Goal: Task Accomplishment & Management: Use online tool/utility

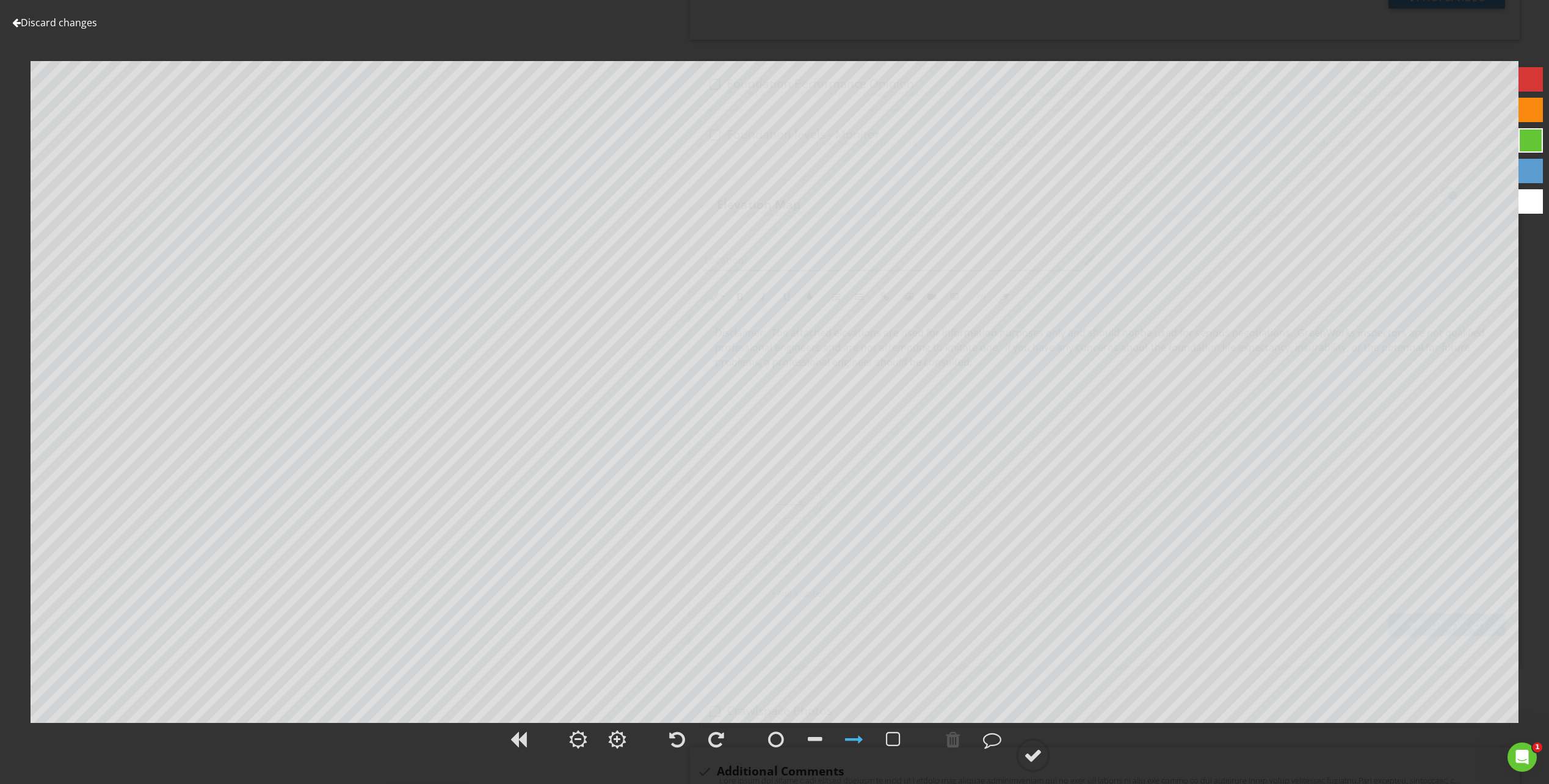
click at [26, 23] on link "Discard changes" at bounding box center [54, 22] width 85 height 13
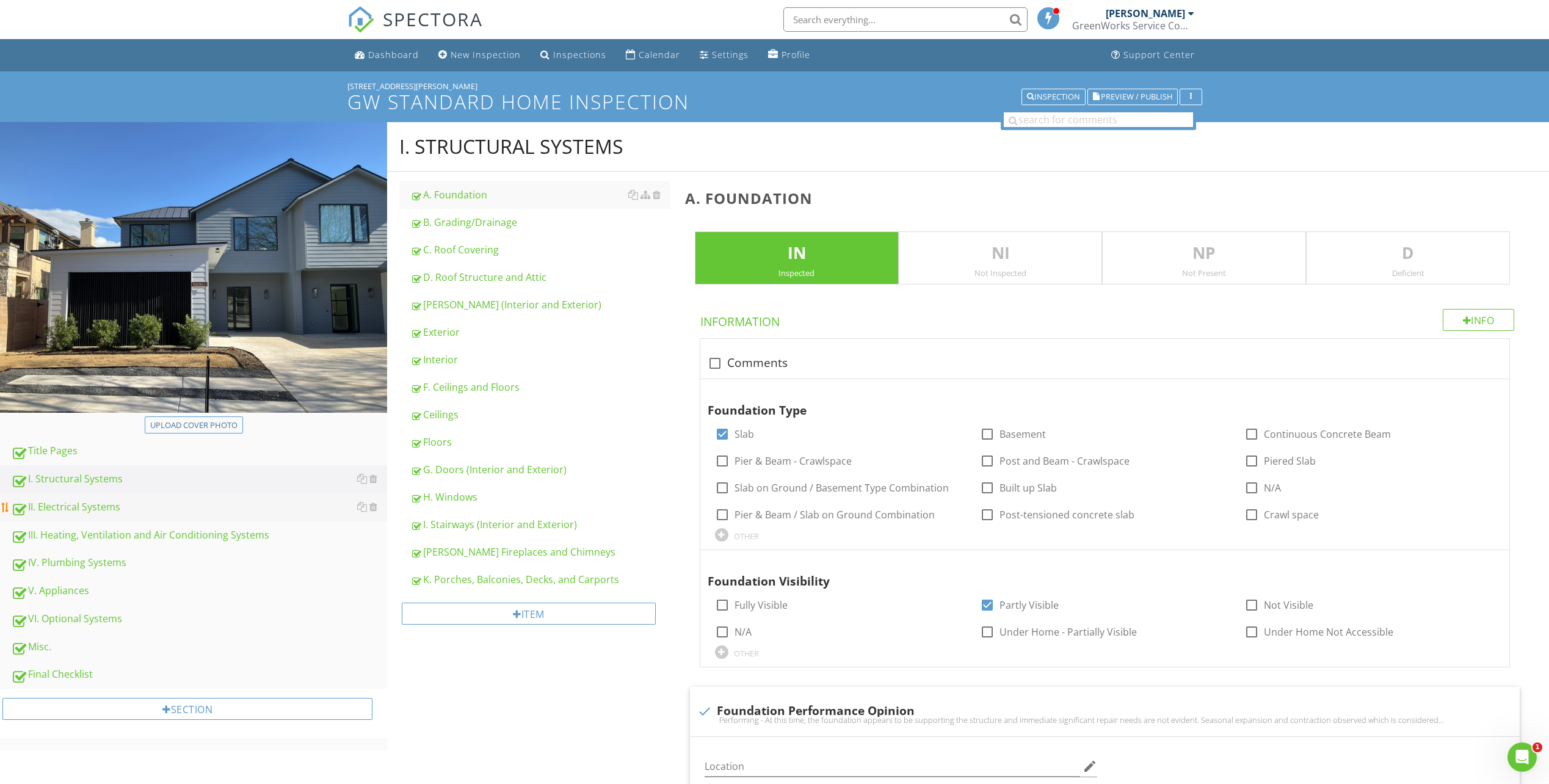
click at [106, 507] on div "II. Electrical Systems" at bounding box center [199, 507] width 376 height 16
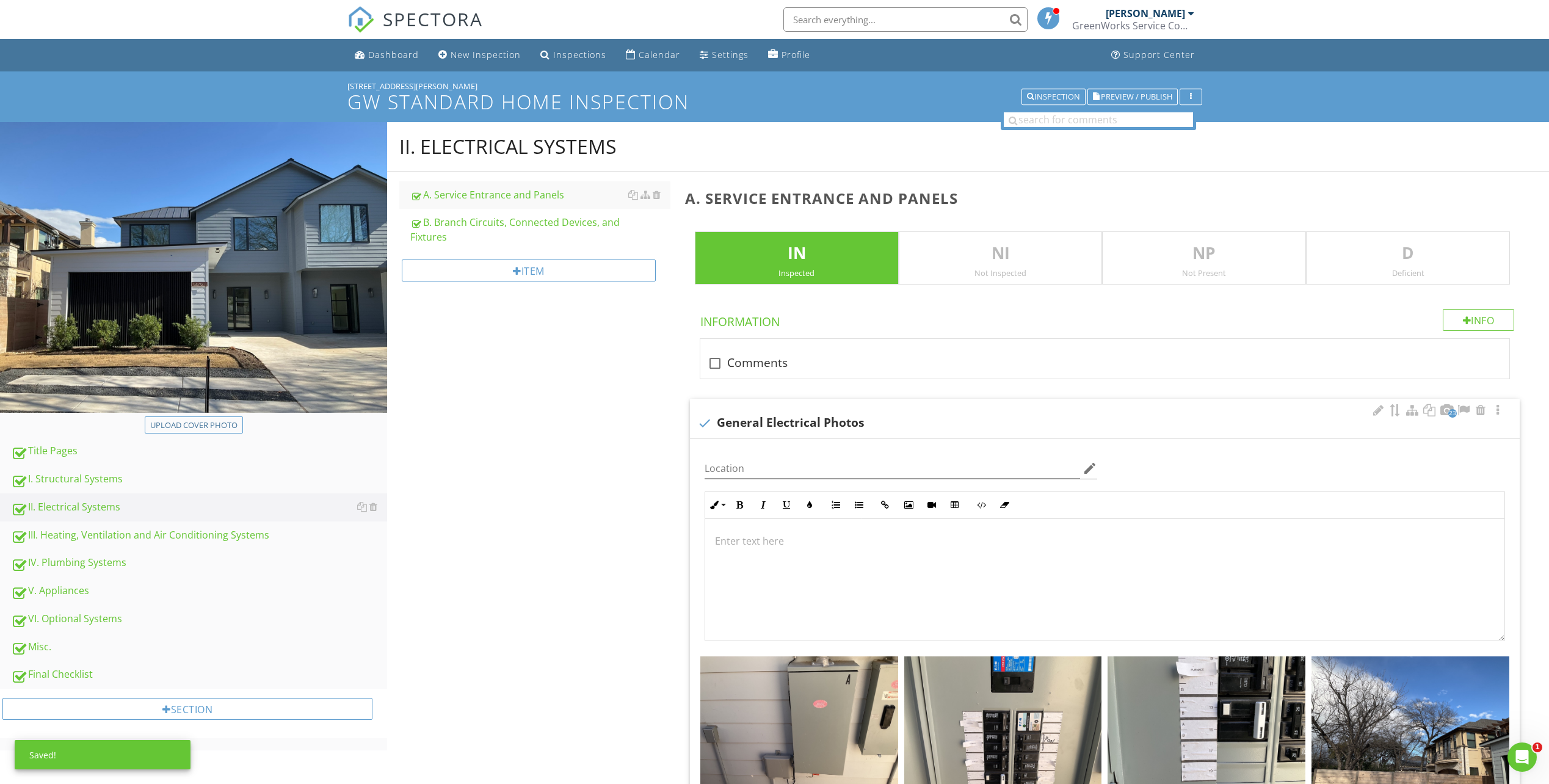
scroll to position [244, 0]
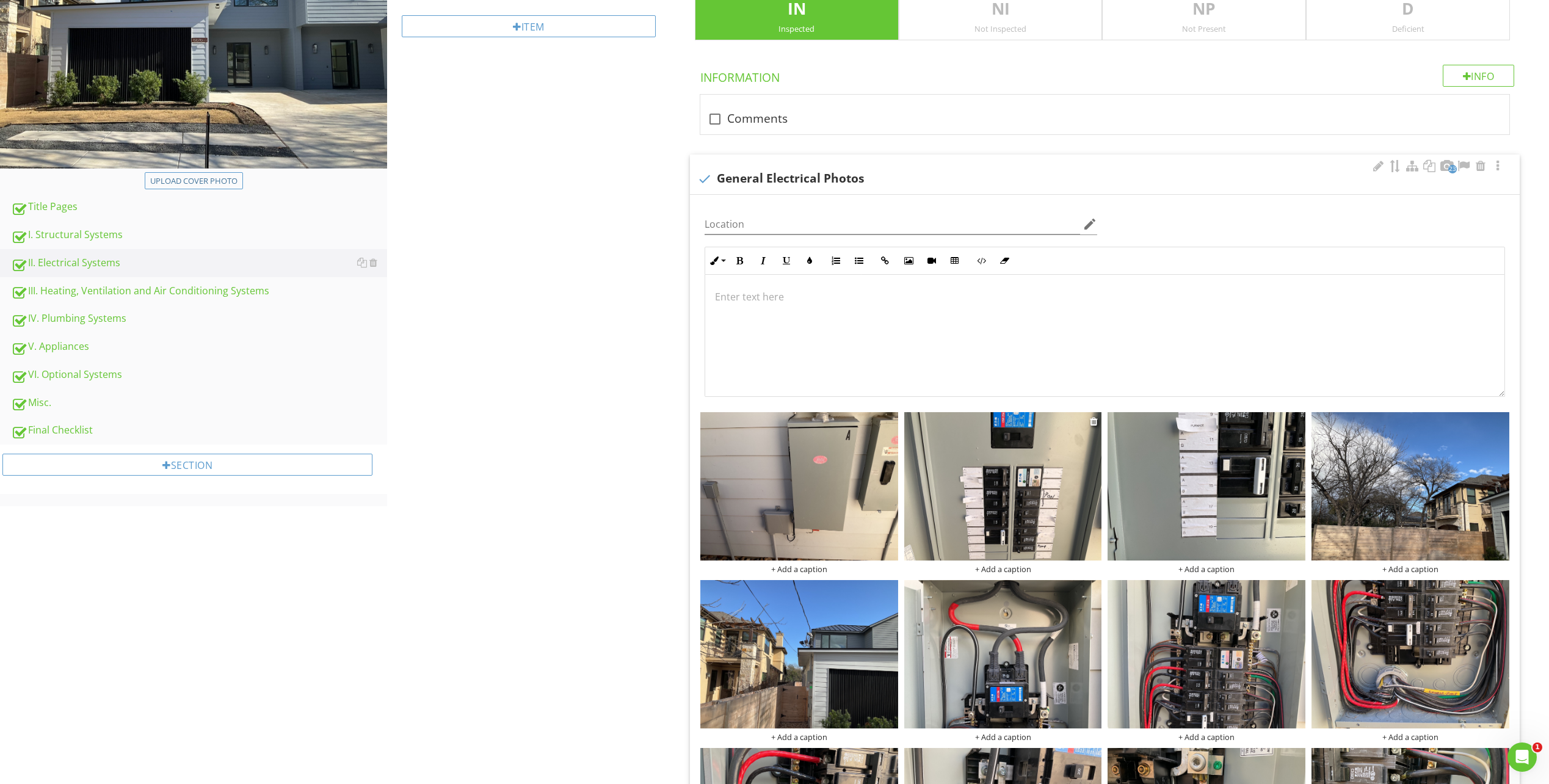
click at [1064, 481] on img at bounding box center [1003, 485] width 198 height 148
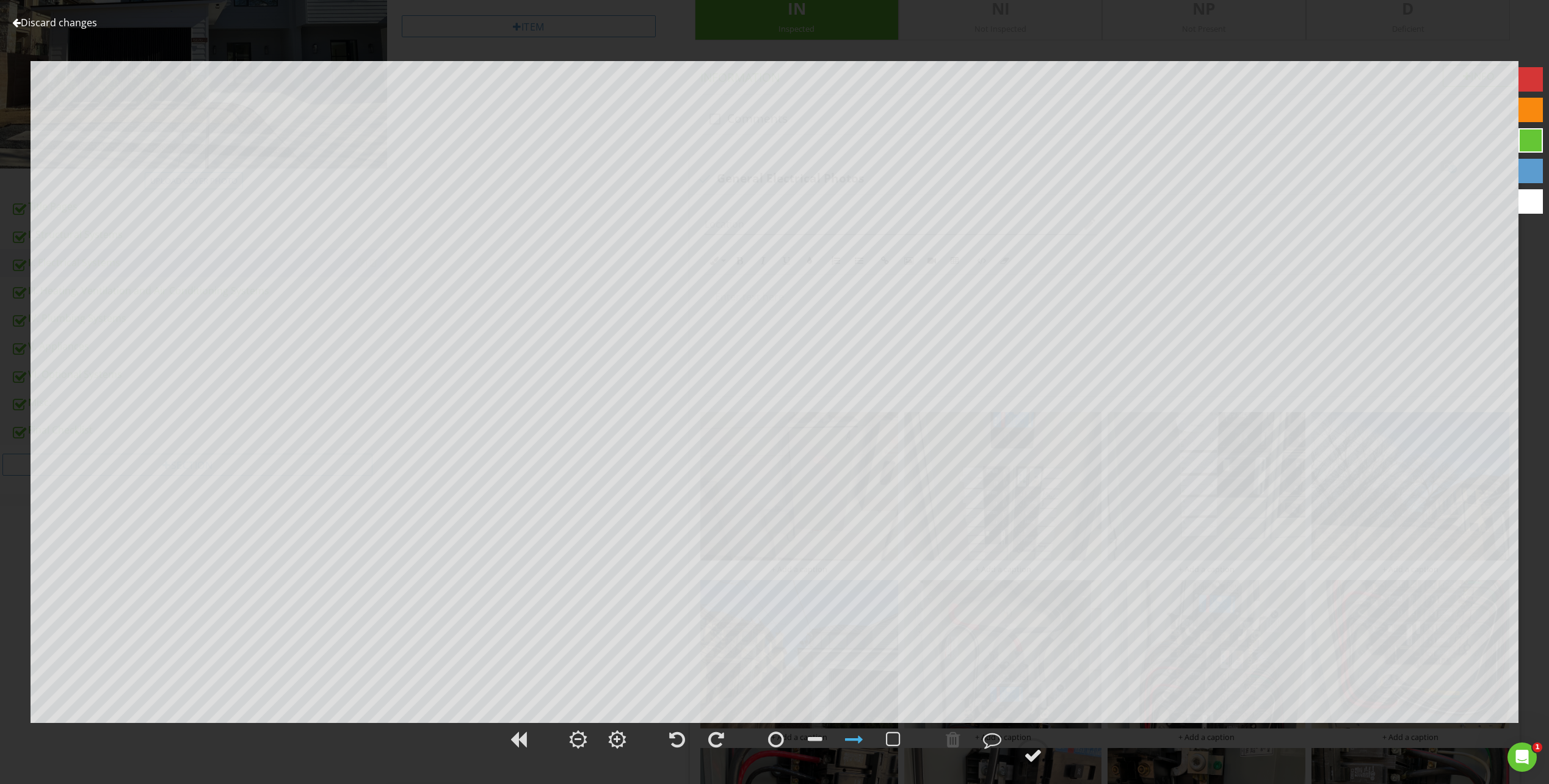
click at [16, 27] on div at bounding box center [16, 22] width 8 height 10
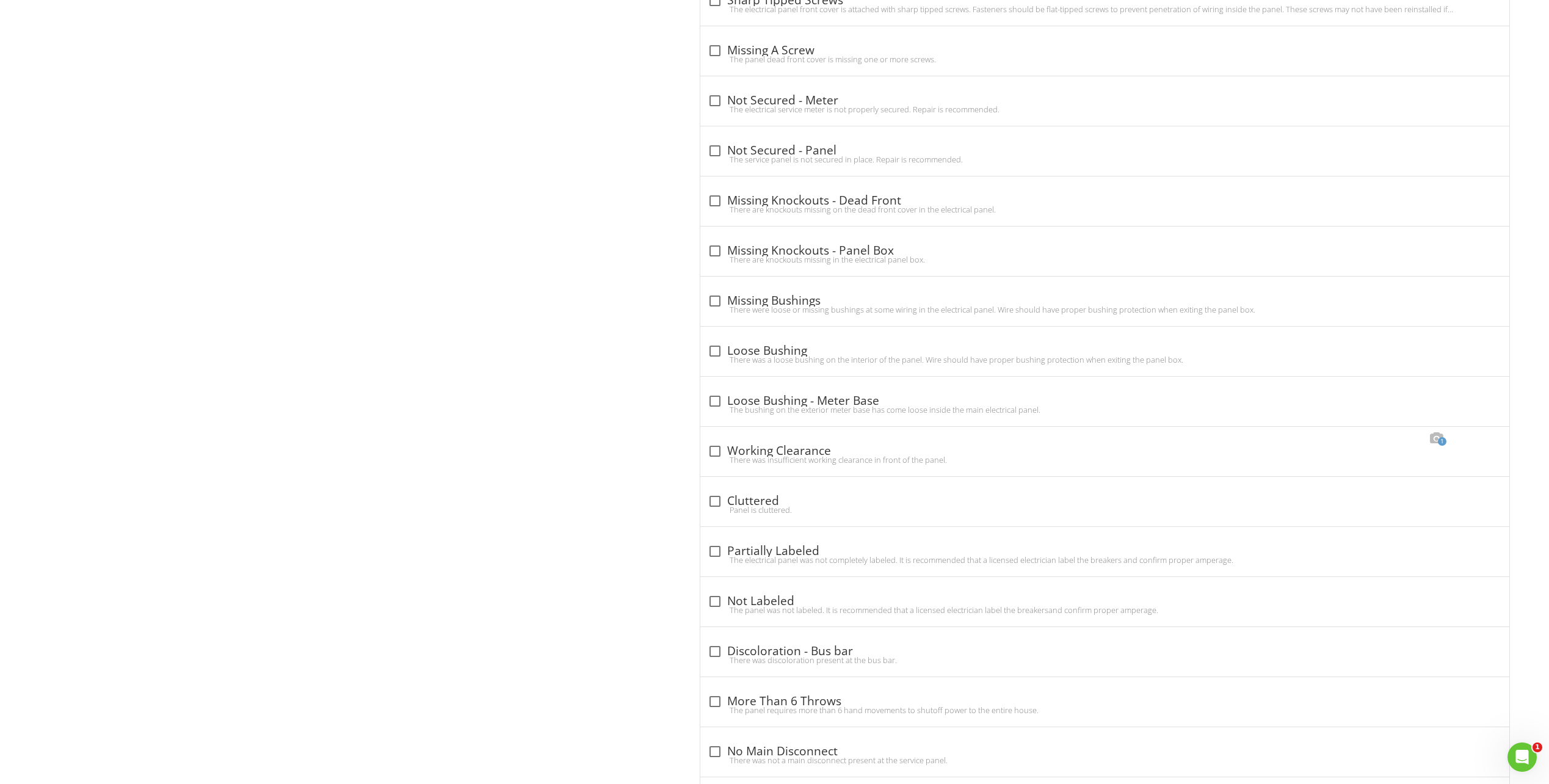
scroll to position [7020, 0]
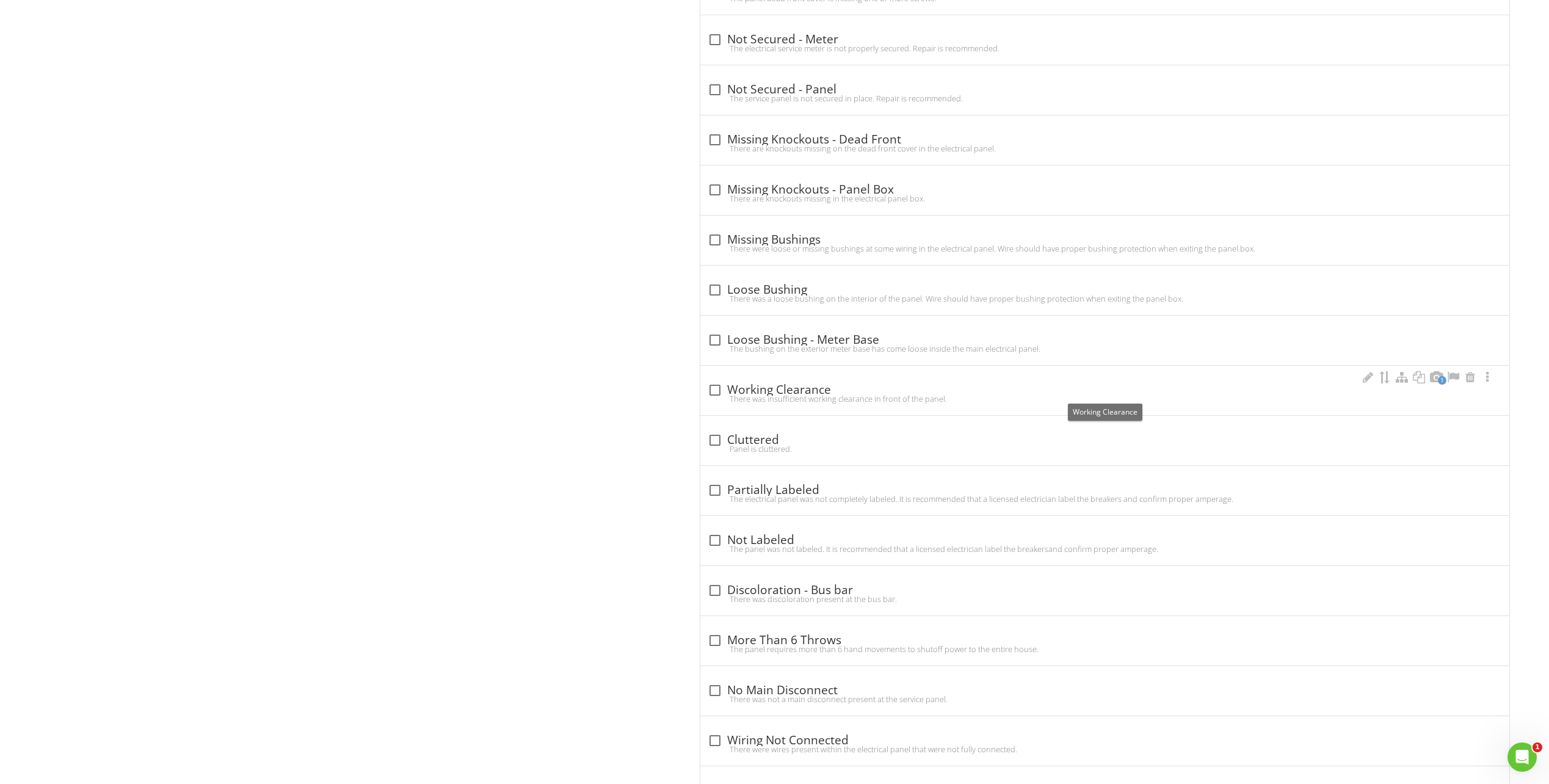
click at [1063, 391] on div "check_box_outline_blank Working Clearance" at bounding box center [1104, 390] width 795 height 15
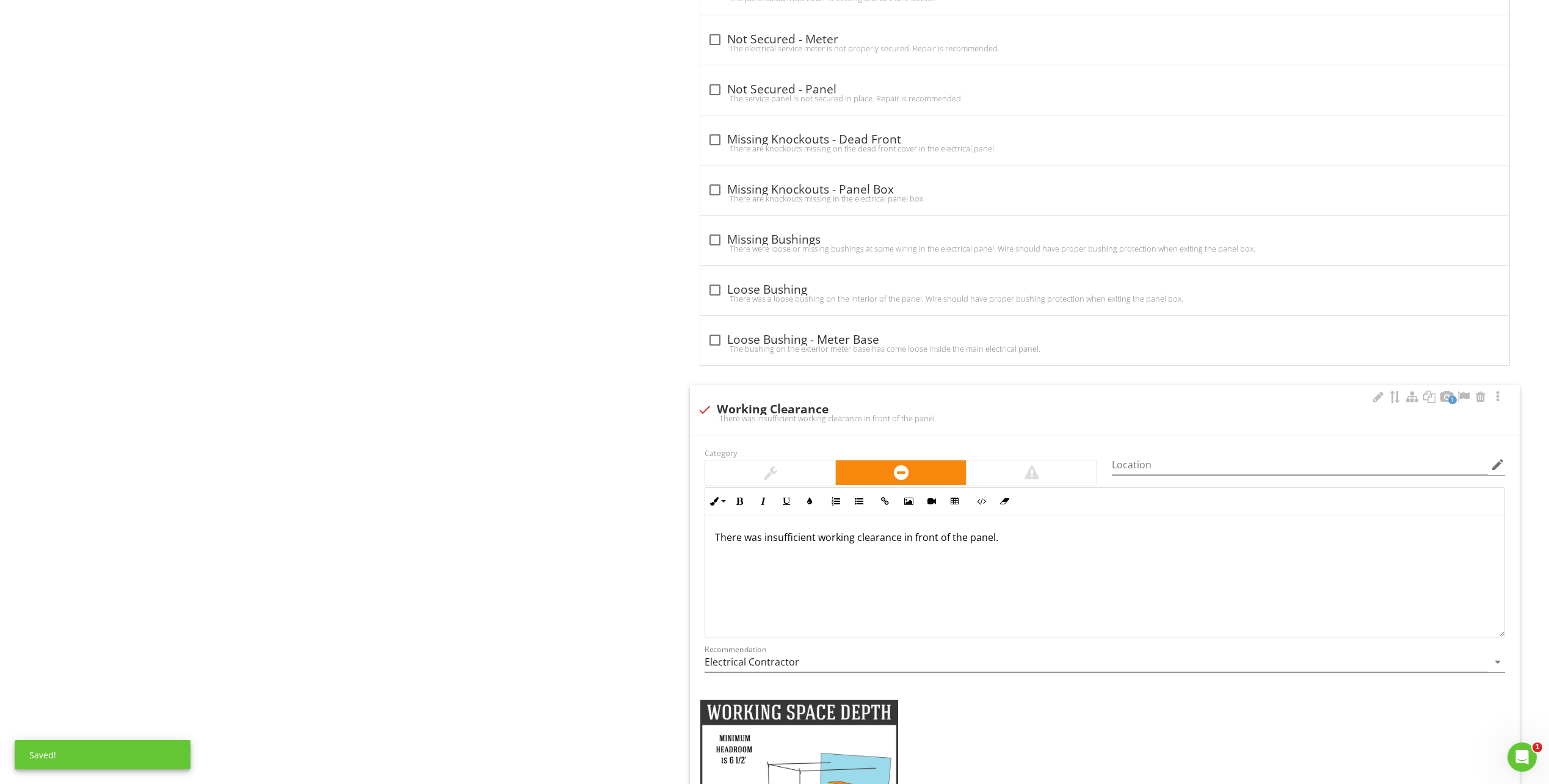
click at [704, 405] on div at bounding box center [704, 409] width 21 height 21
checkbox input "true"
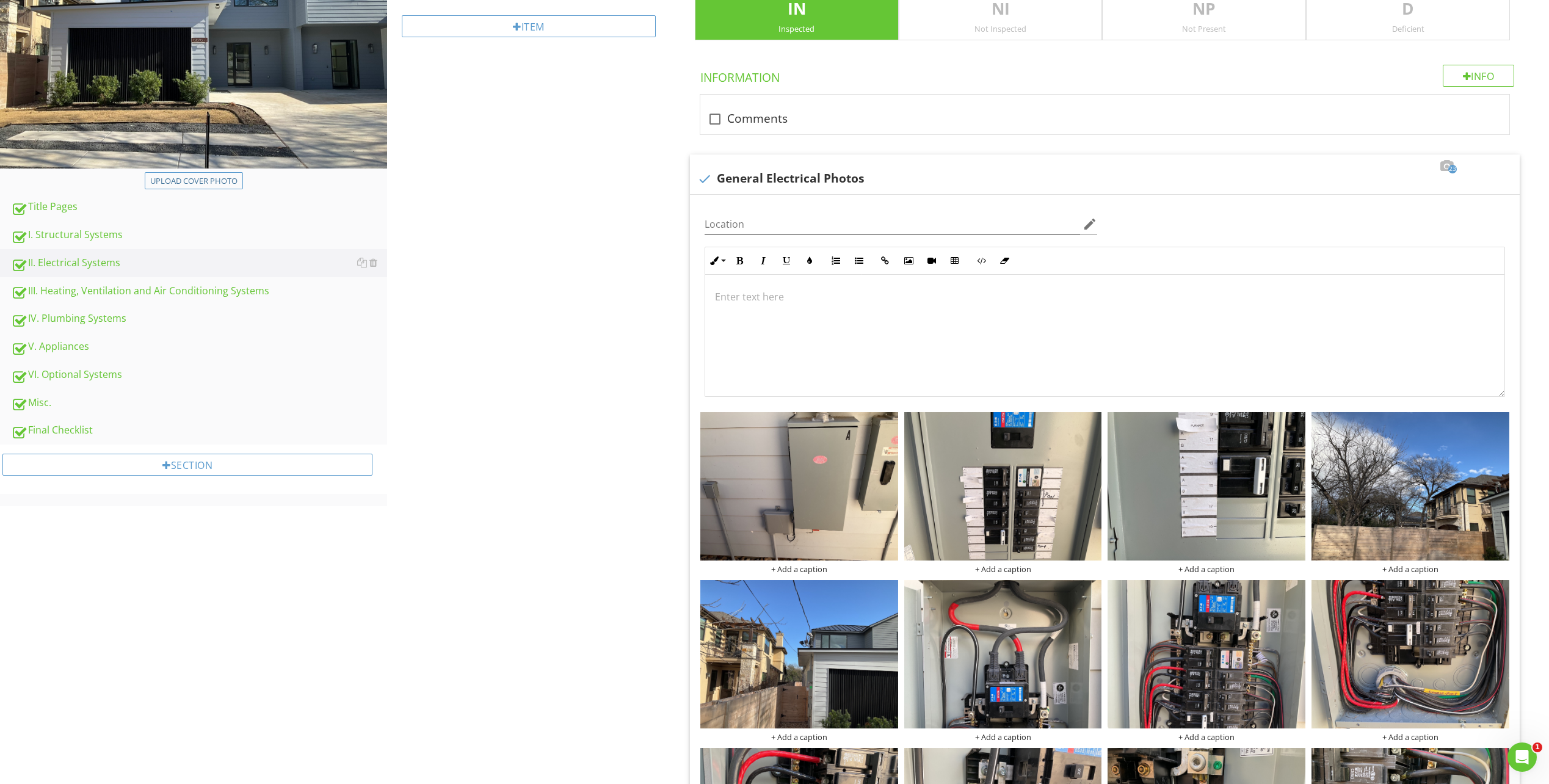
scroll to position [0, 0]
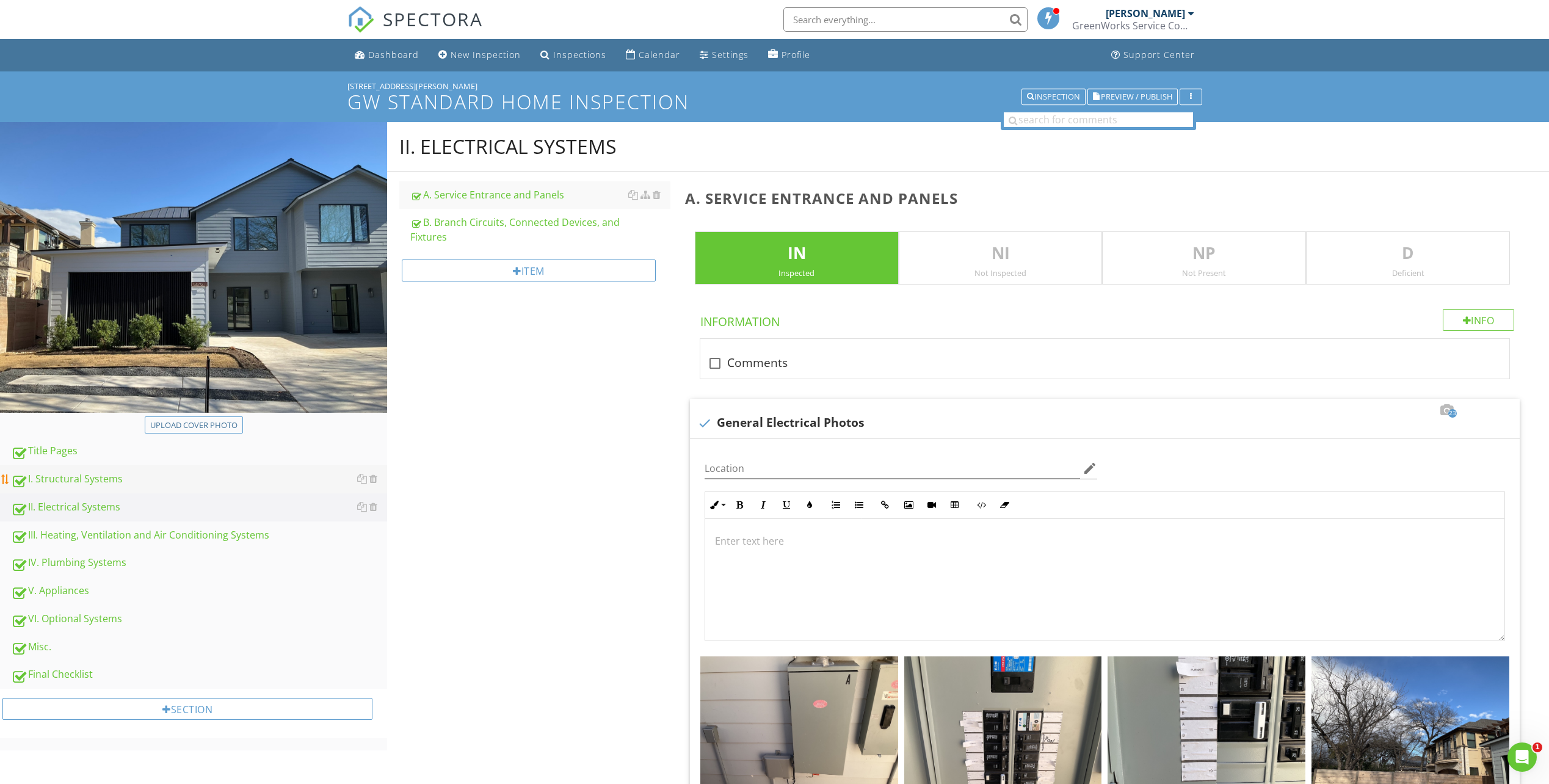
click at [93, 482] on div "I. Structural Systems" at bounding box center [199, 479] width 376 height 16
click at [500, 229] on div "B. Branch Circuits, Connected Devices, and Fixtures" at bounding box center [540, 229] width 260 height 29
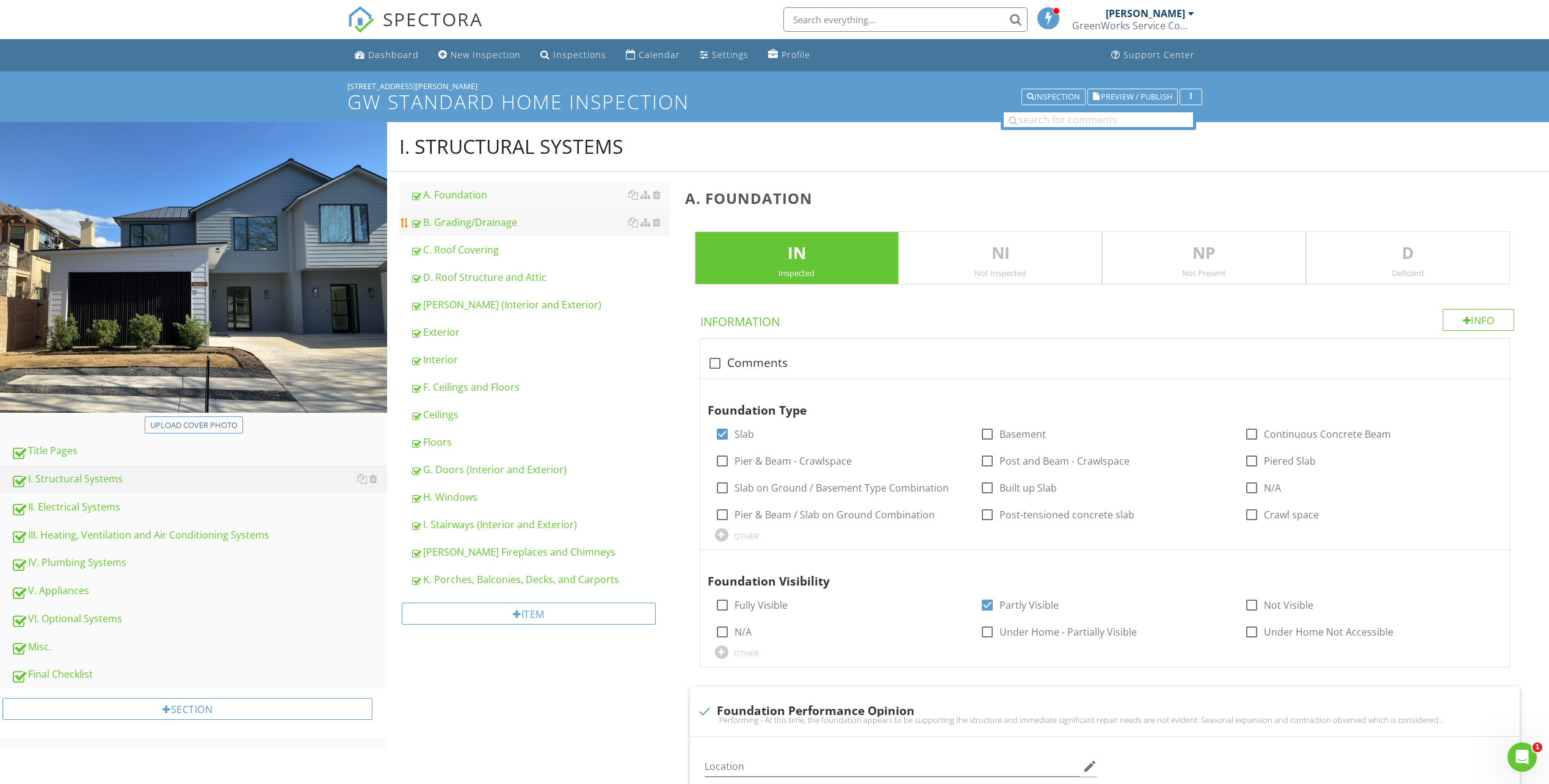
click at [513, 222] on div "B. Grading/Drainage" at bounding box center [540, 223] width 260 height 15
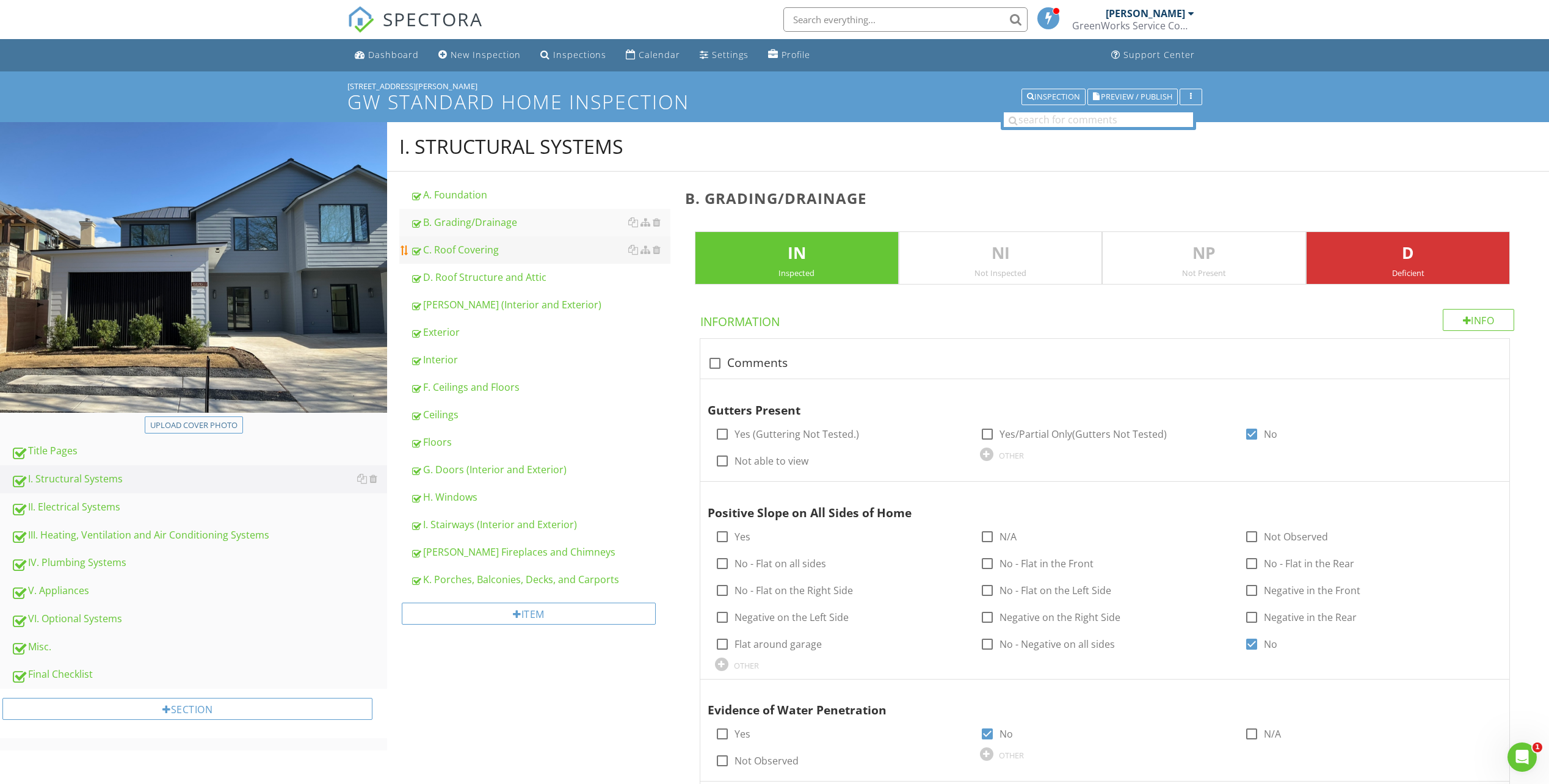
click at [485, 251] on div "C. Roof Covering" at bounding box center [540, 249] width 260 height 15
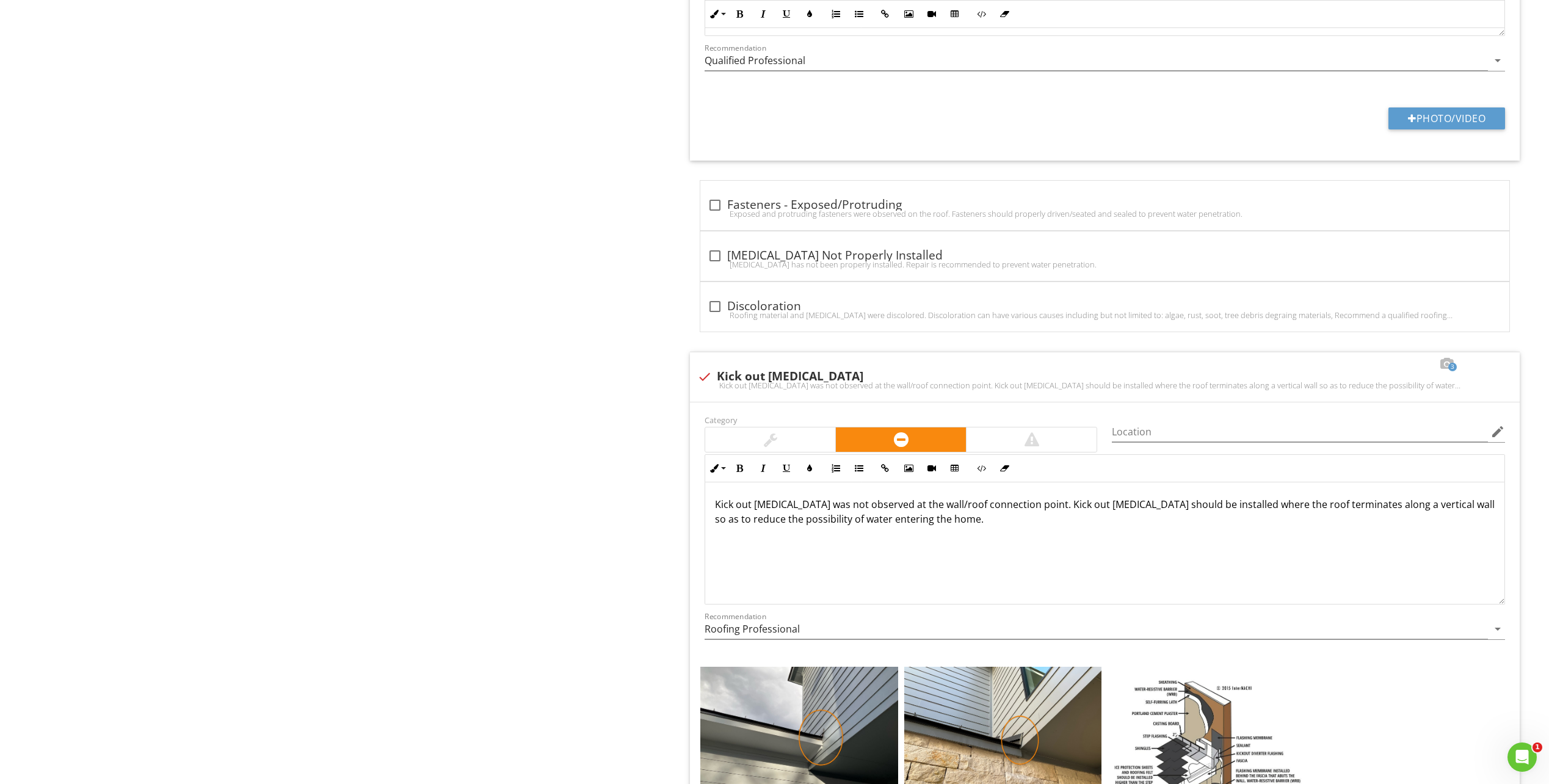
scroll to position [5542, 0]
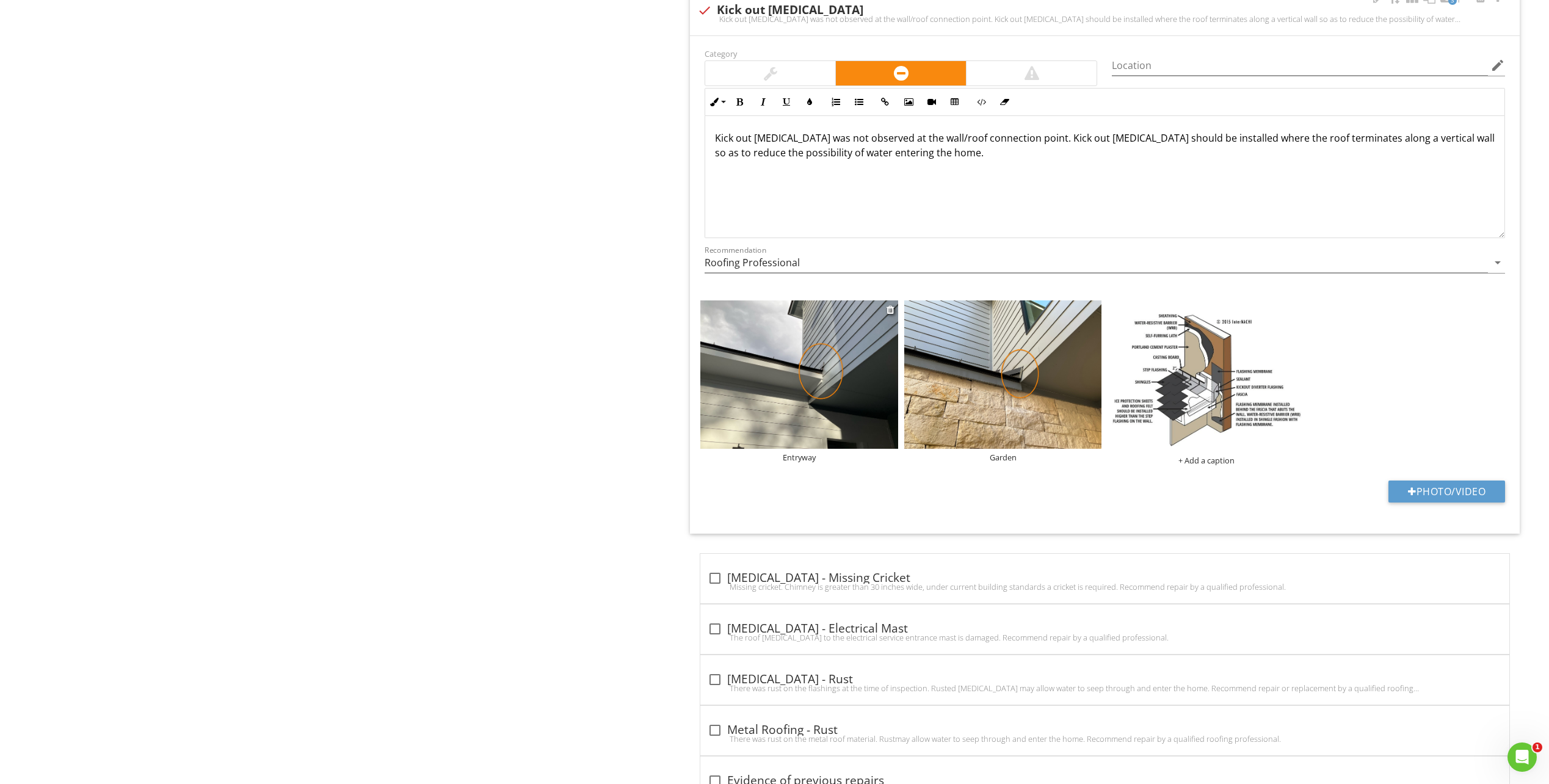
click at [787, 418] on img at bounding box center [799, 374] width 198 height 148
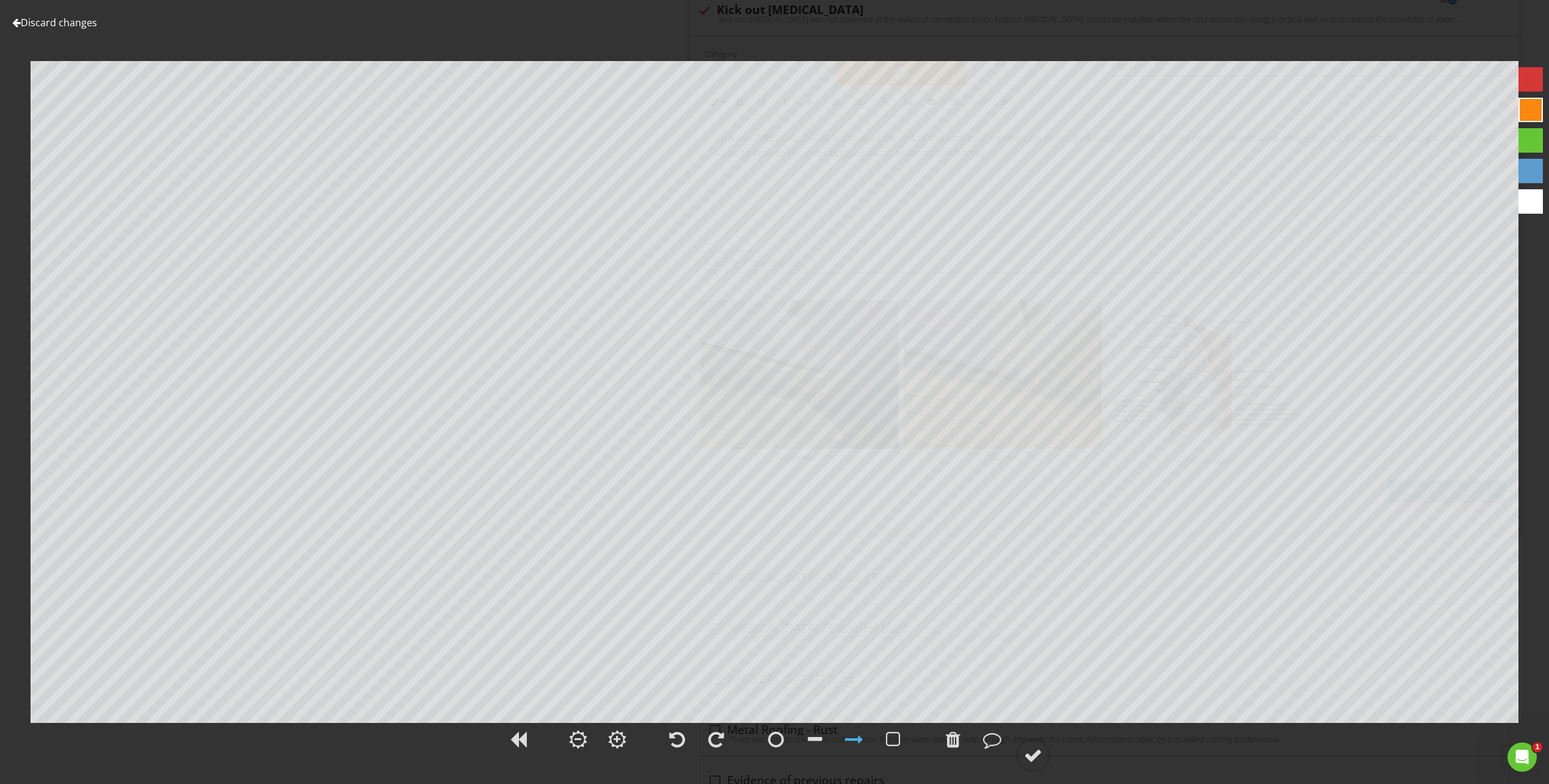
click at [29, 20] on link "Discard changes" at bounding box center [54, 22] width 85 height 13
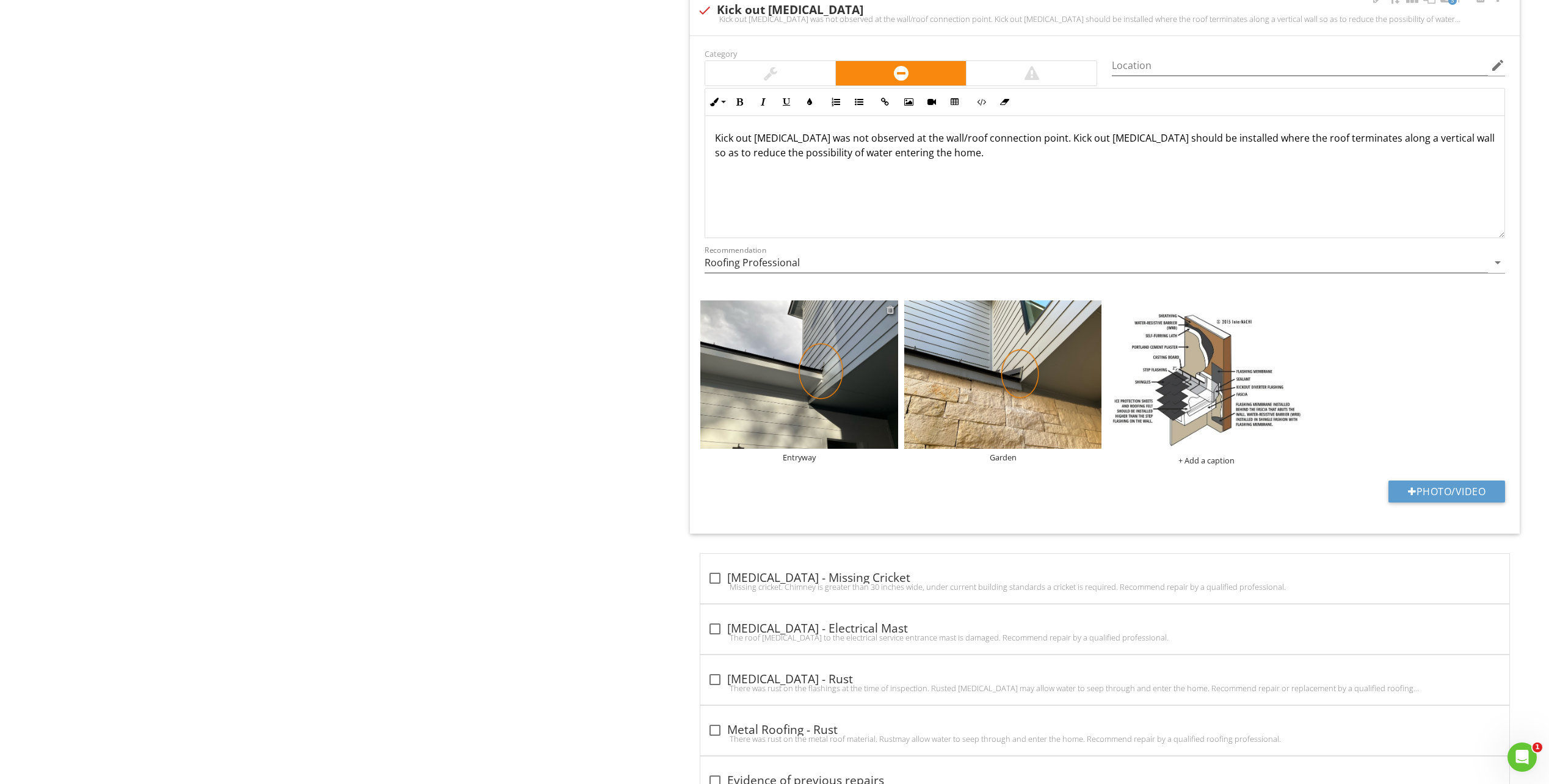
click at [889, 307] on div at bounding box center [890, 309] width 8 height 10
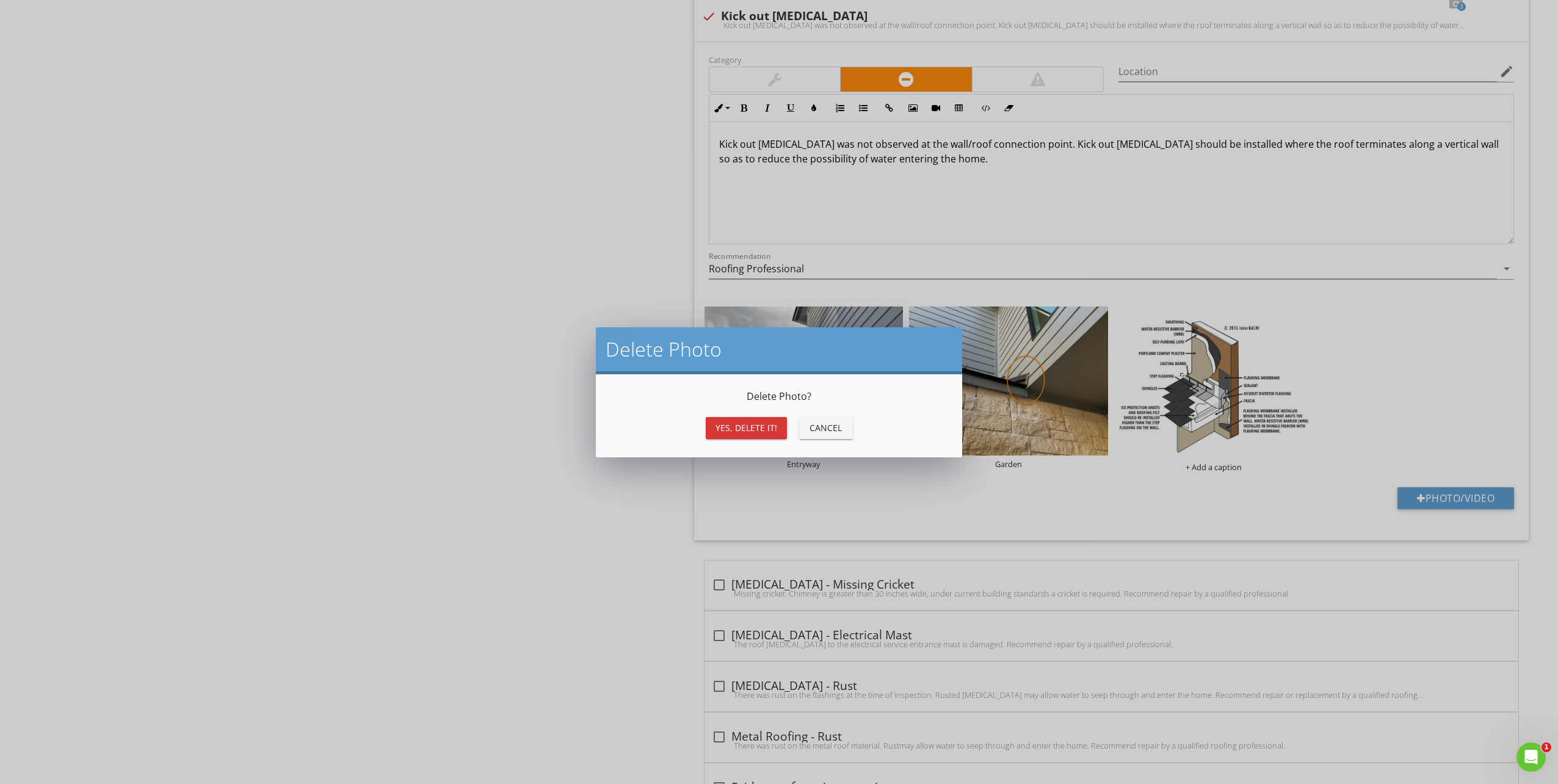
click at [815, 430] on div "Cancel" at bounding box center [826, 427] width 34 height 13
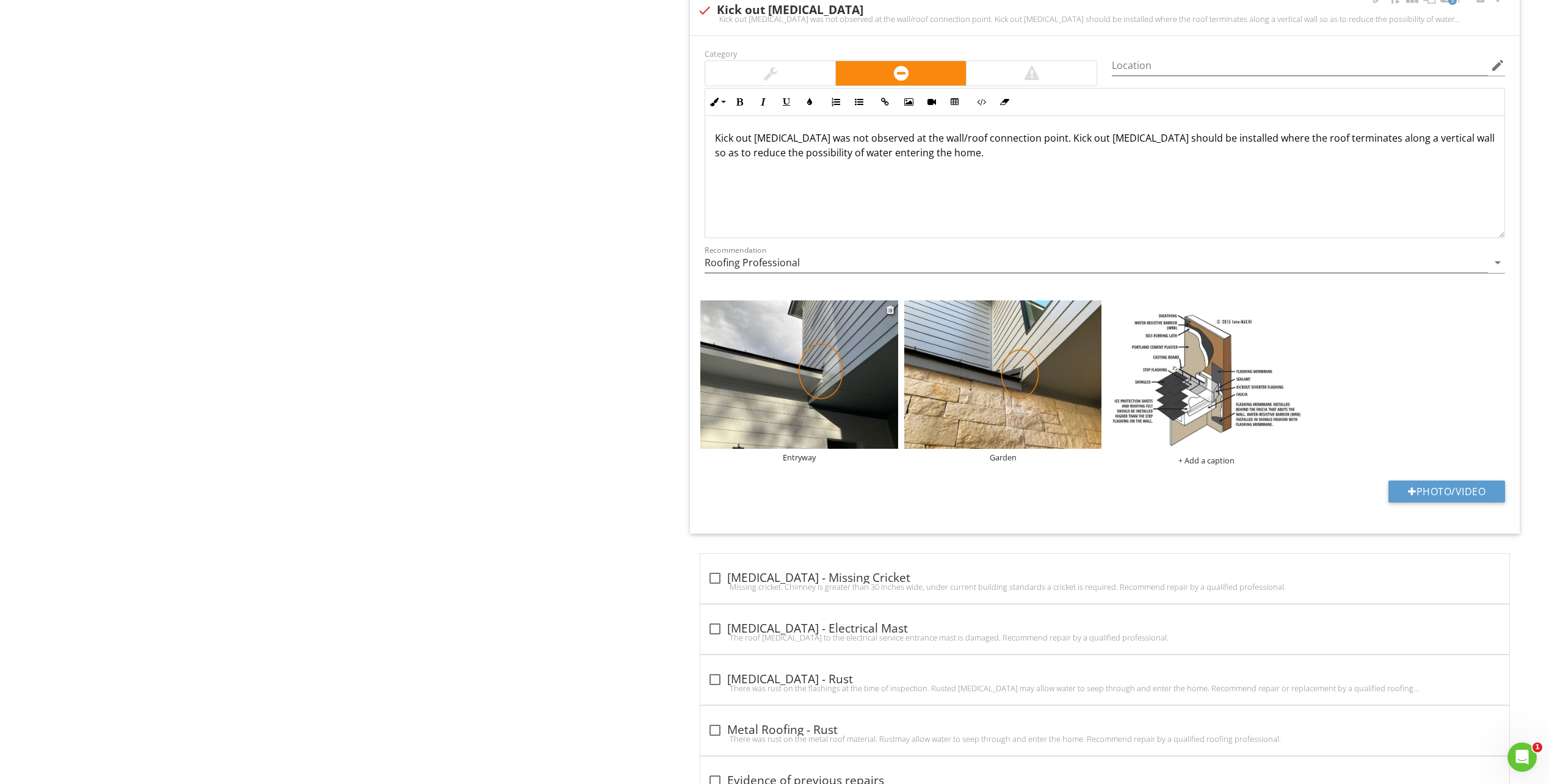
click at [872, 375] on img at bounding box center [799, 374] width 198 height 148
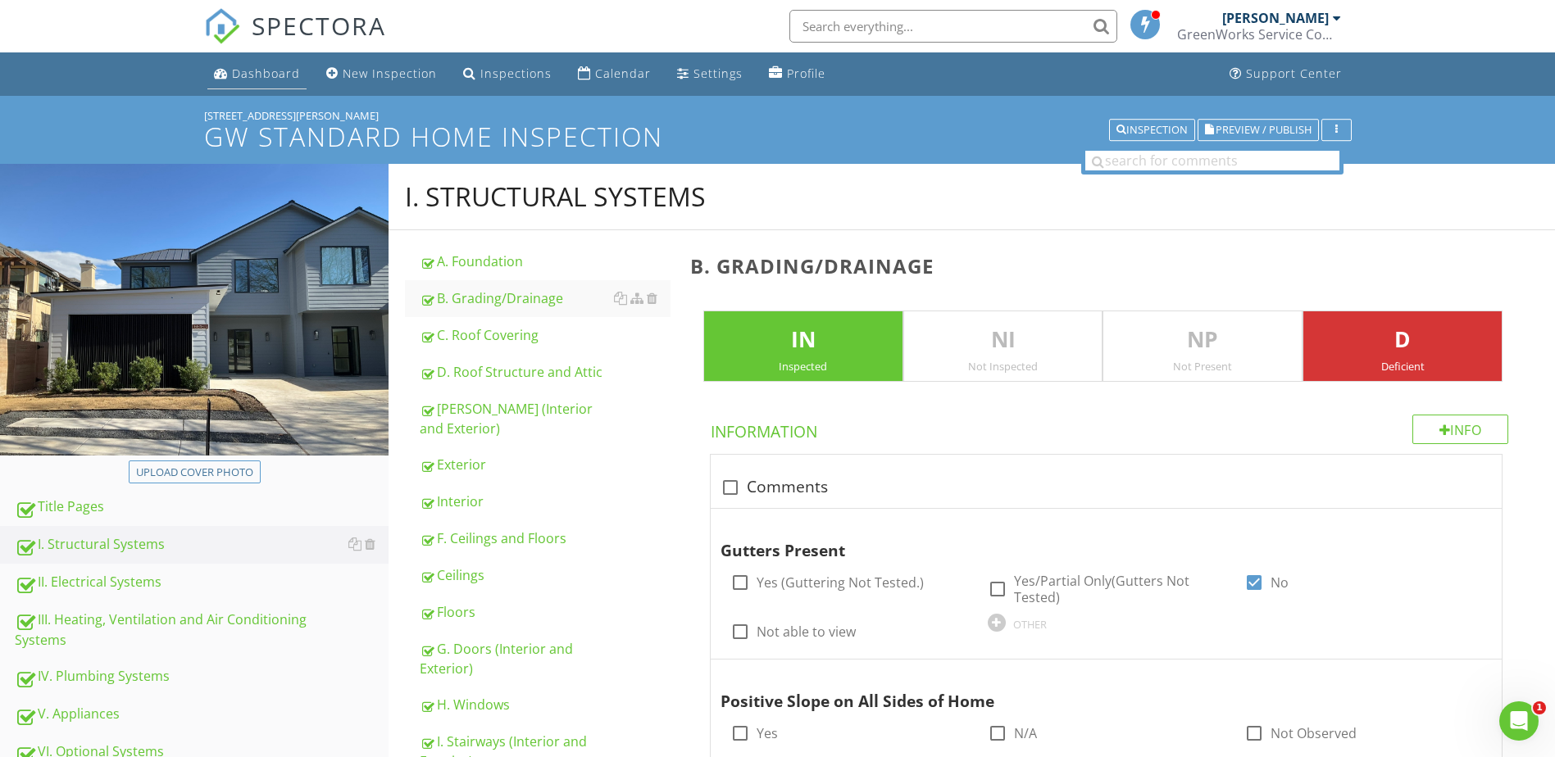
click at [251, 78] on div "Dashboard" at bounding box center [266, 74] width 68 height 16
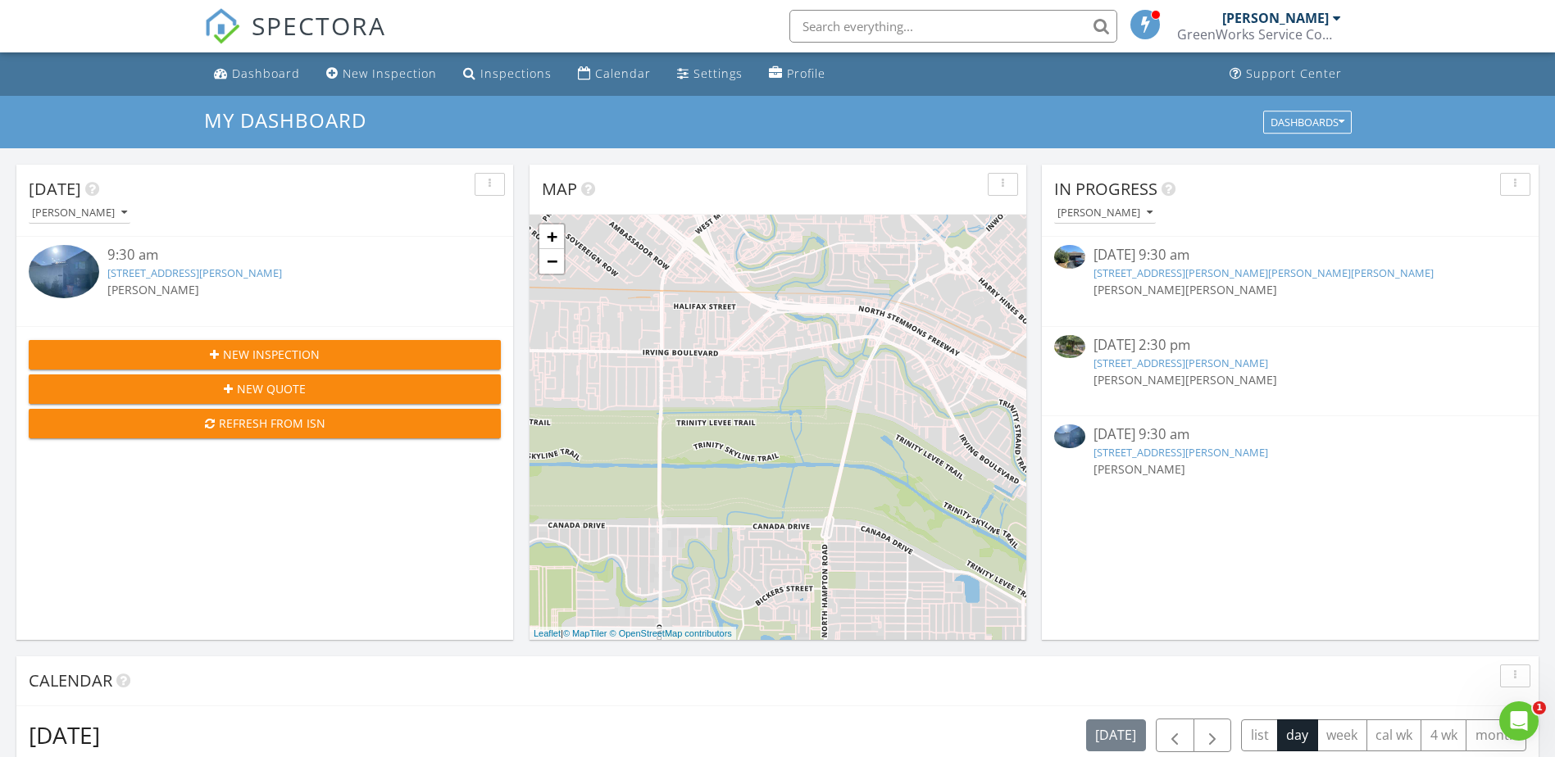
click at [191, 272] on link "5515 Jim Hogg Ave #A, Austin, TX 78756" at bounding box center [194, 273] width 175 height 15
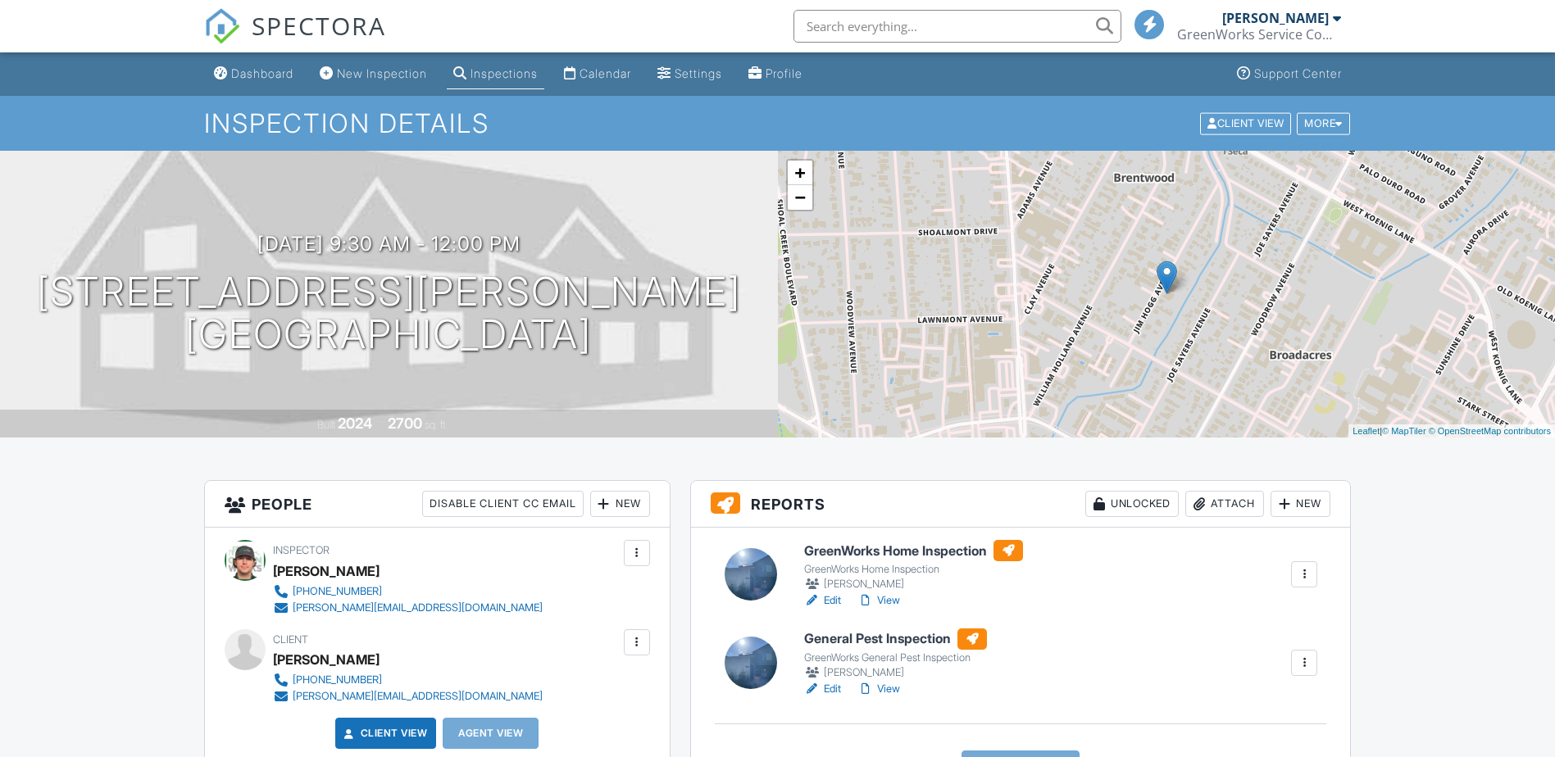
drag, startPoint x: 904, startPoint y: 642, endPoint x: 885, endPoint y: 646, distance: 20.1
click at [904, 642] on h6 "General Pest Inspection" at bounding box center [895, 639] width 183 height 21
click at [934, 554] on h6 "GreenWorks Home Inspection" at bounding box center [913, 550] width 219 height 21
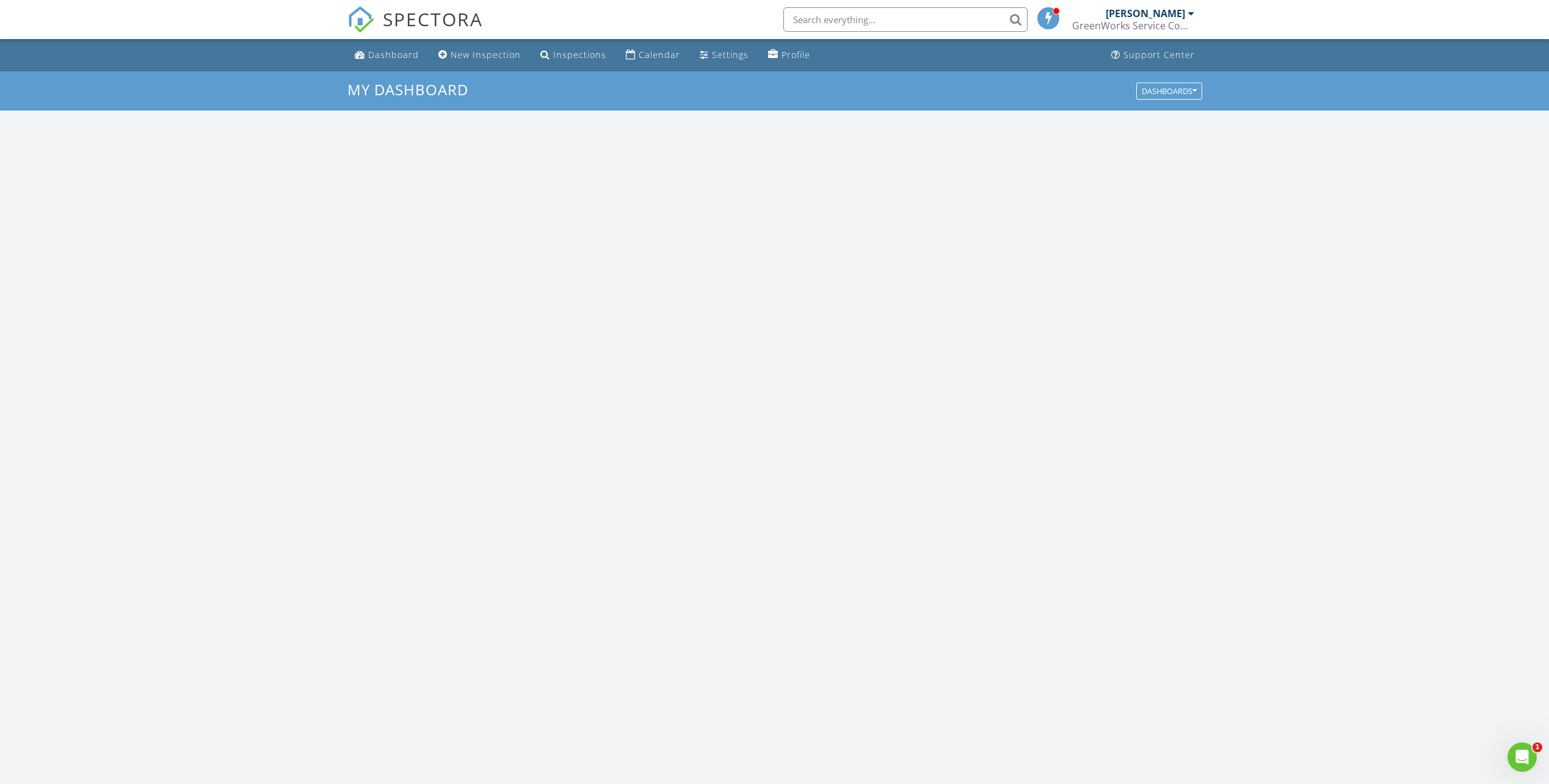
scroll to position [1129, 1568]
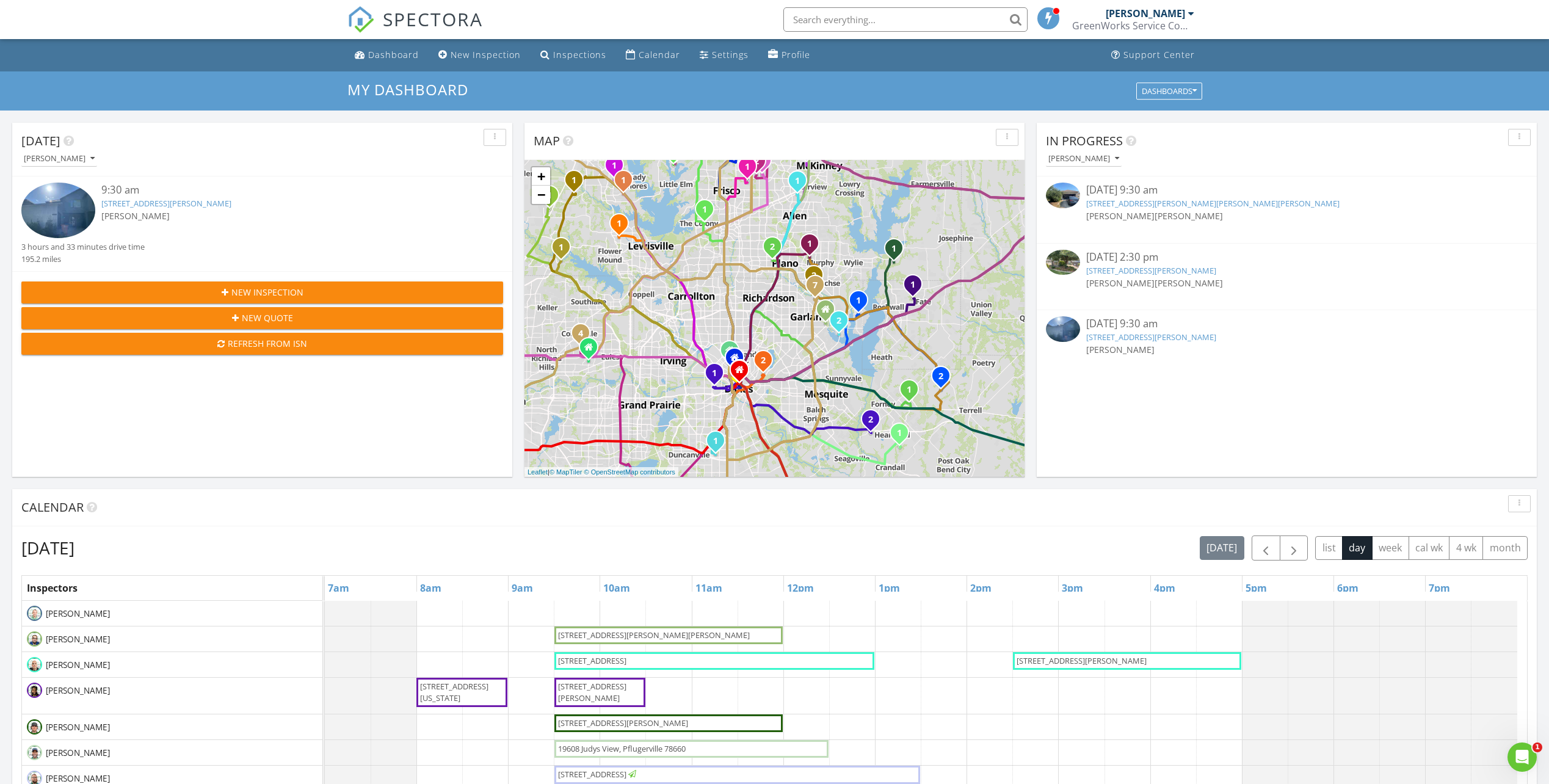
click at [187, 205] on link "5515 Jim Hogg Ave #A, Austin, TX 78756" at bounding box center [166, 203] width 130 height 11
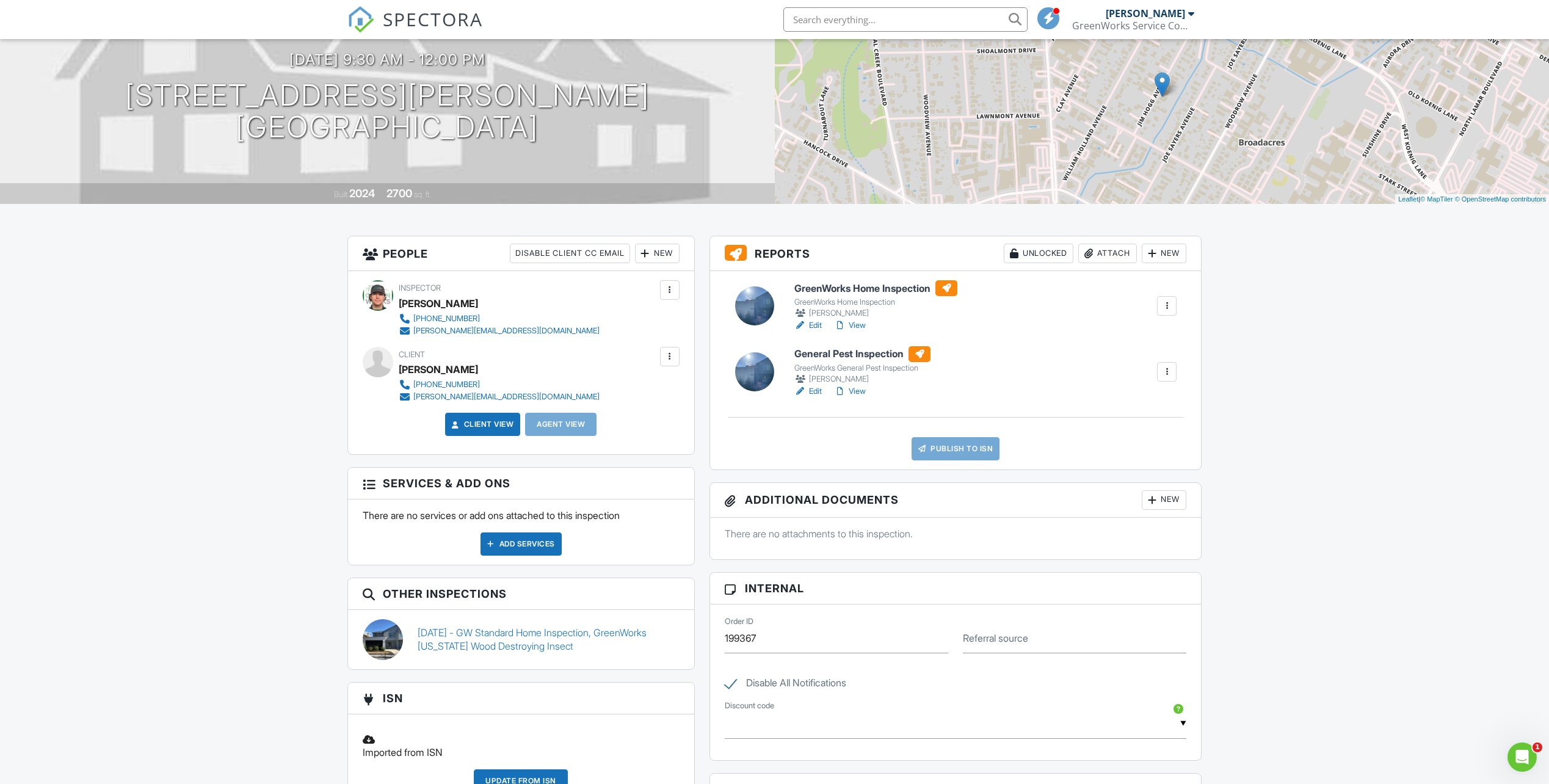
scroll to position [244, 0]
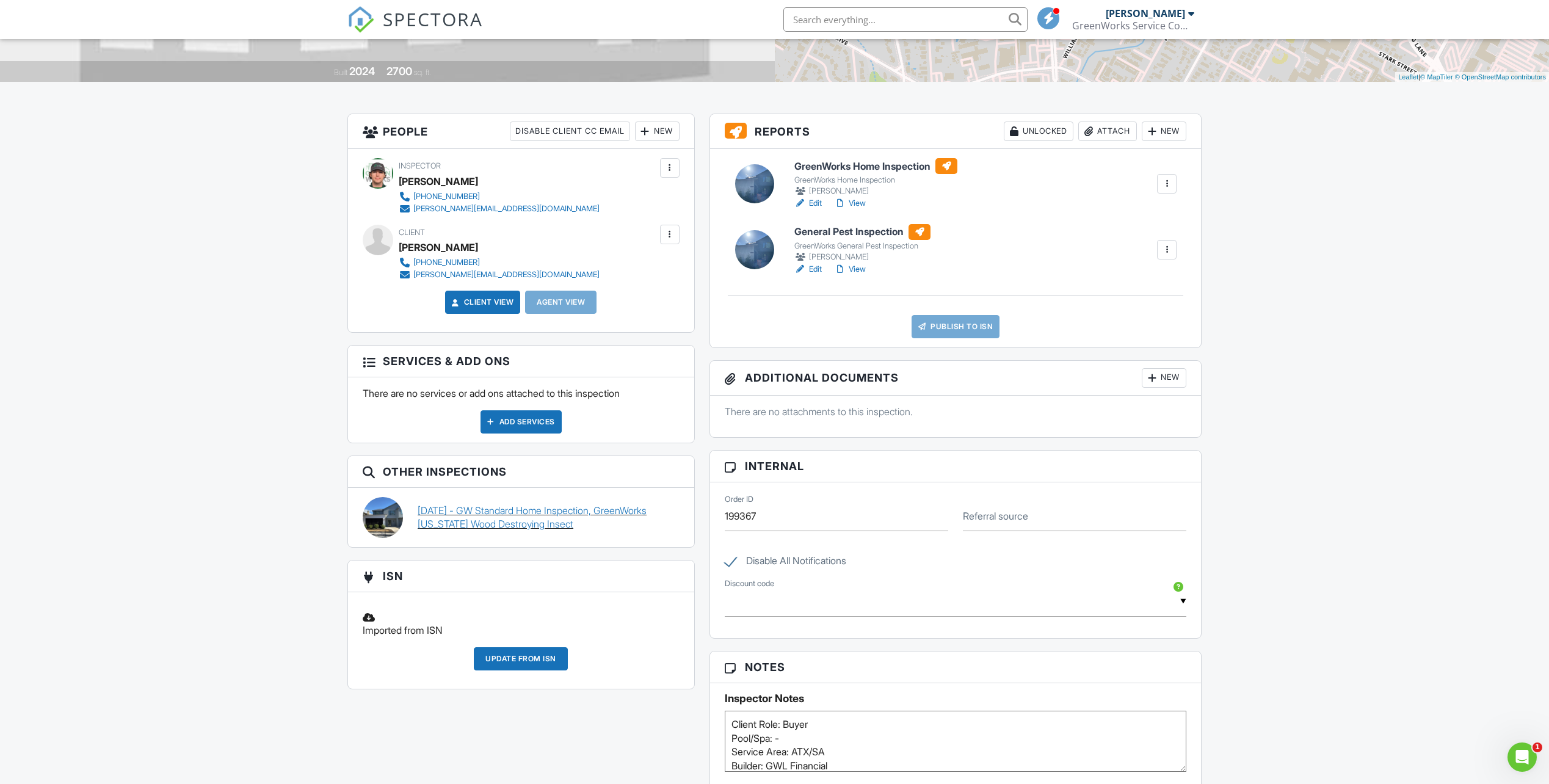
click at [515, 522] on link "02/03/2024 - GW Standard Home Inspection, GreenWorks Texas Wood Destroying Inse…" at bounding box center [549, 517] width 262 height 28
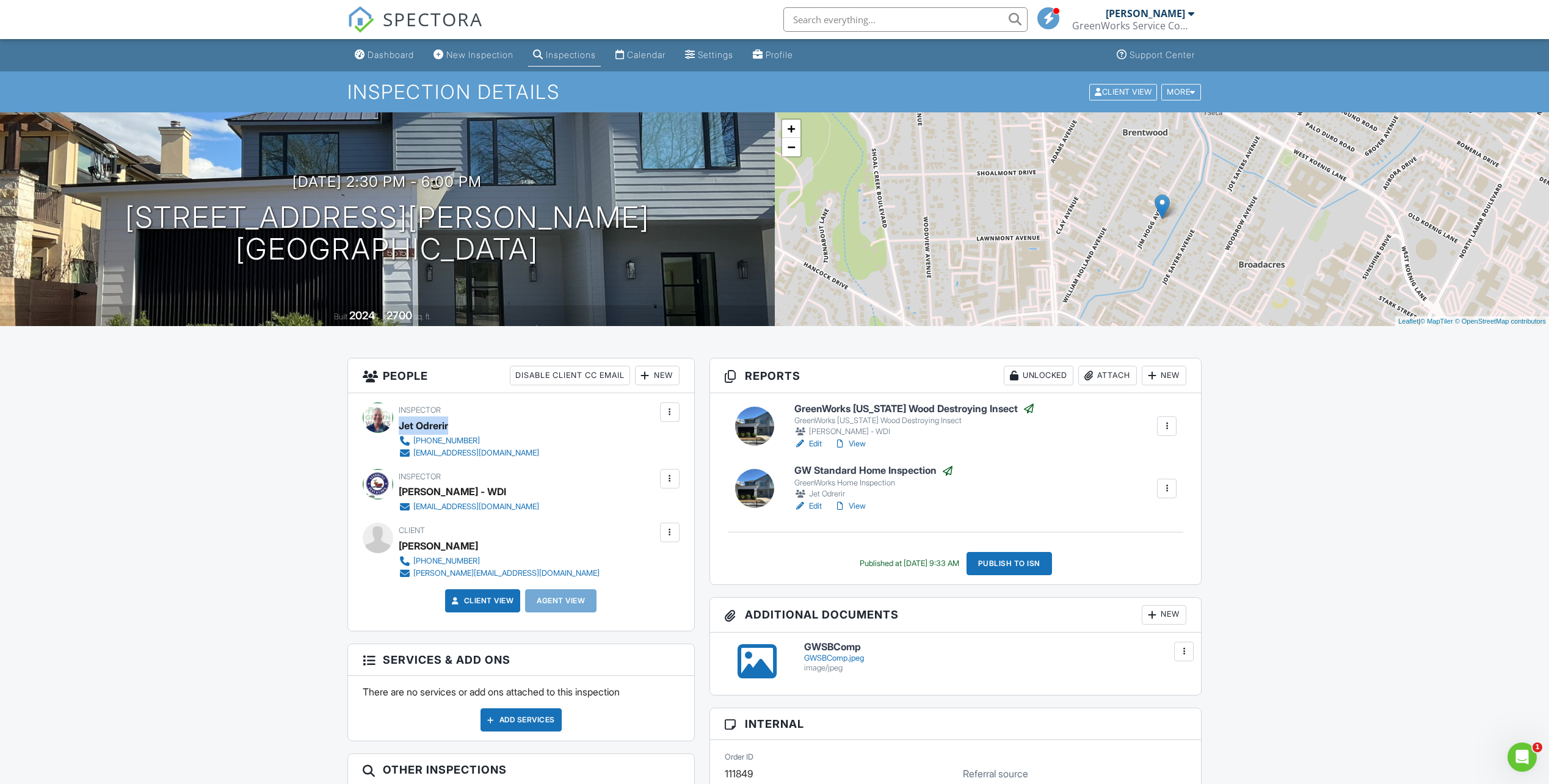
drag, startPoint x: 401, startPoint y: 423, endPoint x: 450, endPoint y: 424, distance: 49.0
click at [450, 424] on div "Jet Odrerir" at bounding box center [474, 425] width 150 height 19
click h6 "GreenWorks [US_STATE] Wood Destroying Insect"
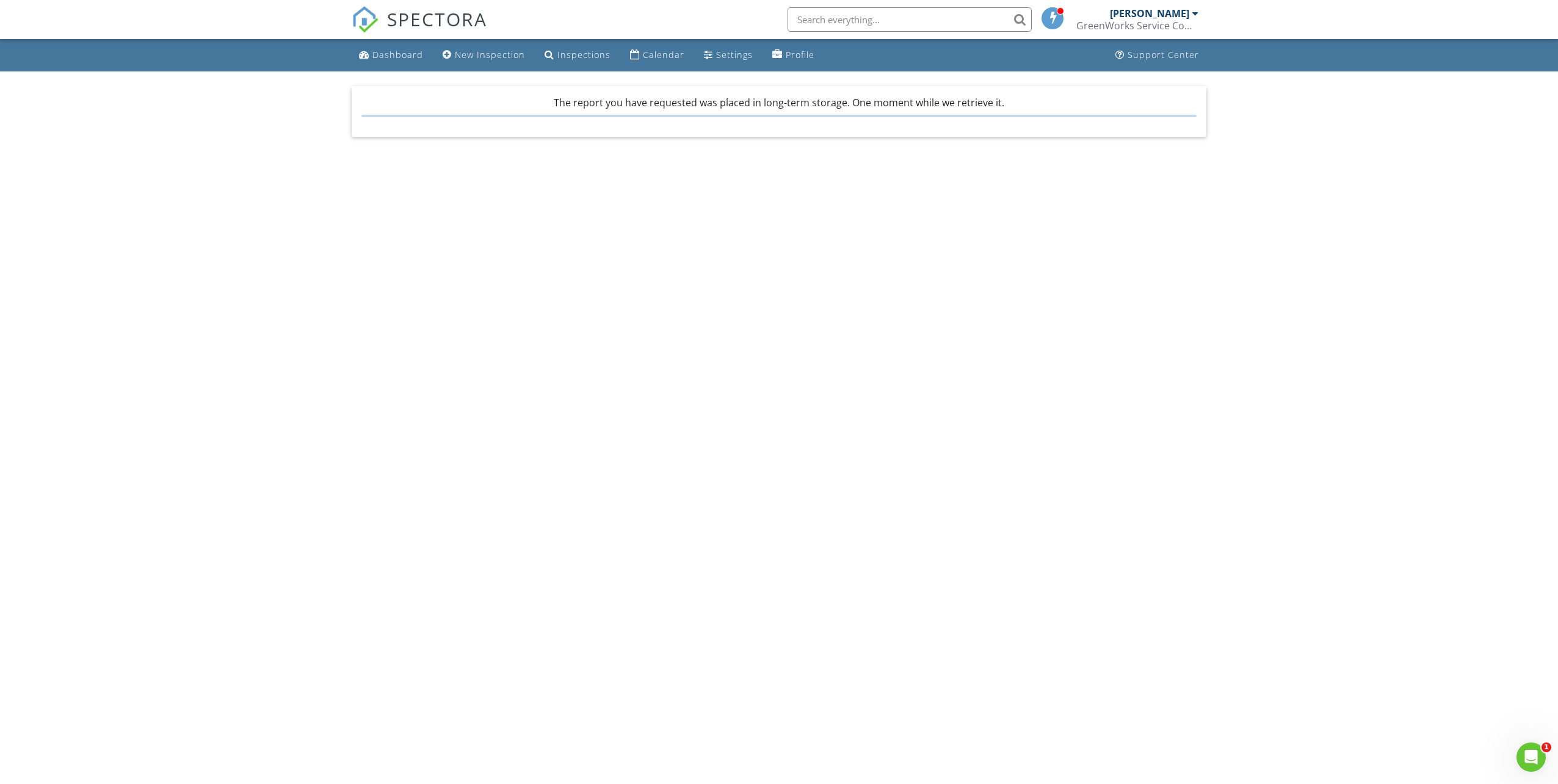
drag, startPoint x: 629, startPoint y: 254, endPoint x: 620, endPoint y: 253, distance: 9.1
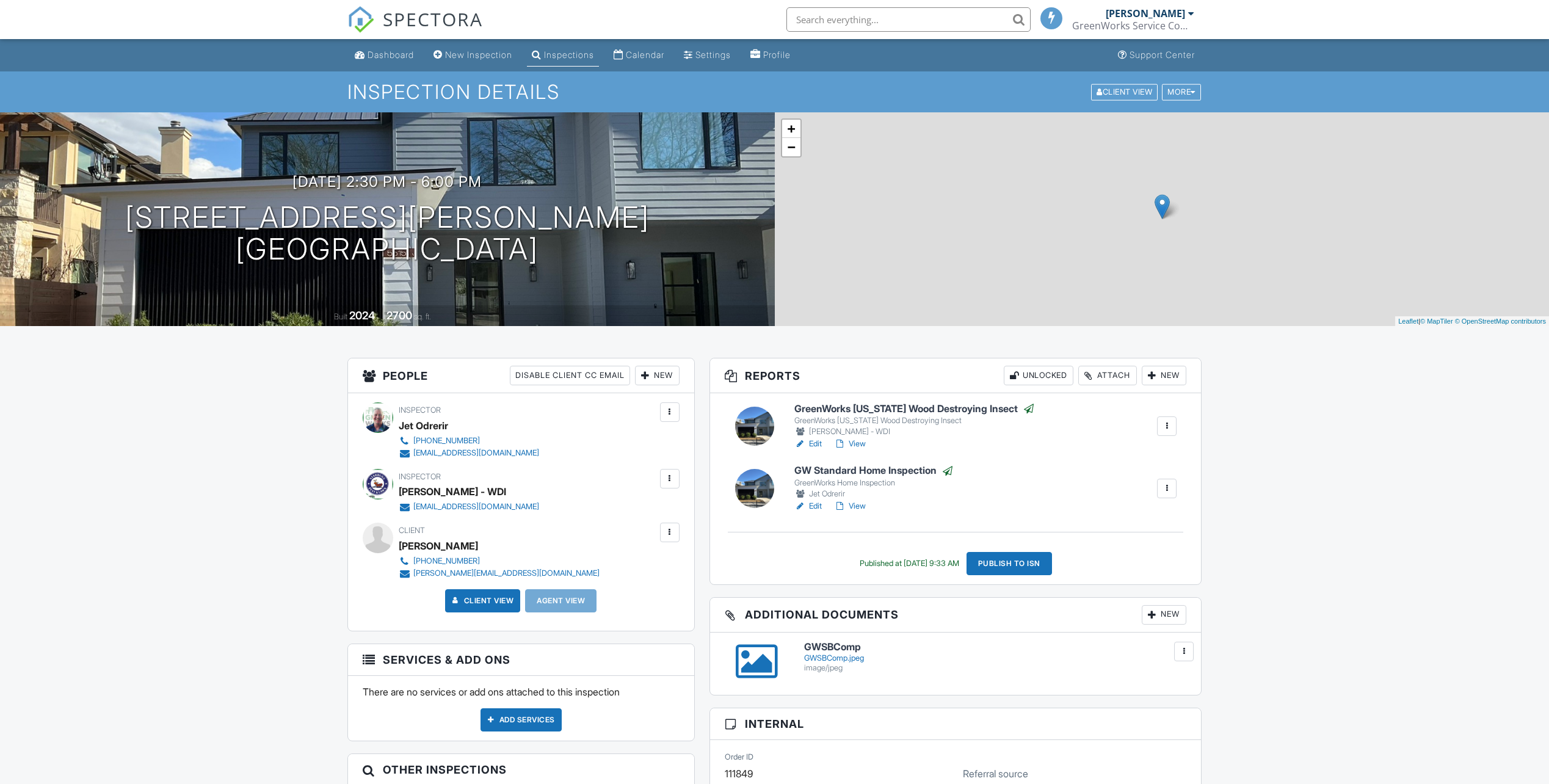
click at [873, 465] on h6 "GW Standard Home Inspection" at bounding box center [874, 471] width 159 height 12
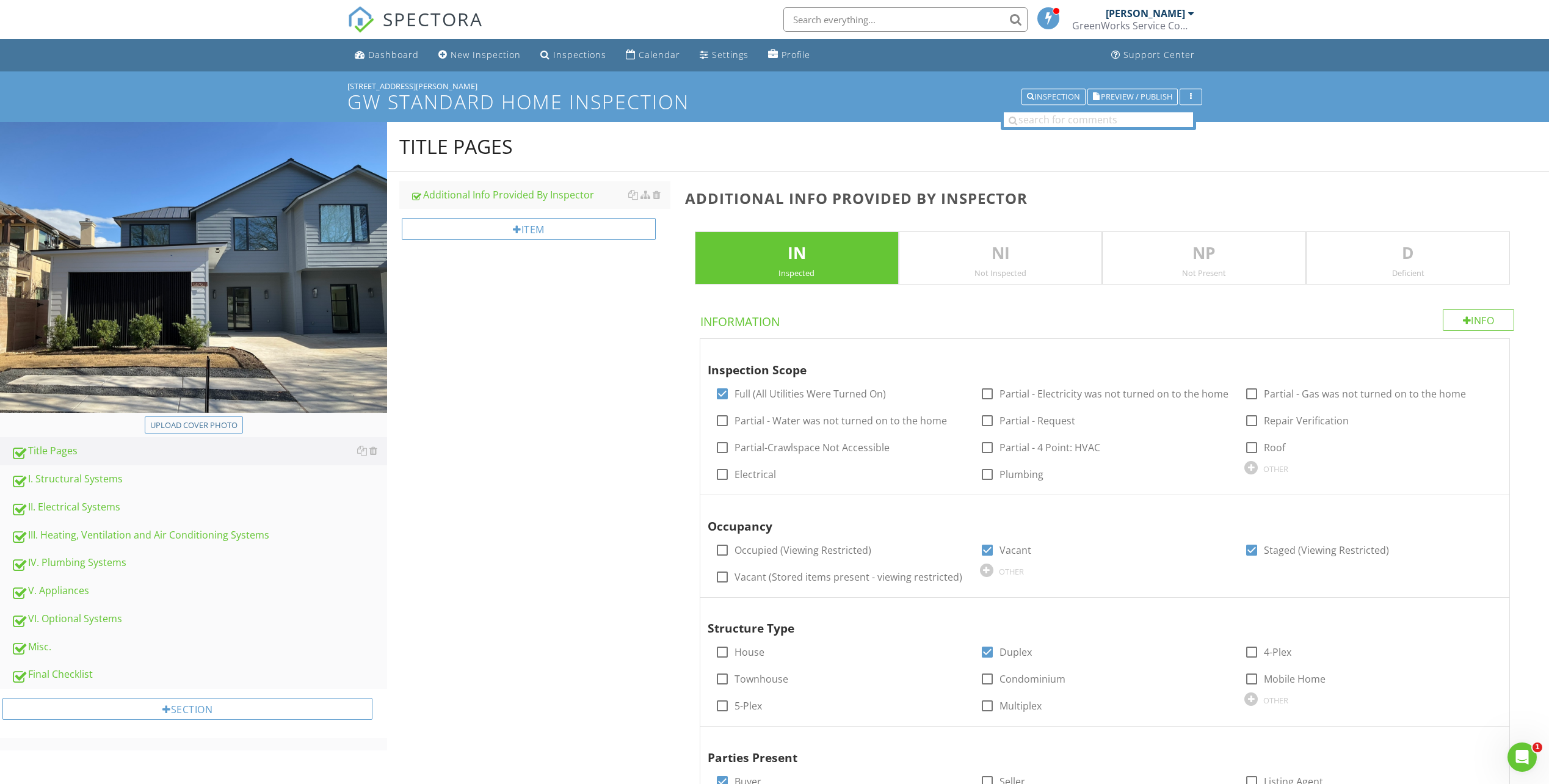
drag, startPoint x: 69, startPoint y: 507, endPoint x: 465, endPoint y: 245, distance: 474.8
click at [69, 507] on div "II. Electrical Systems" at bounding box center [199, 507] width 376 height 16
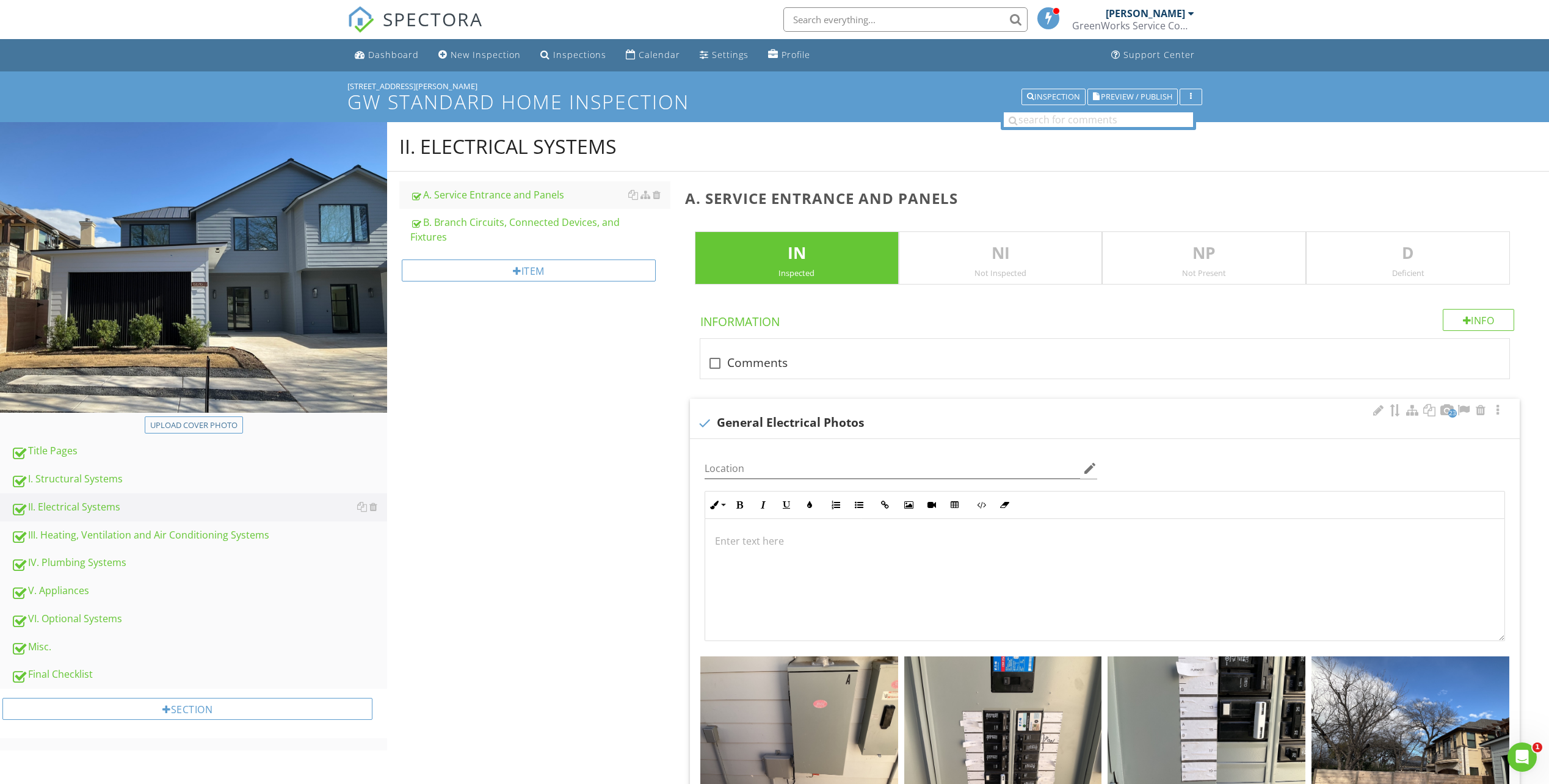
scroll to position [1, 0]
click at [978, 711] on img at bounding box center [1003, 730] width 198 height 148
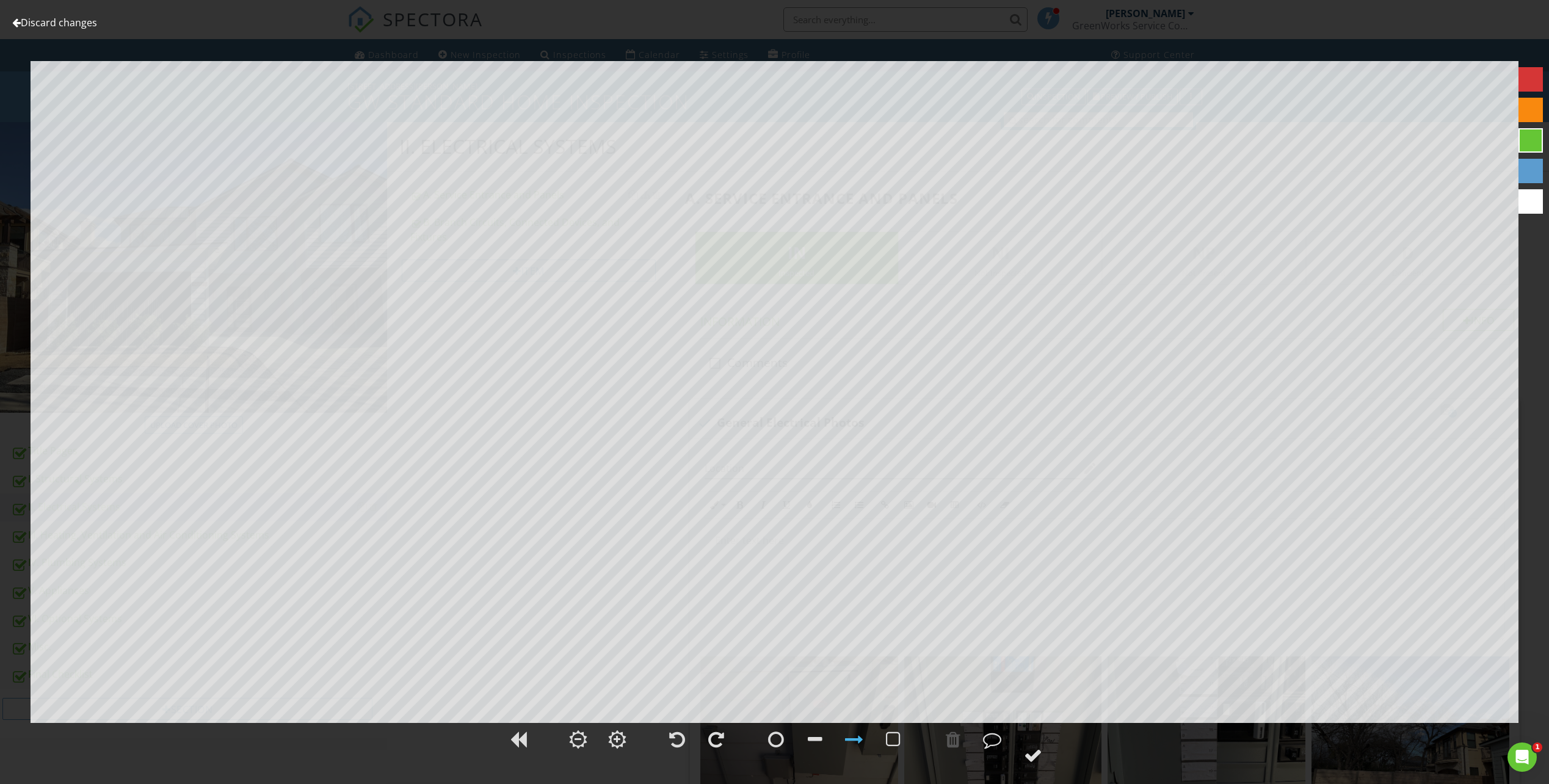
click at [18, 22] on div at bounding box center [16, 22] width 8 height 10
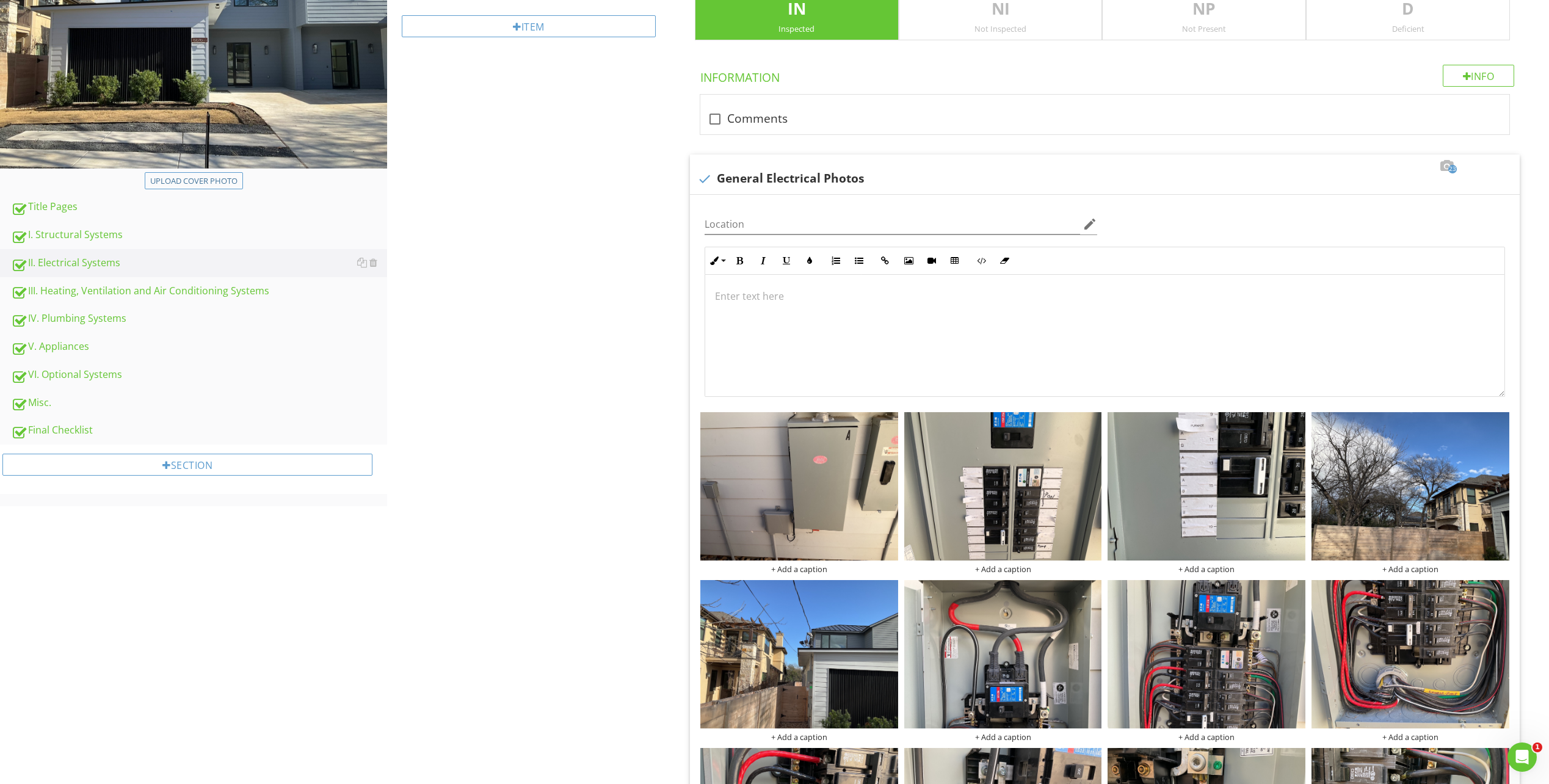
scroll to position [0, 0]
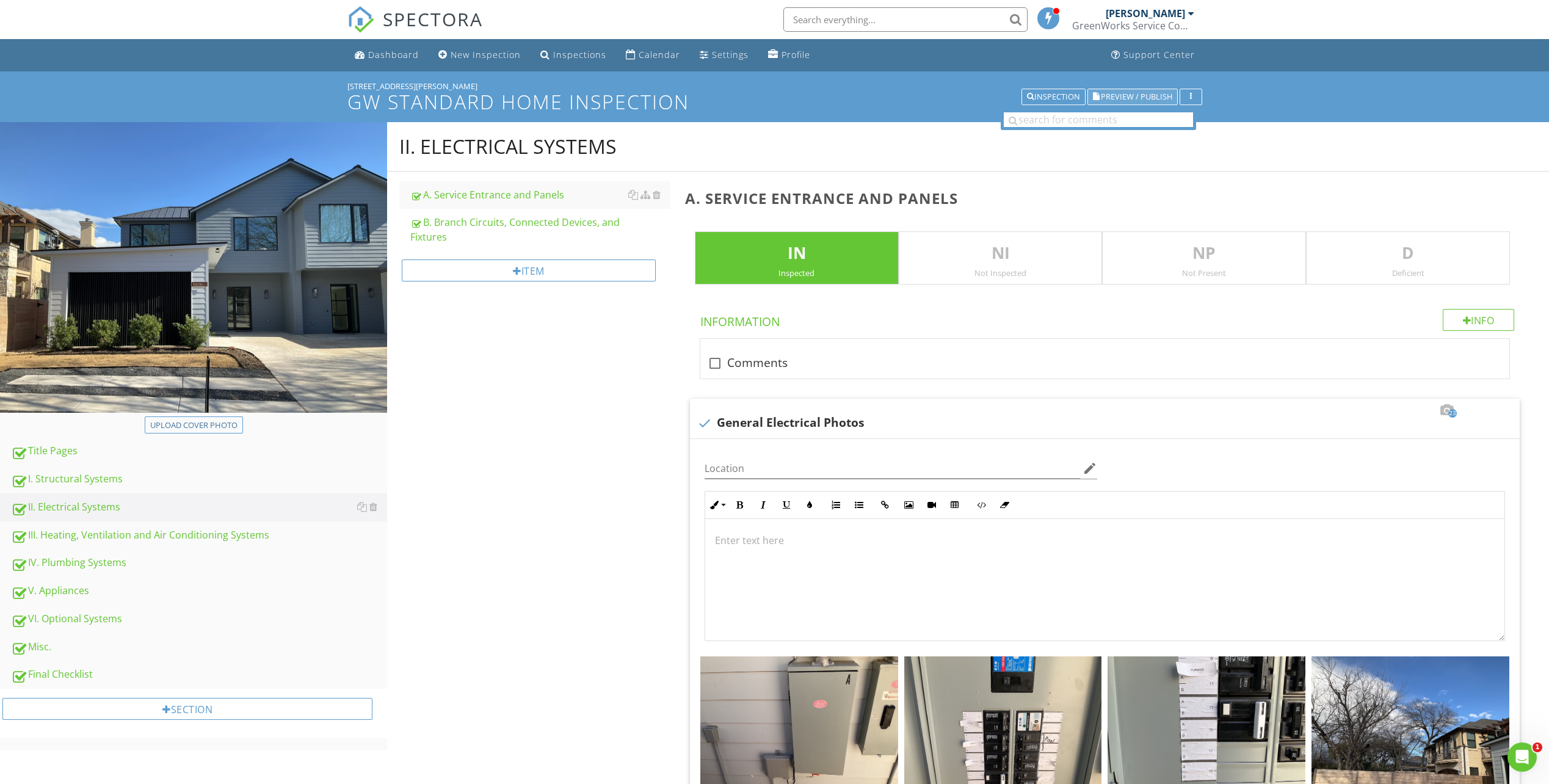
click at [1137, 97] on span "Preview / Publish" at bounding box center [1136, 97] width 71 height 8
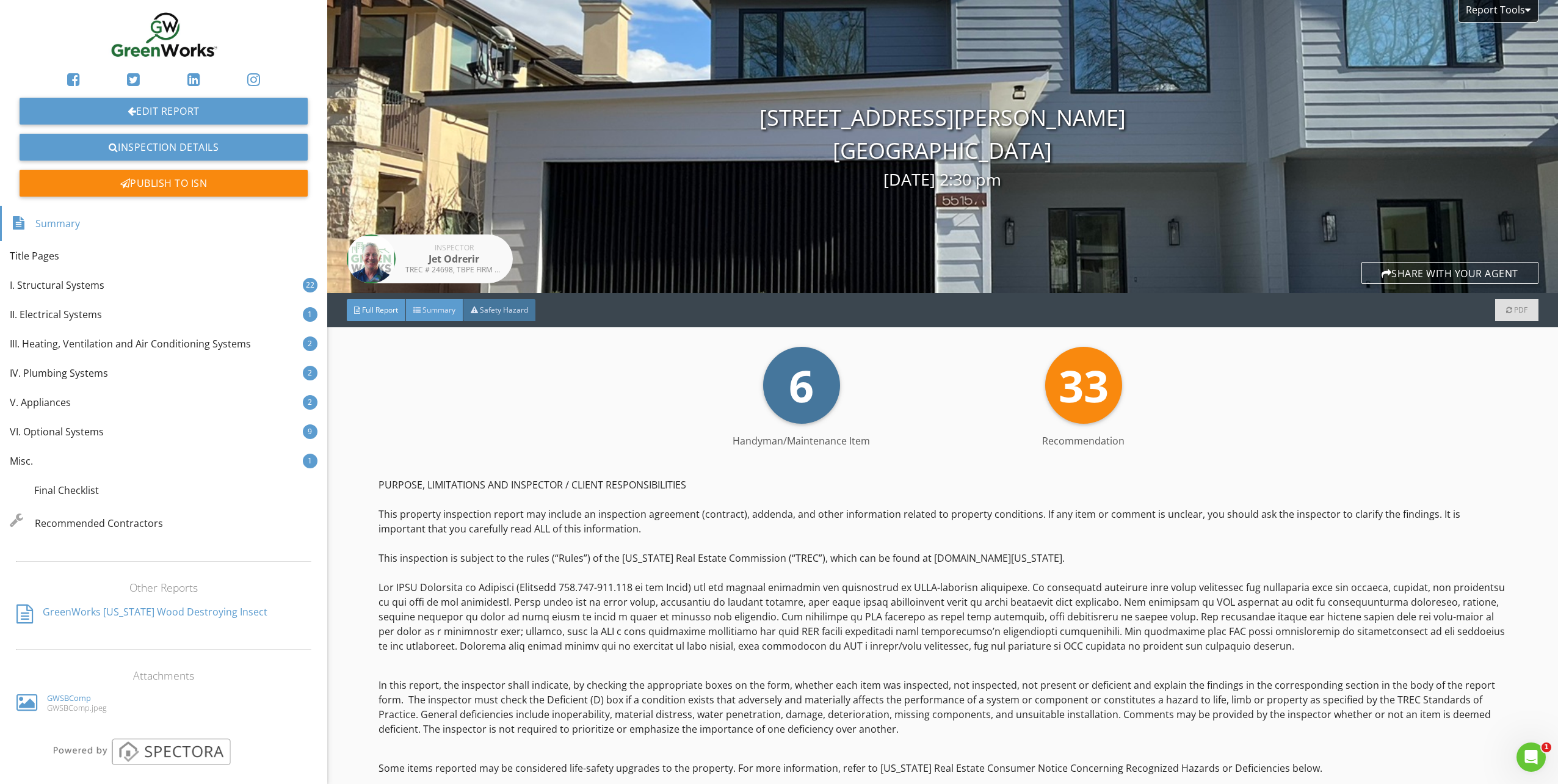
click at [436, 310] on span "Summary" at bounding box center [439, 310] width 33 height 10
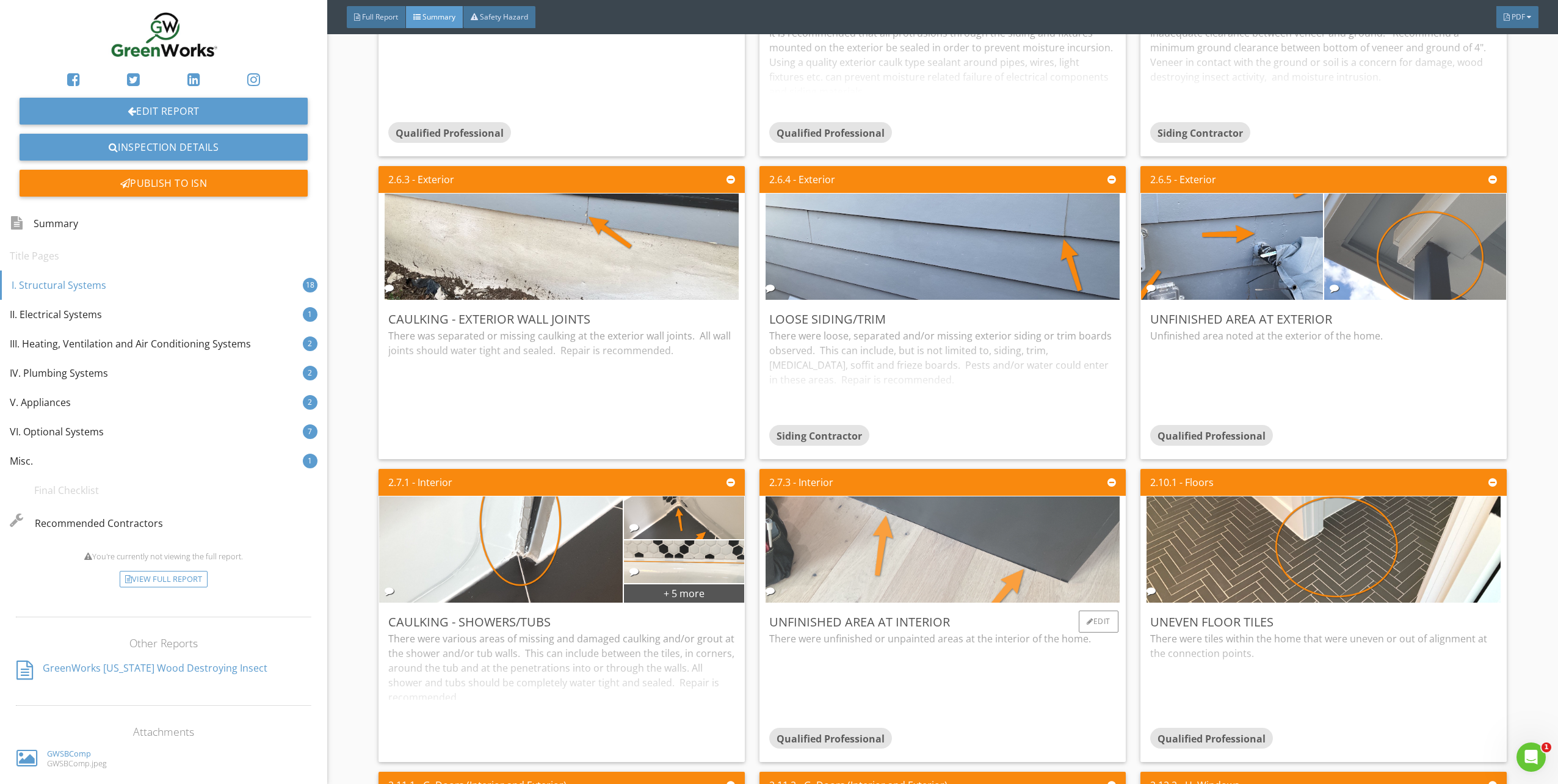
scroll to position [1160, 0]
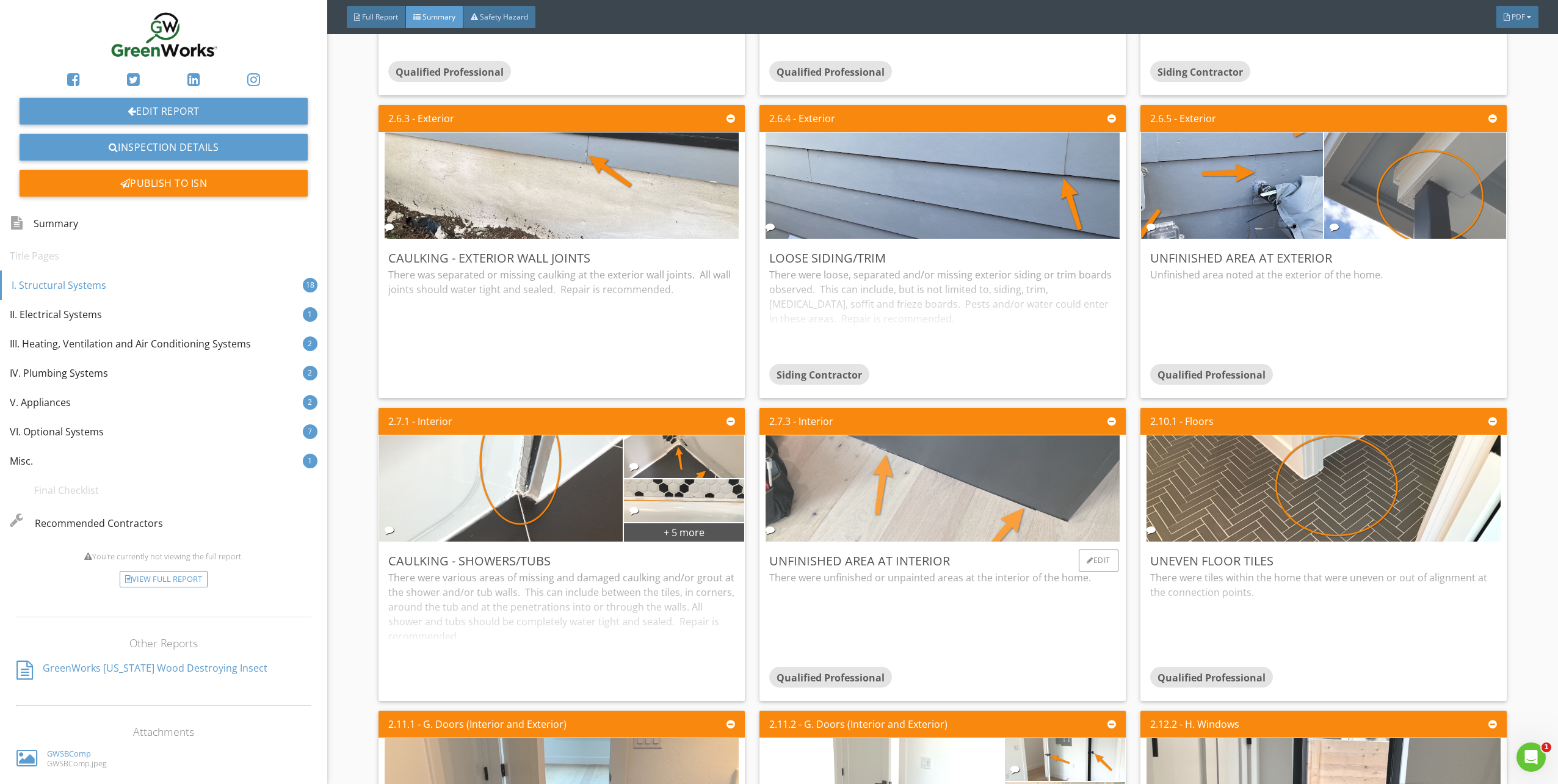
click at [915, 520] on img at bounding box center [942, 488] width 354 height 266
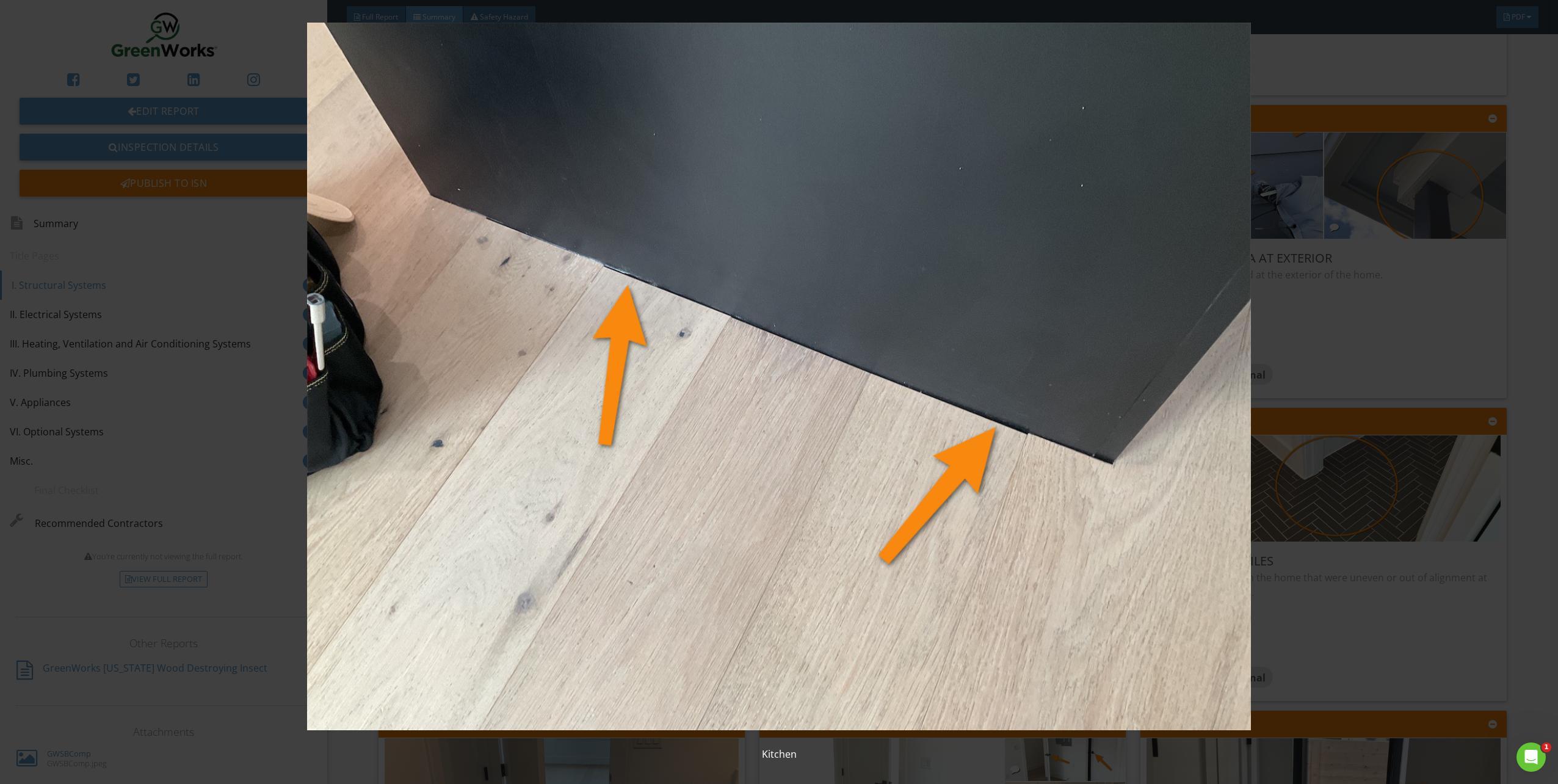
click at [1344, 60] on img at bounding box center [779, 376] width 1443 height 707
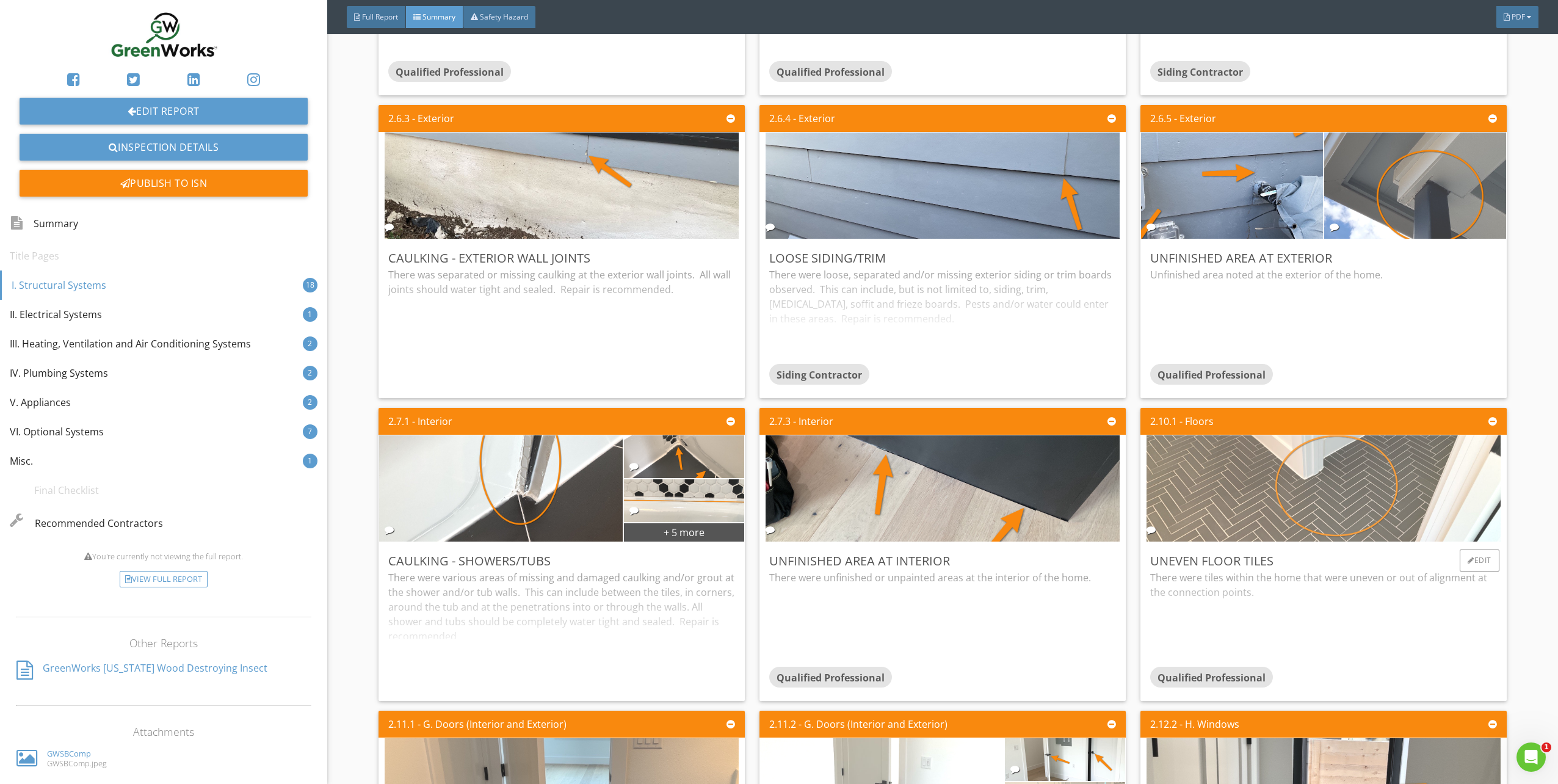
click at [1259, 503] on img at bounding box center [1323, 488] width 354 height 266
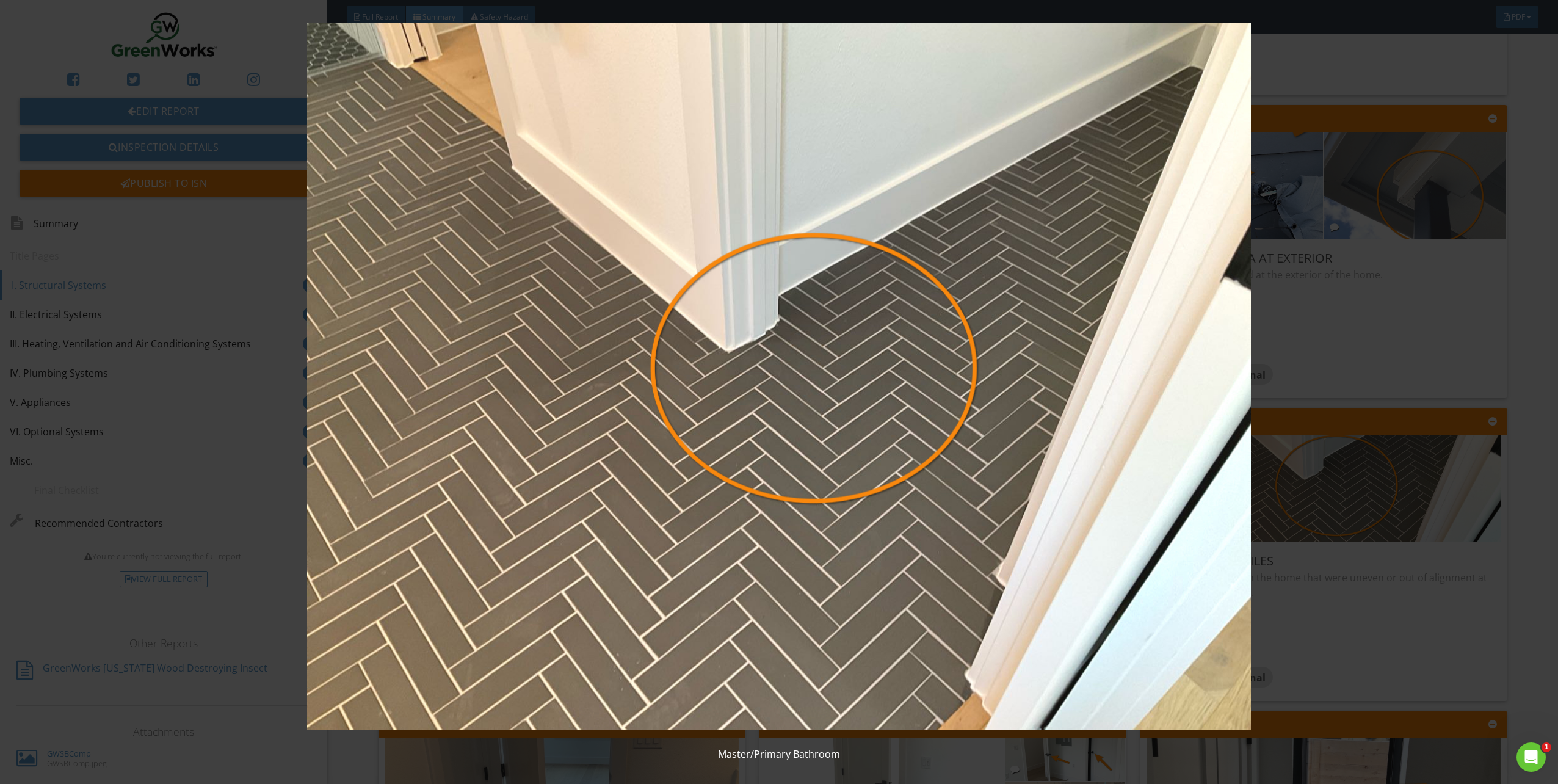
click at [1361, 211] on img at bounding box center [779, 376] width 1443 height 707
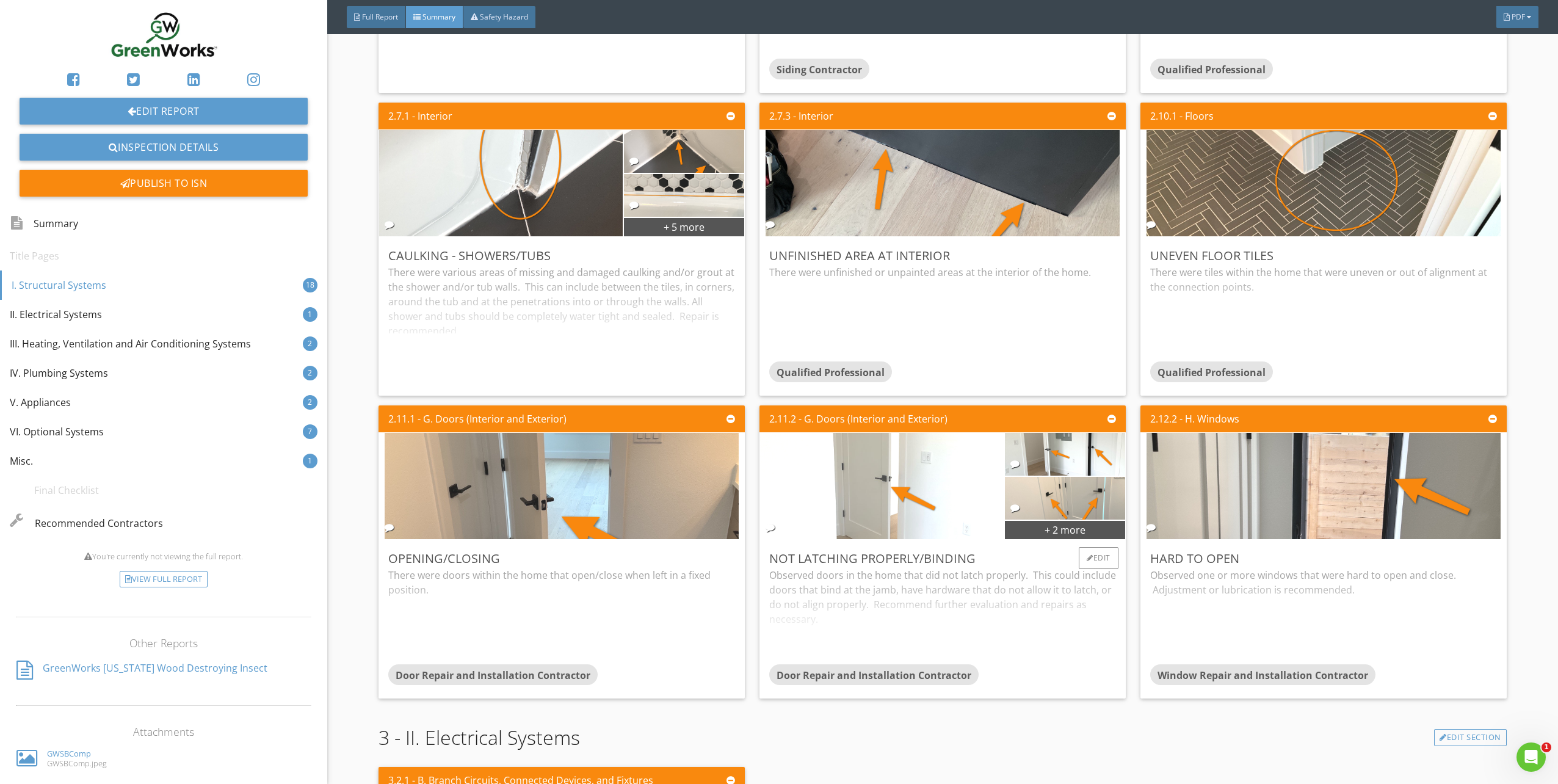
scroll to position [1587, 0]
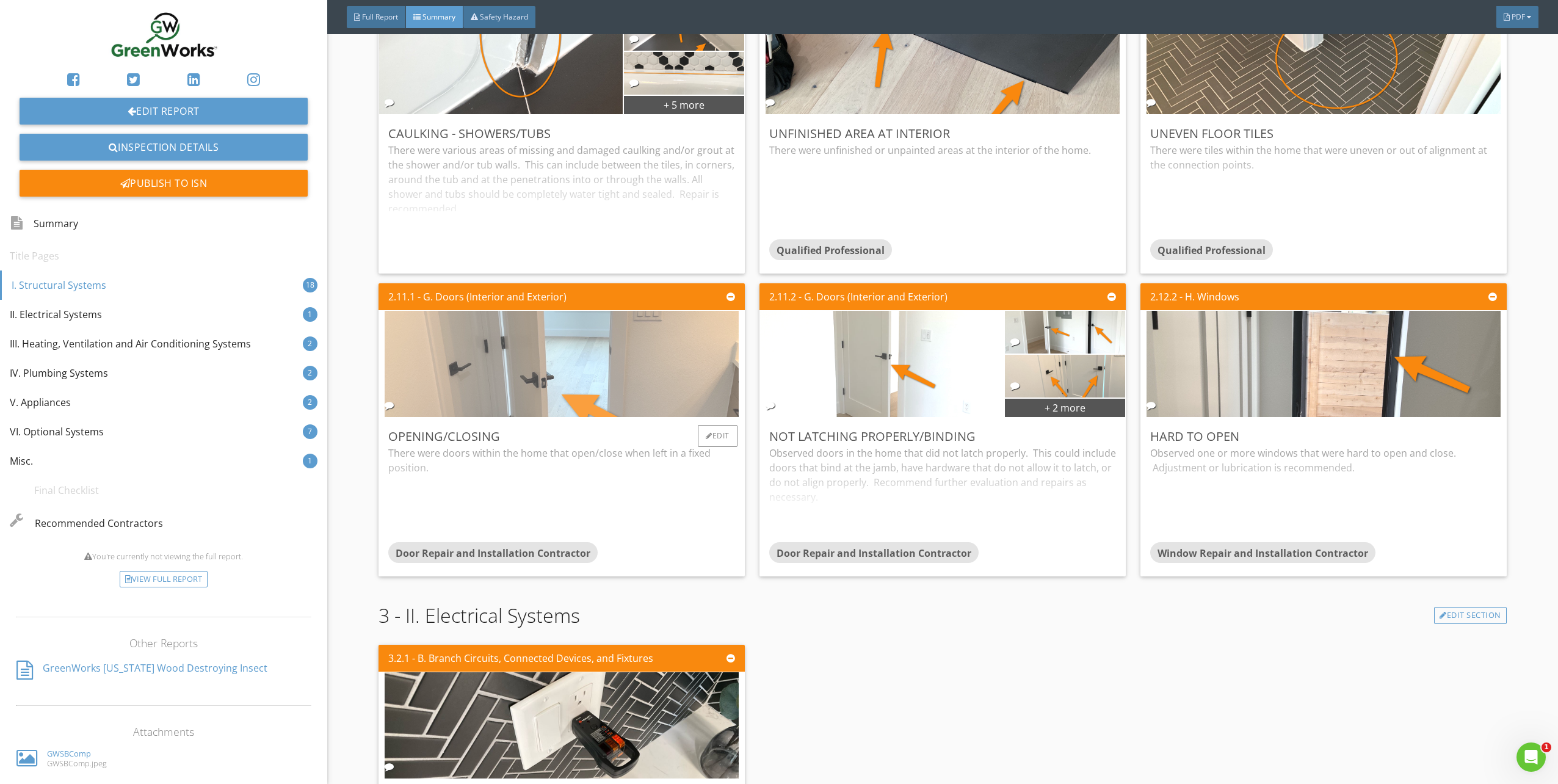
click at [615, 386] on img at bounding box center [561, 364] width 354 height 266
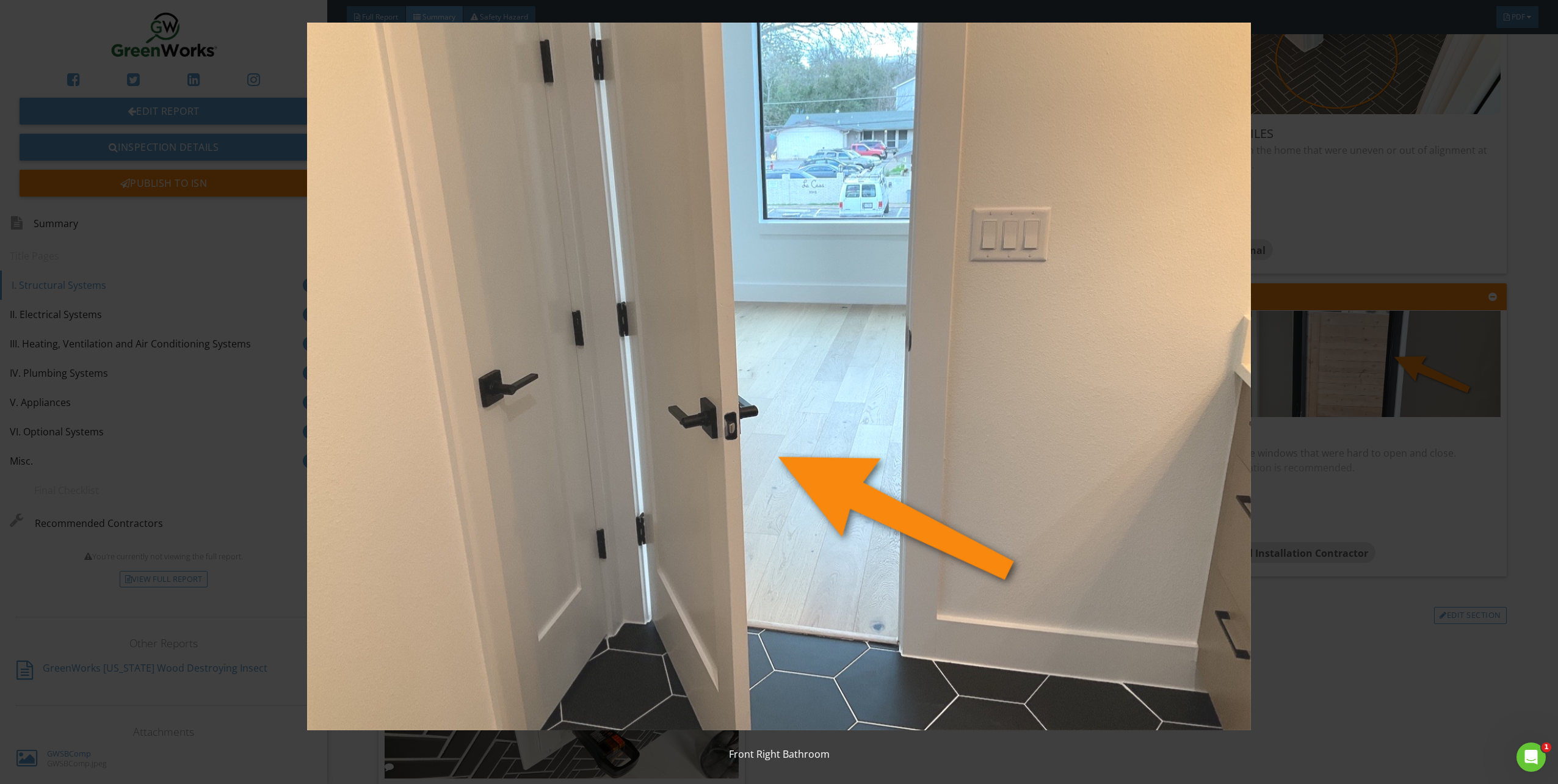
click at [1489, 252] on img at bounding box center [779, 376] width 1443 height 707
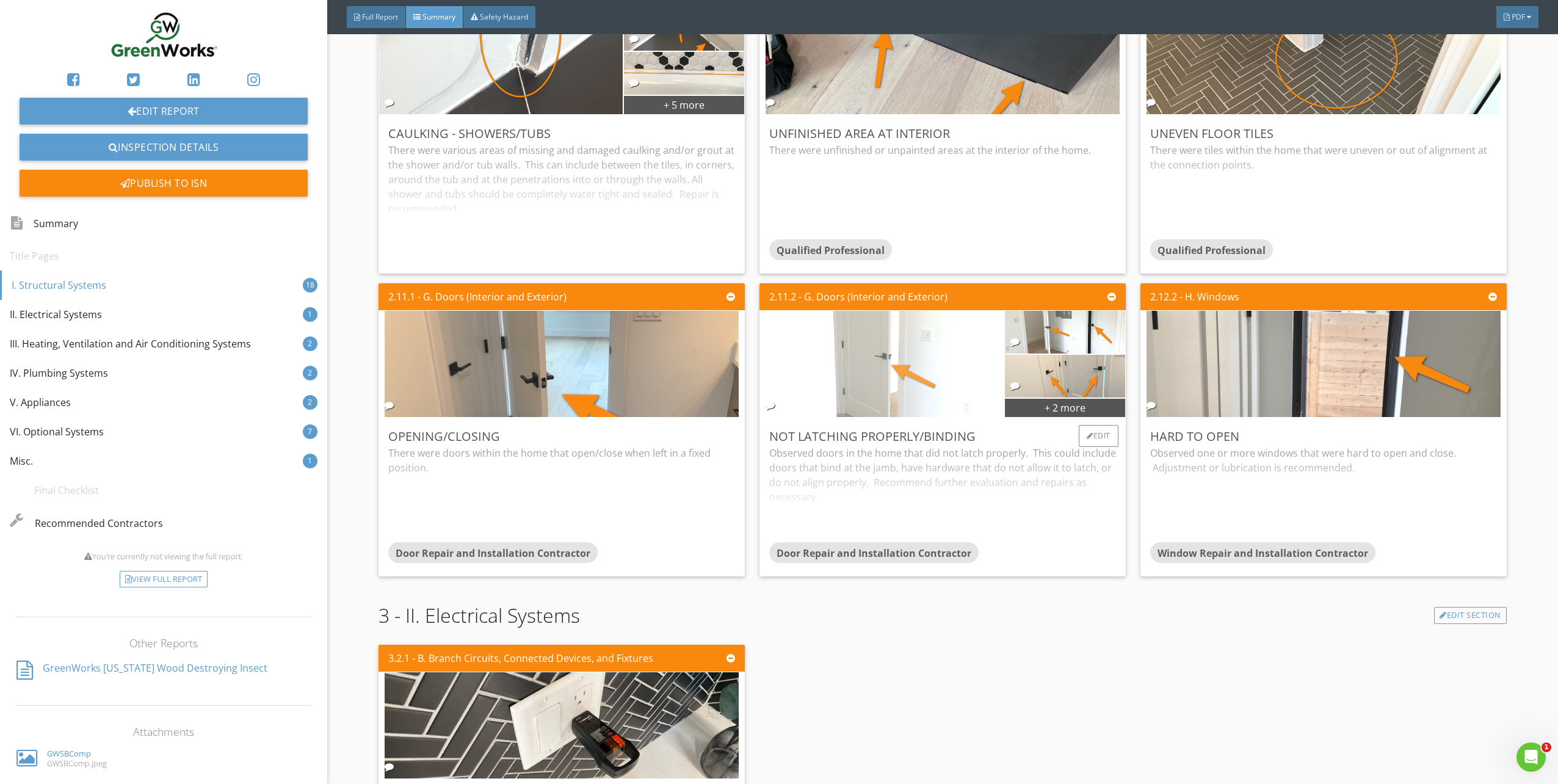
click at [900, 360] on img at bounding box center [881, 364] width 354 height 266
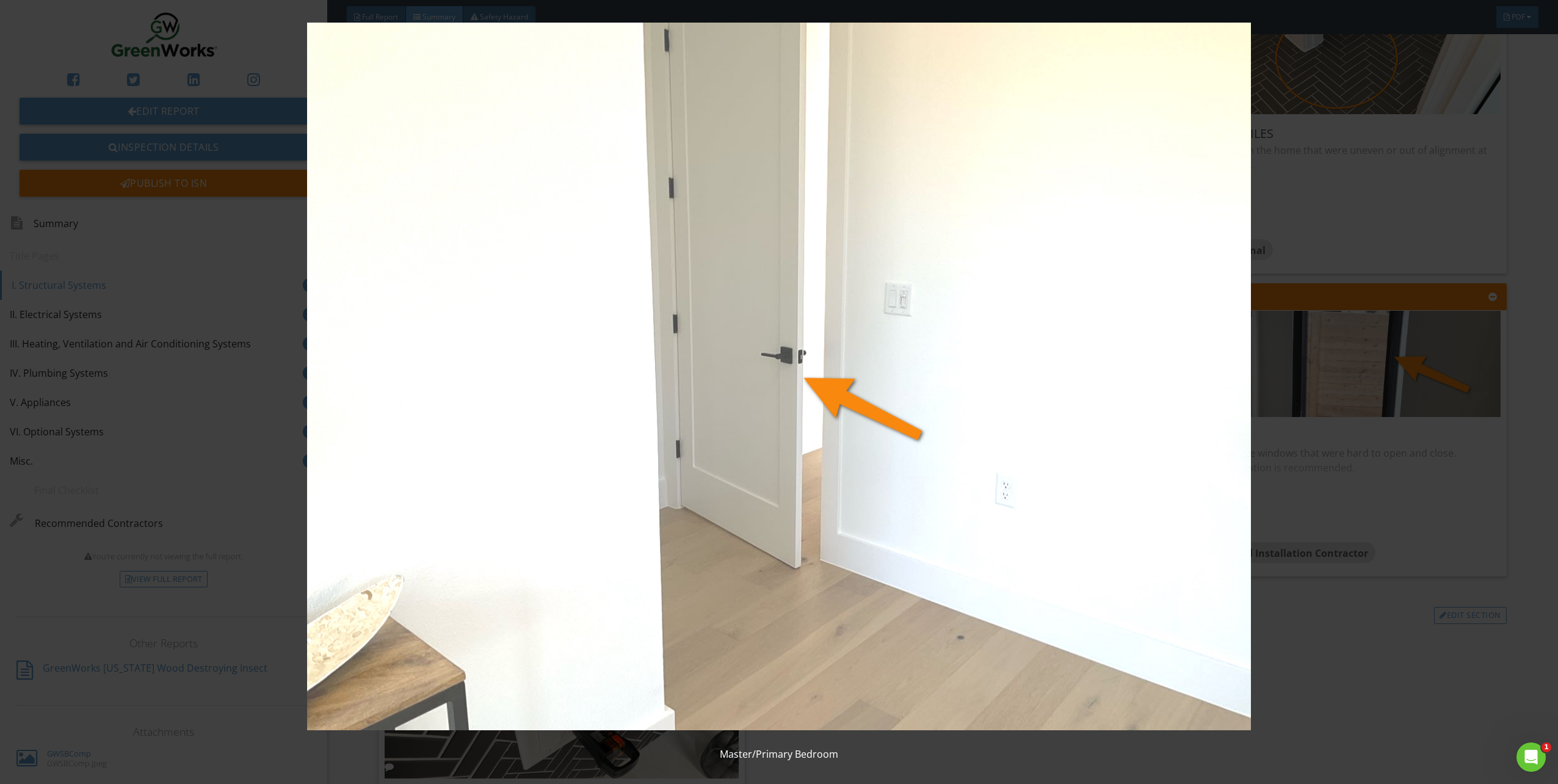
click at [1433, 328] on img at bounding box center [779, 376] width 1443 height 707
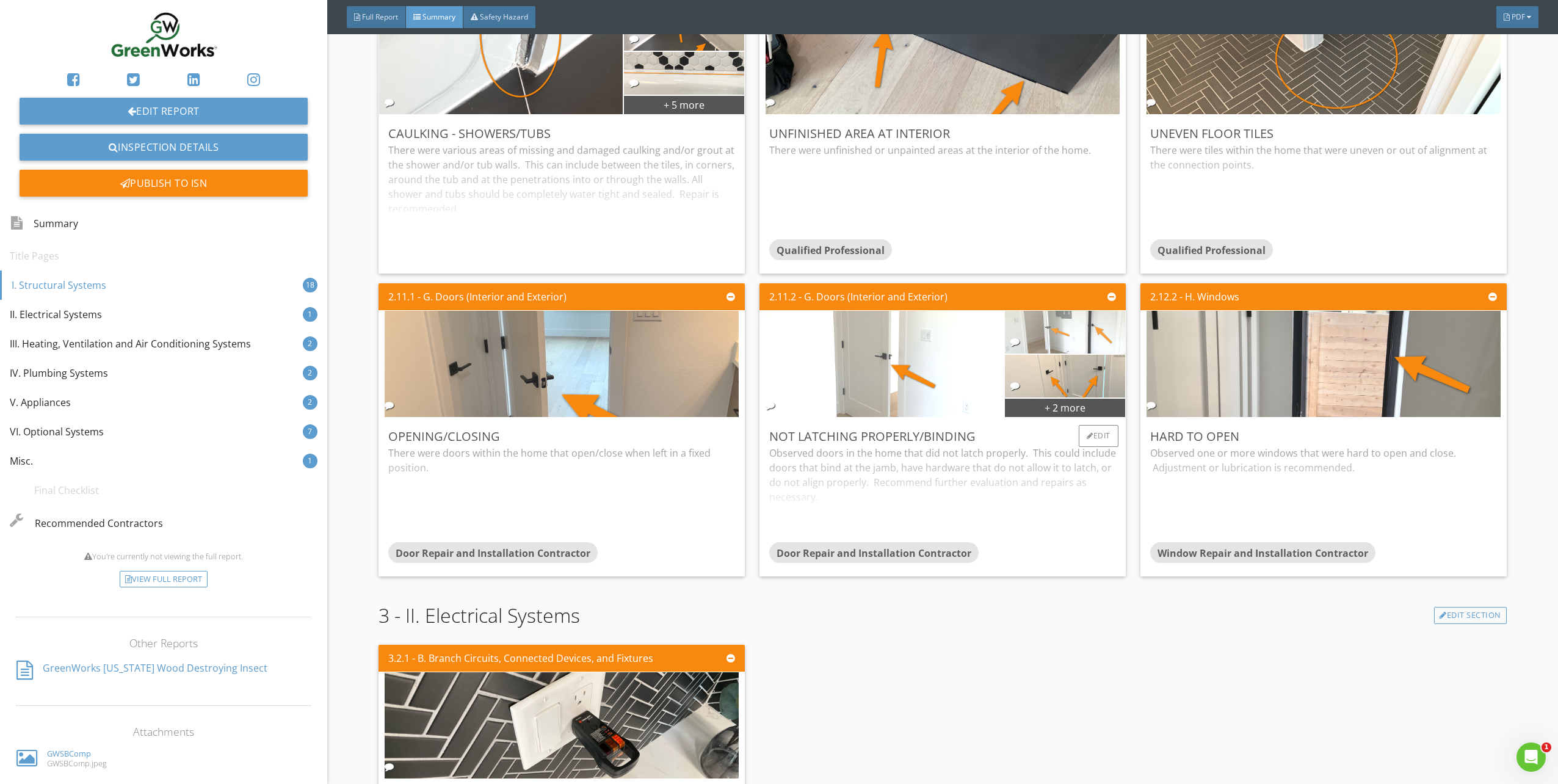
click at [1051, 331] on img at bounding box center [1065, 332] width 142 height 106
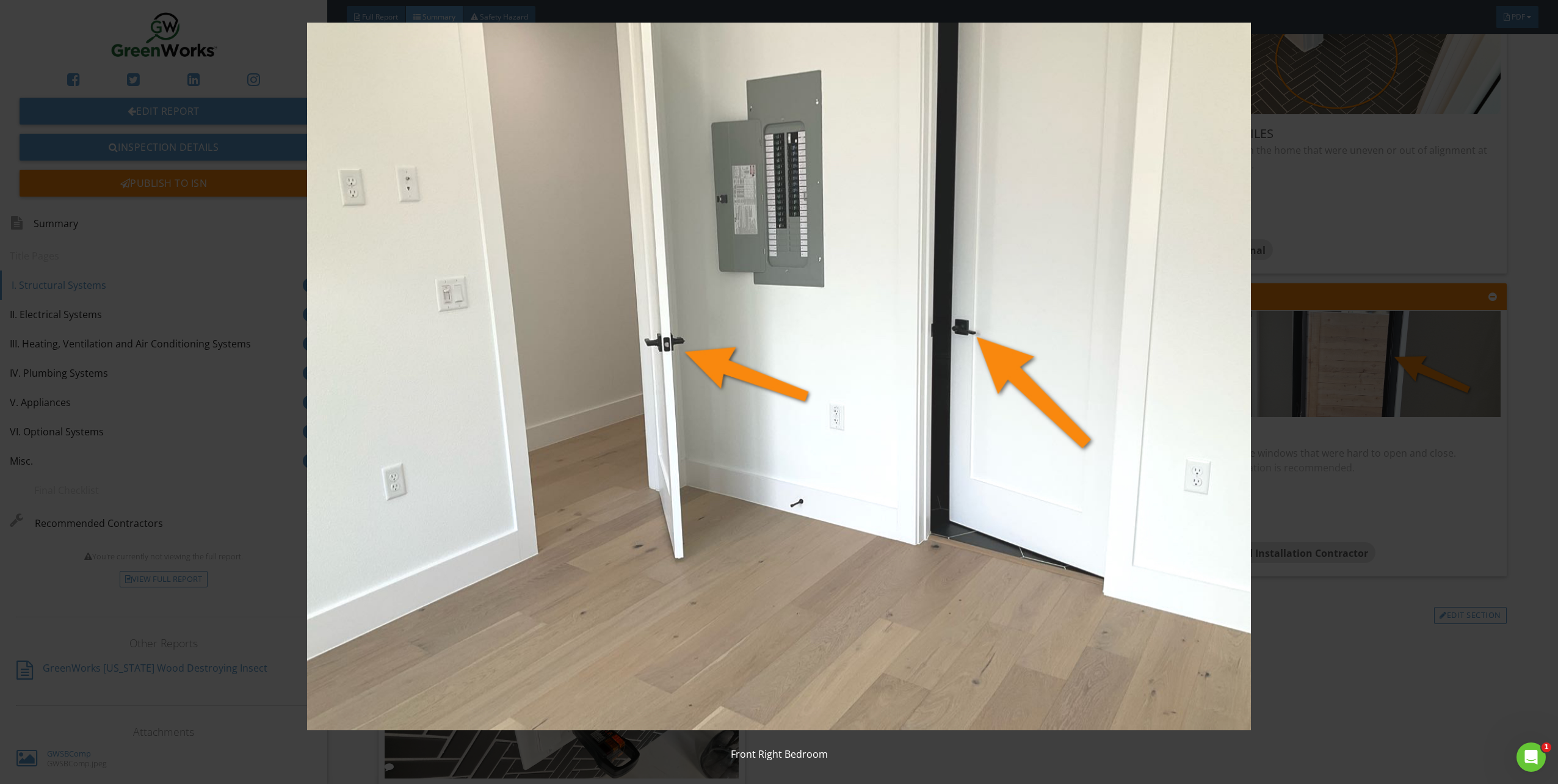
click at [1466, 391] on img at bounding box center [779, 376] width 1443 height 707
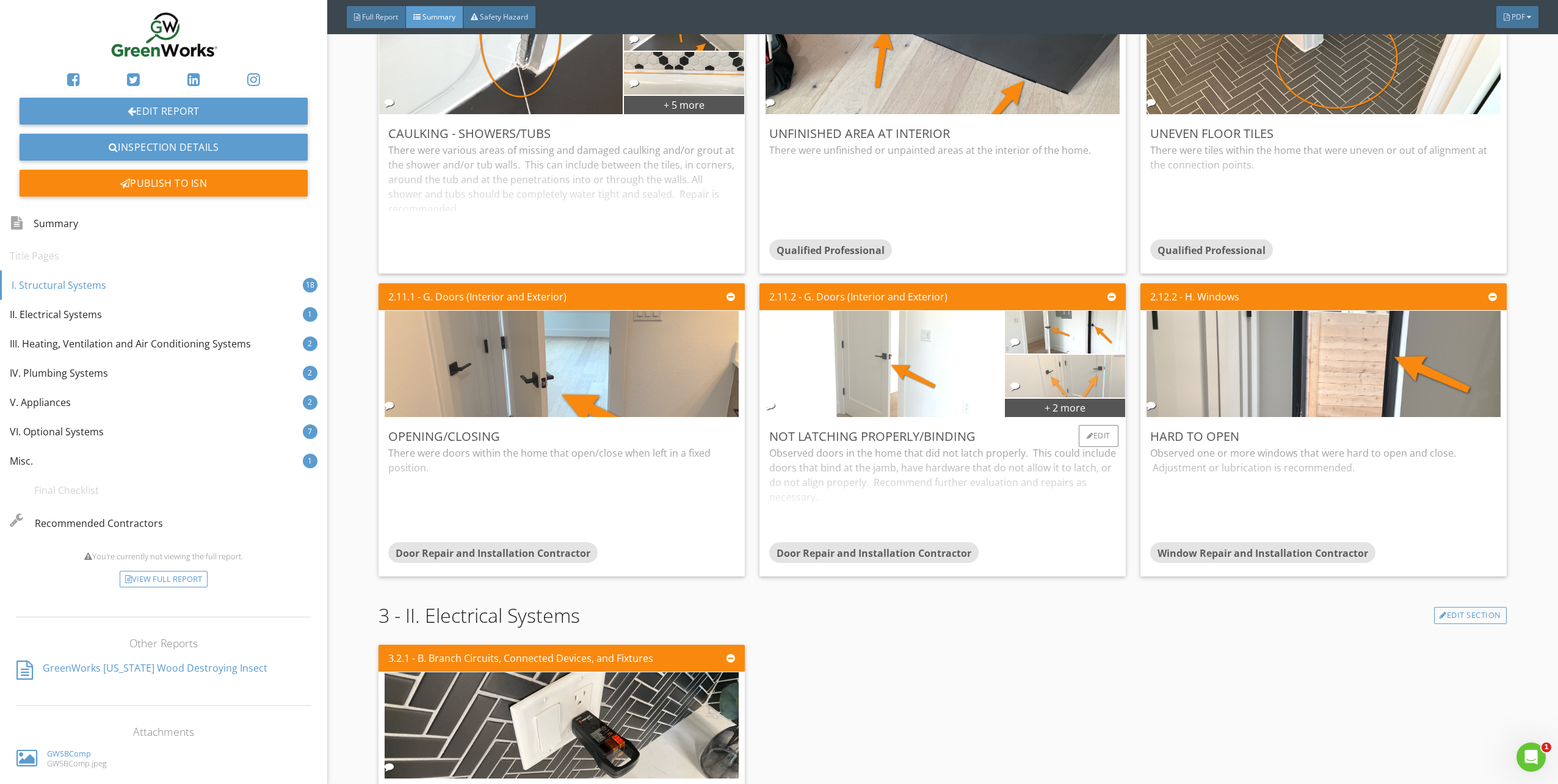
click at [1074, 390] on img at bounding box center [1065, 376] width 142 height 106
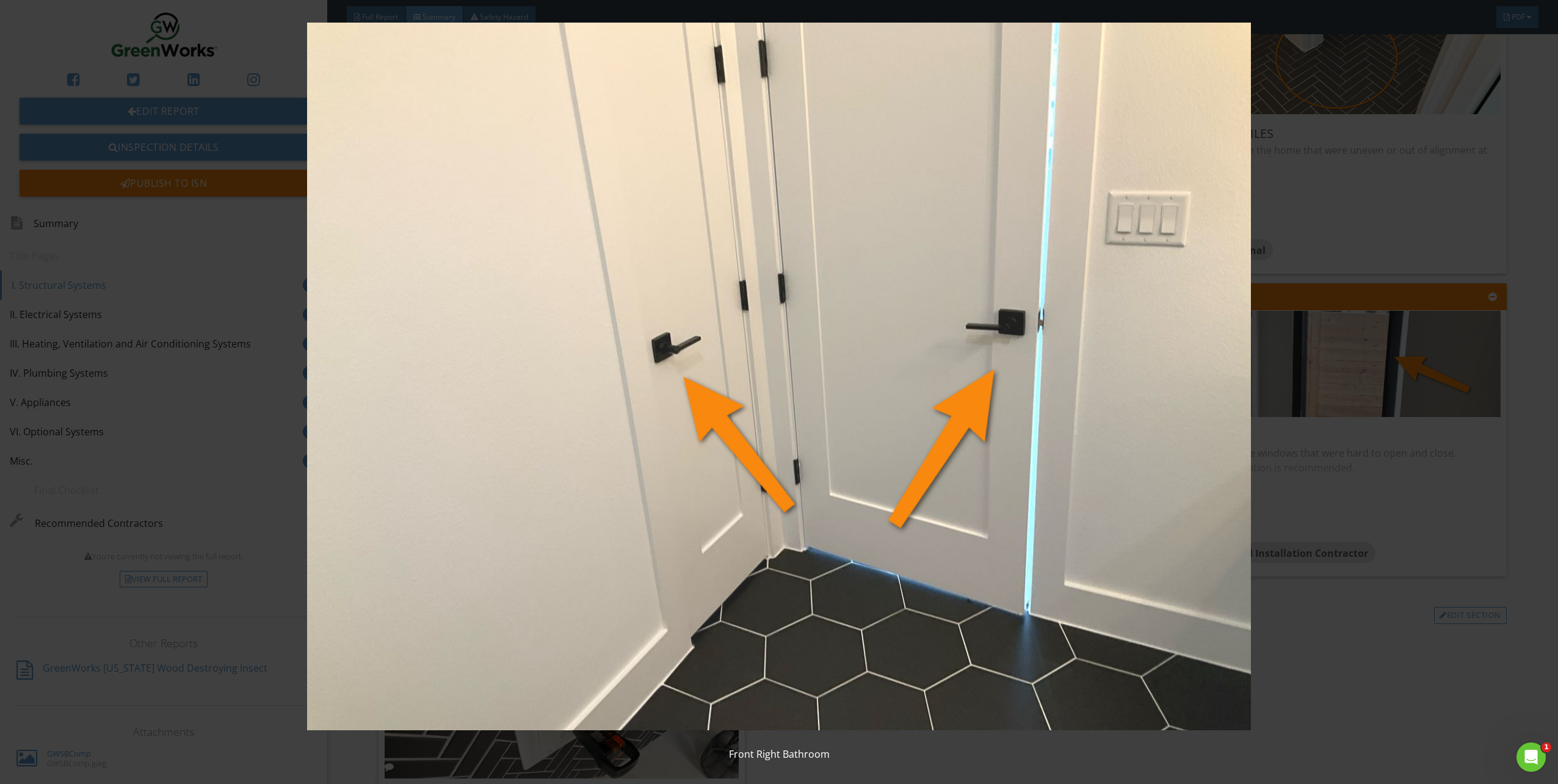
click at [1454, 479] on img at bounding box center [779, 376] width 1443 height 707
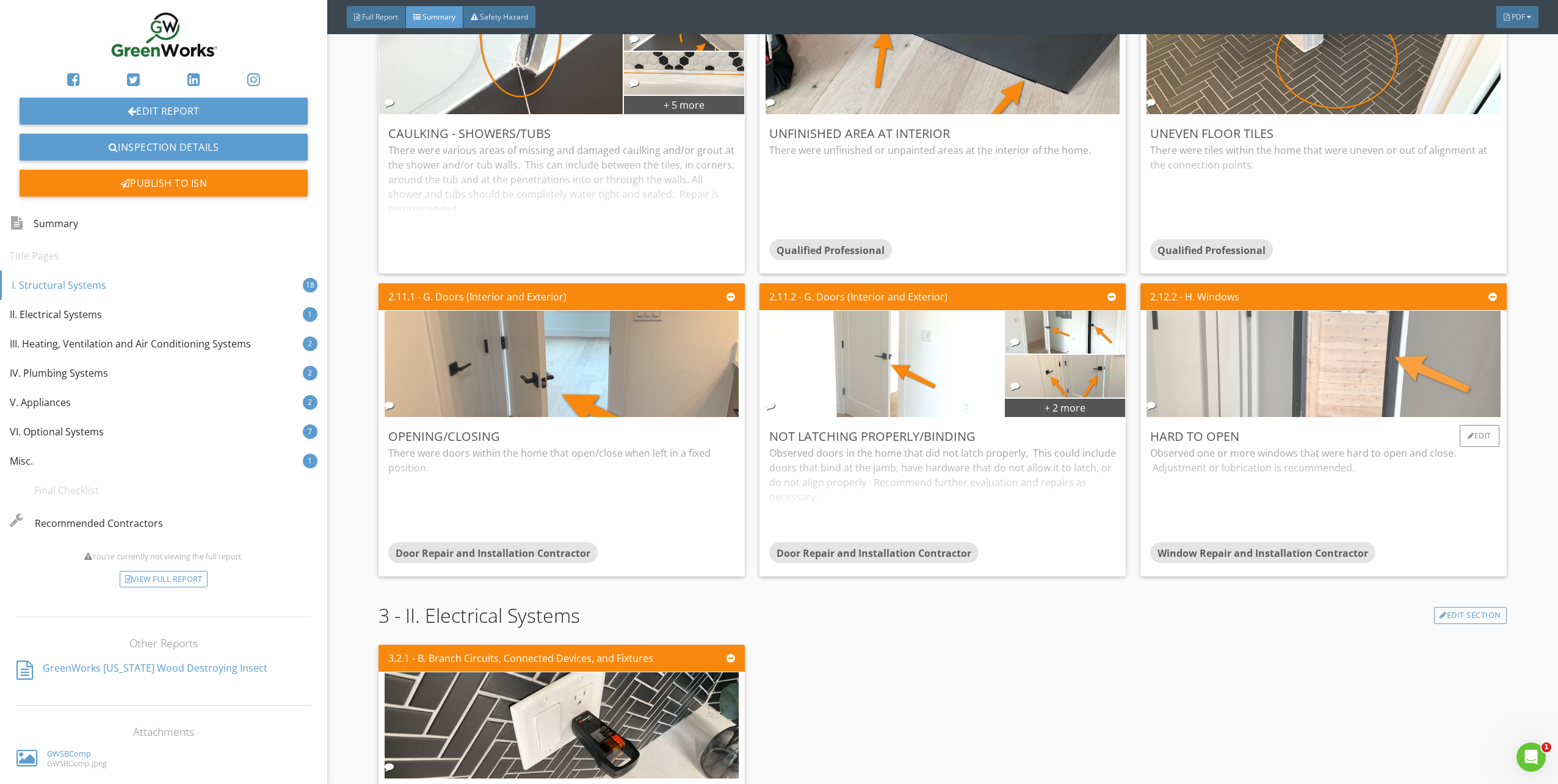
click at [1377, 393] on img at bounding box center [1323, 364] width 354 height 266
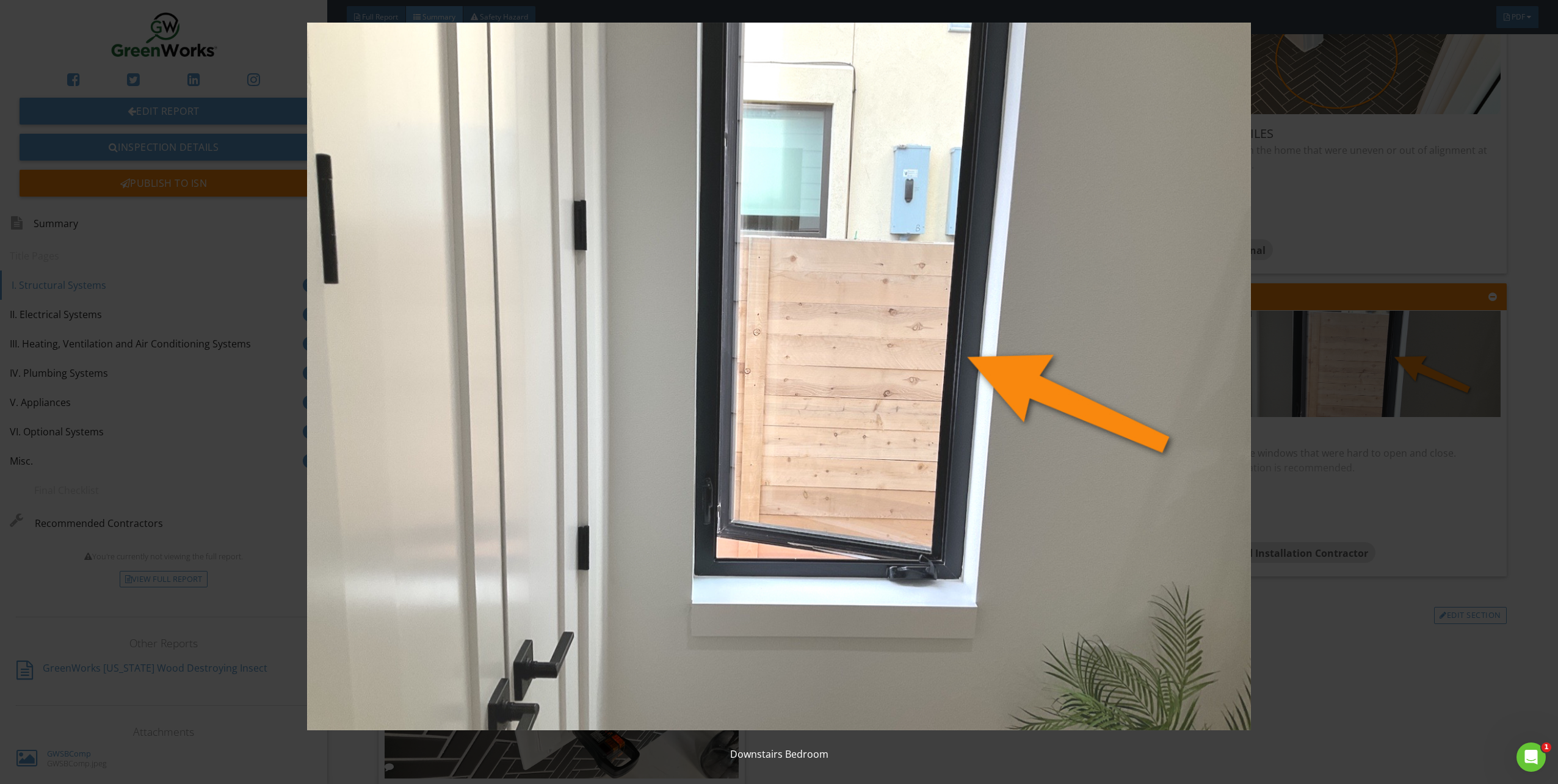
click at [1381, 472] on img at bounding box center [779, 376] width 1443 height 707
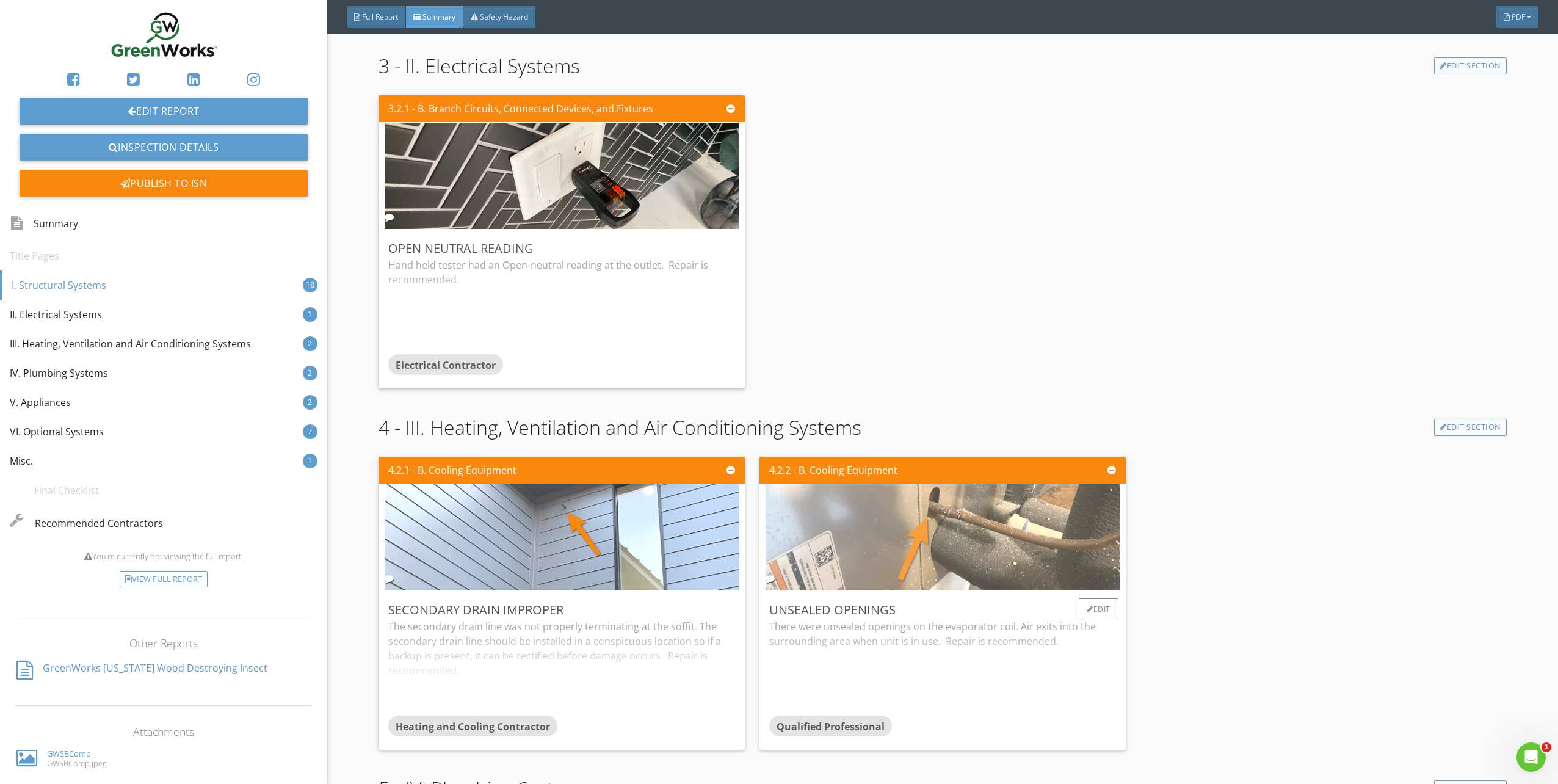
scroll to position [2197, 0]
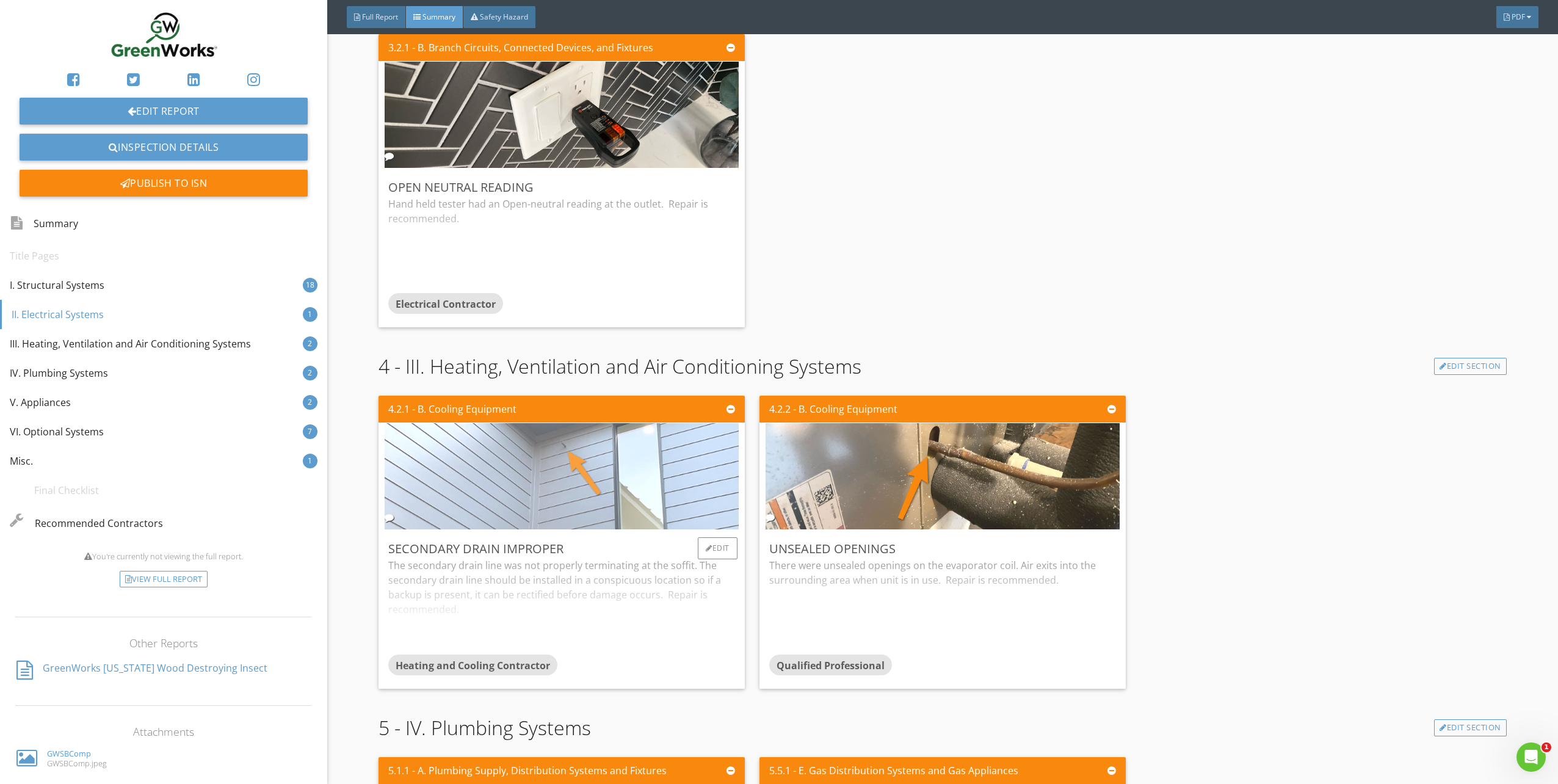
click at [659, 482] on img at bounding box center [561, 477] width 354 height 266
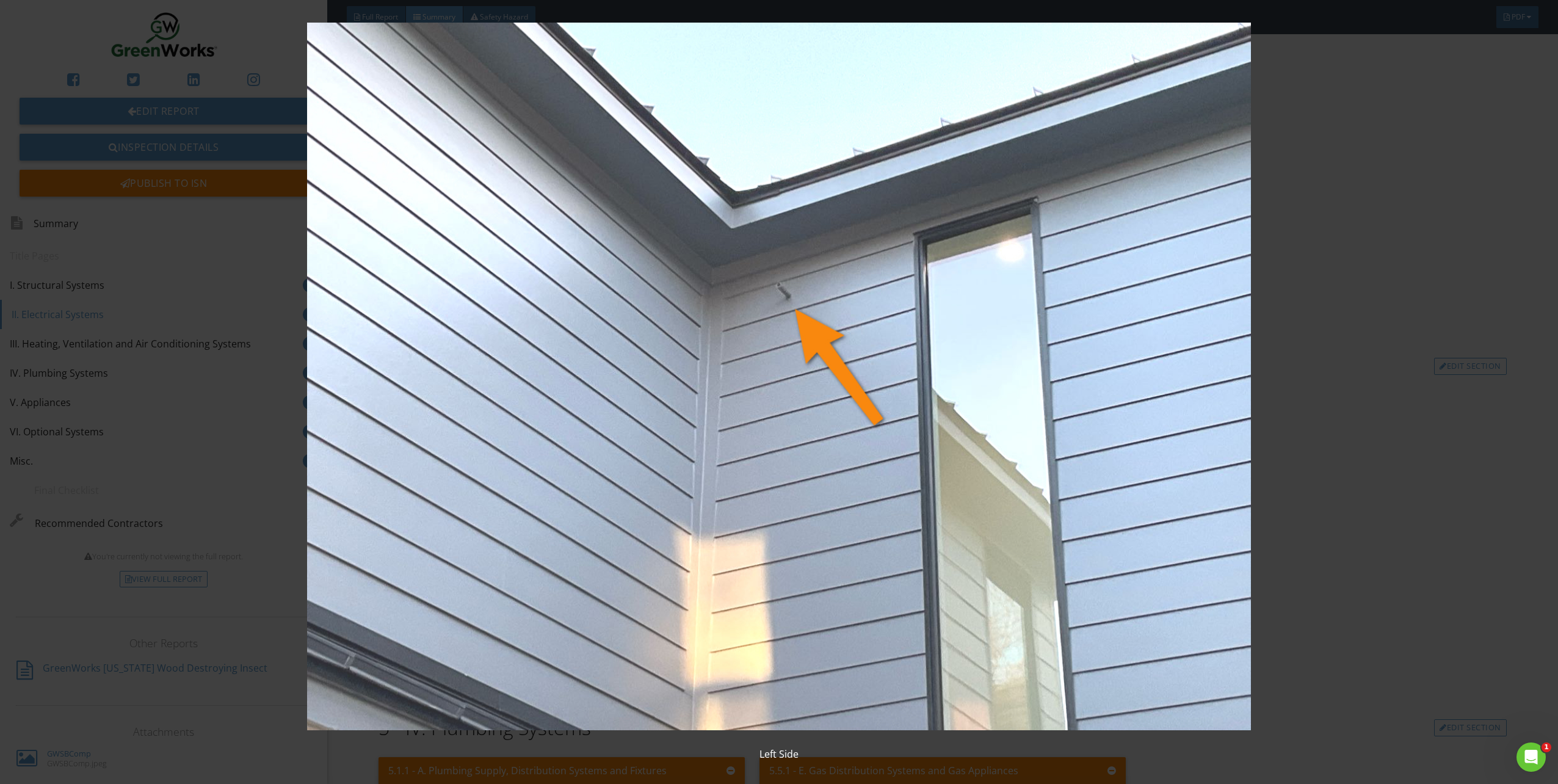
click at [1325, 429] on img at bounding box center [779, 376] width 1443 height 707
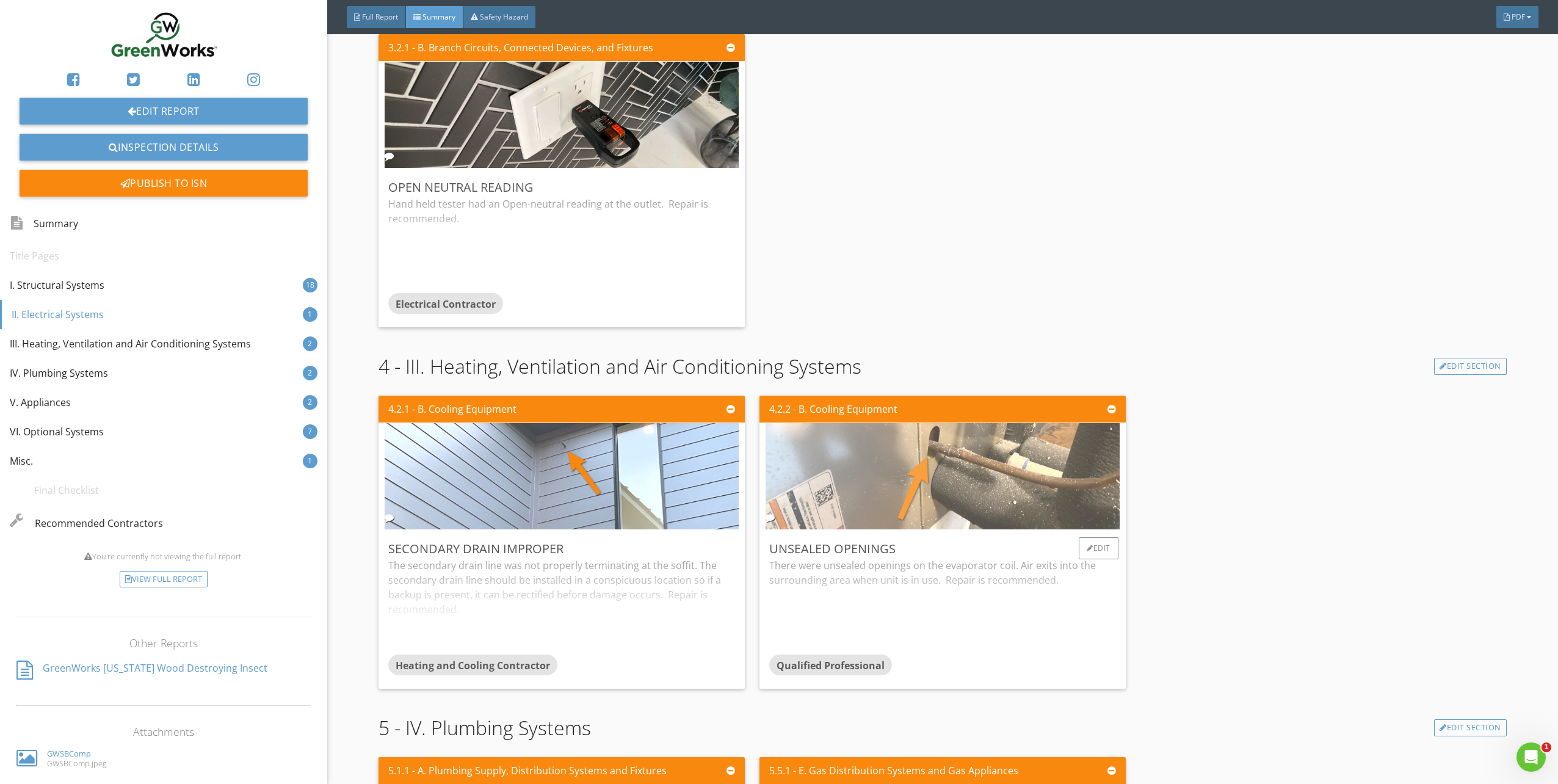
click at [988, 480] on img at bounding box center [942, 477] width 354 height 266
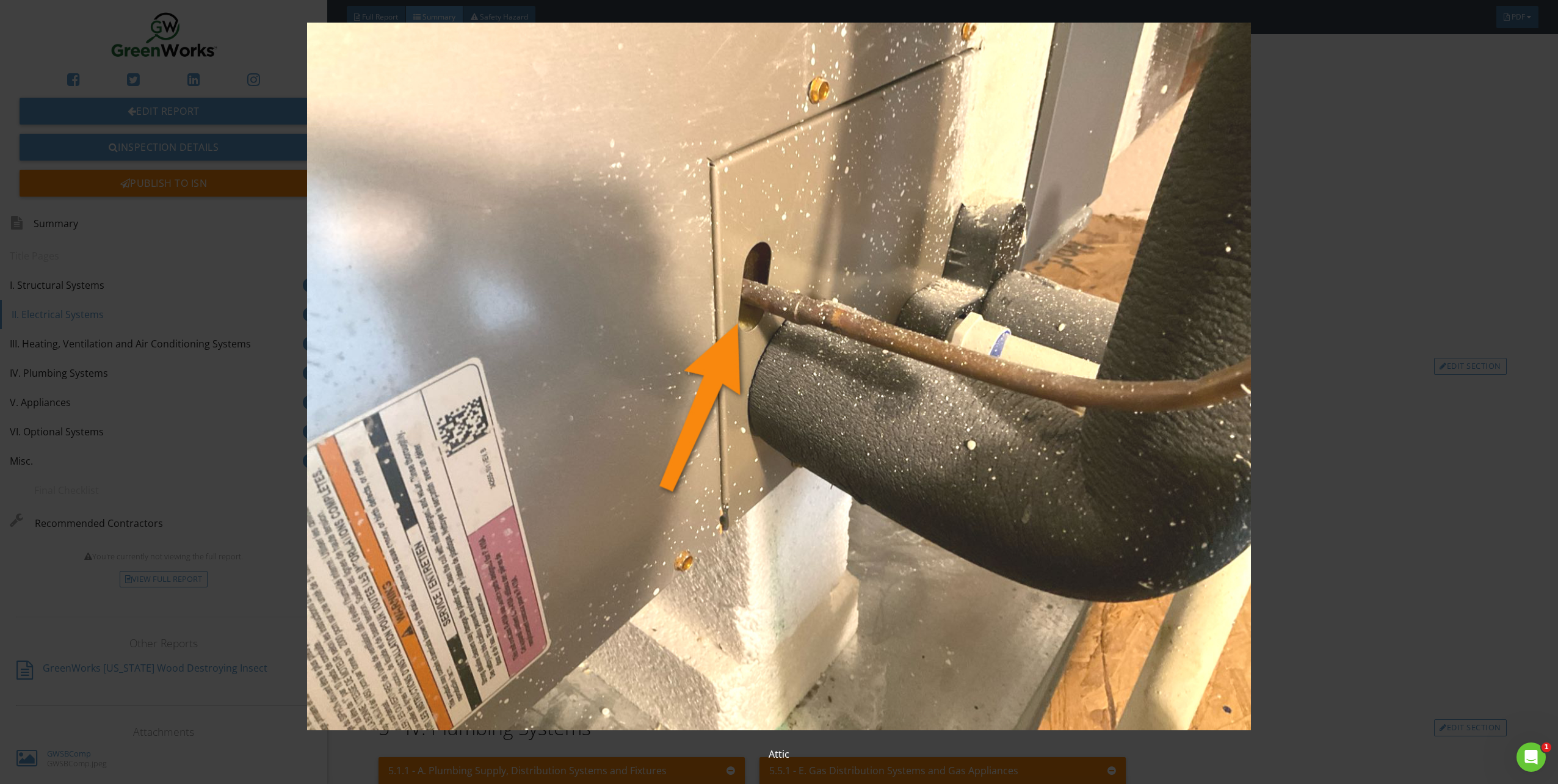
click at [1425, 449] on img at bounding box center [779, 376] width 1443 height 707
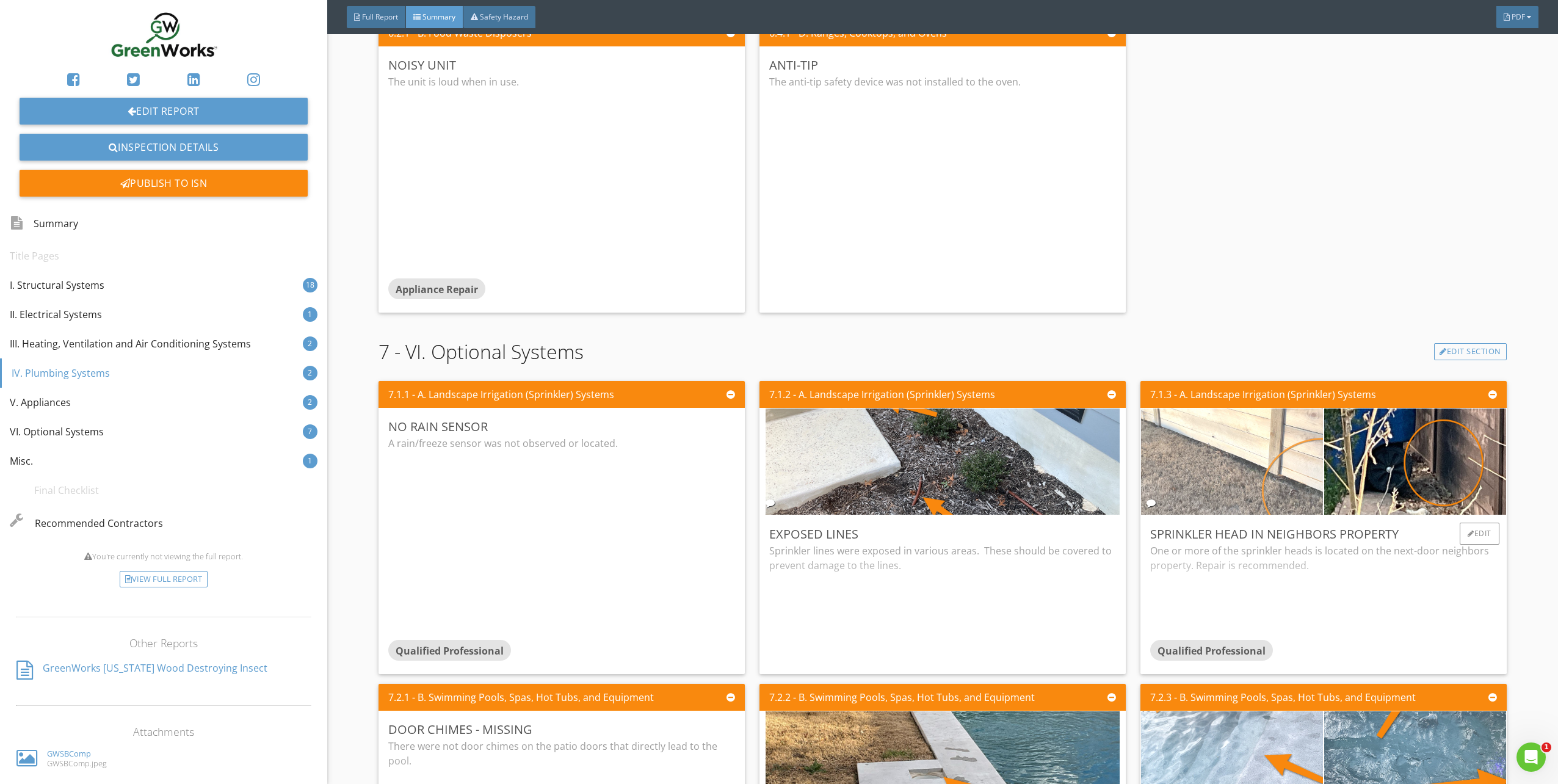
scroll to position [3357, 0]
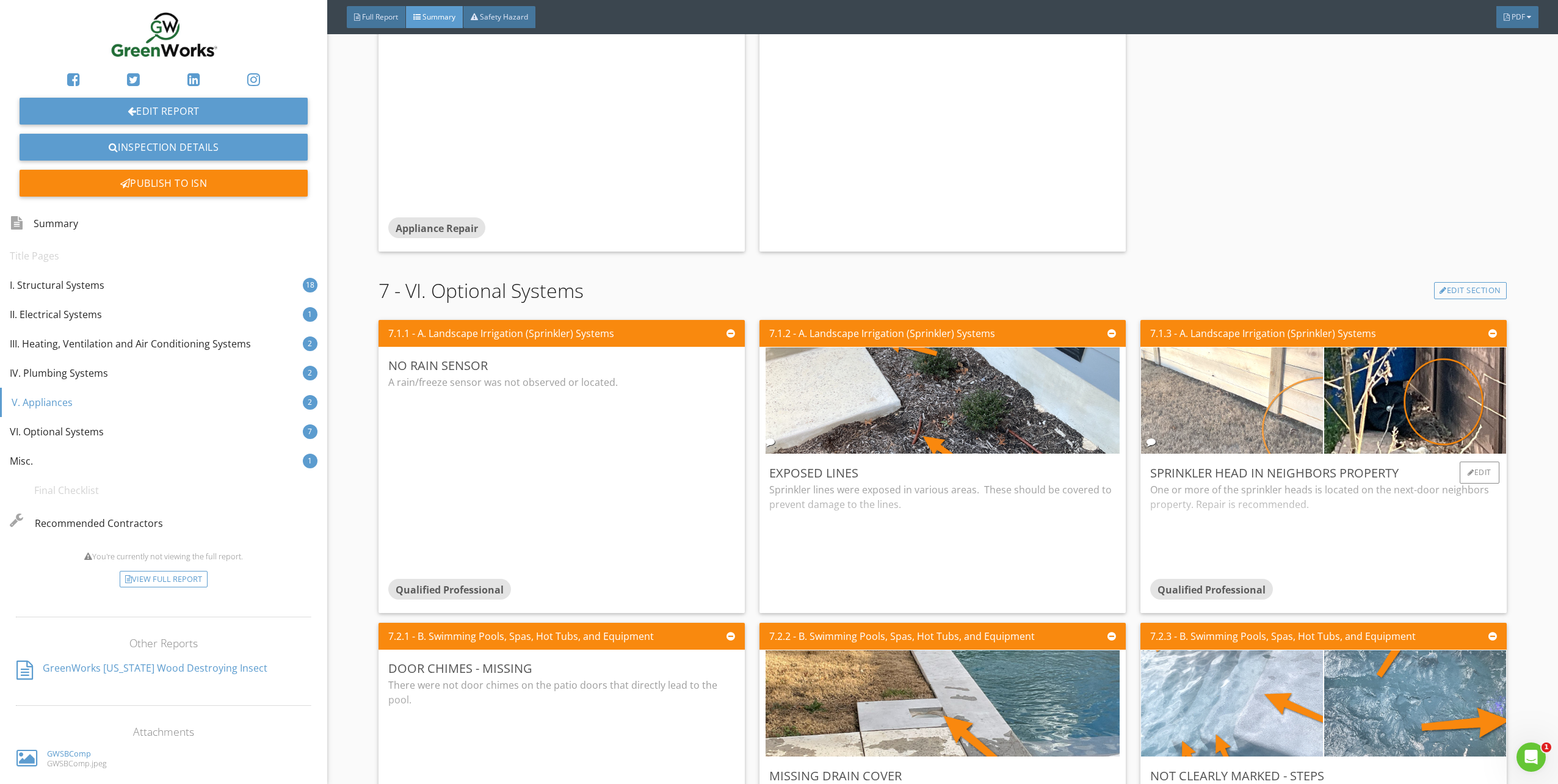
click at [1218, 417] on img at bounding box center [1232, 401] width 354 height 266
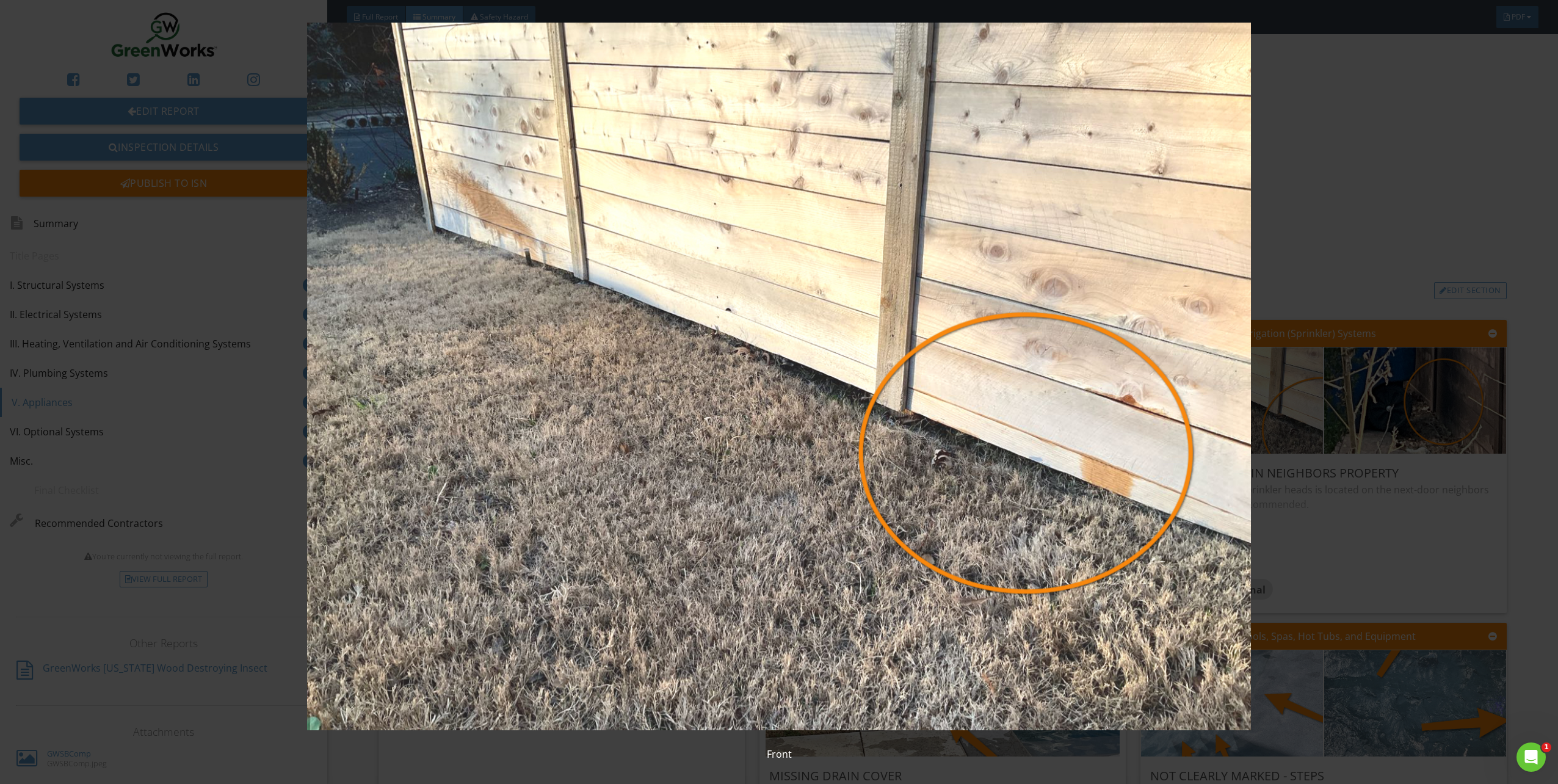
click at [1445, 216] on img at bounding box center [779, 376] width 1443 height 707
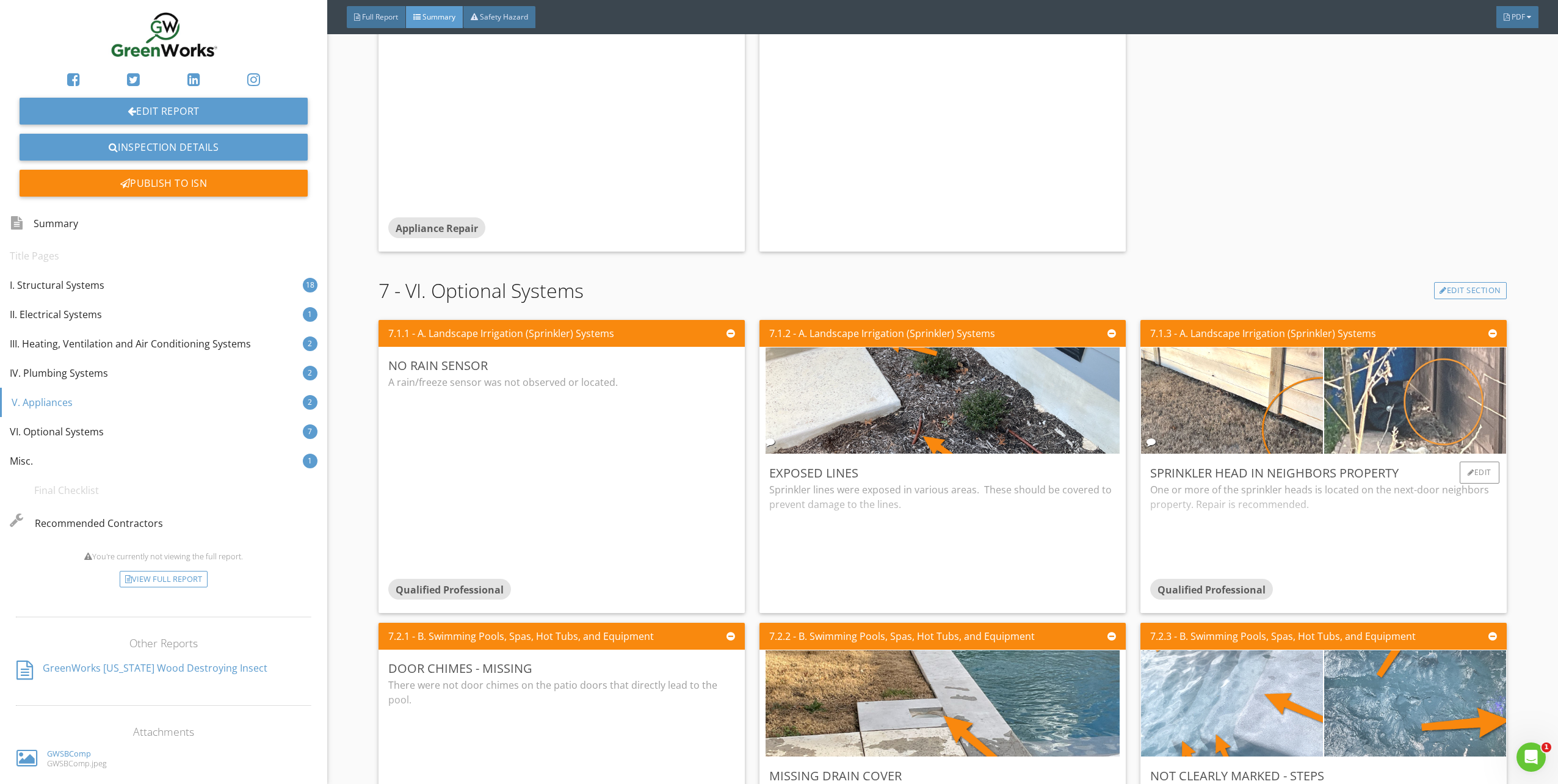
click at [1419, 381] on img at bounding box center [1415, 401] width 354 height 266
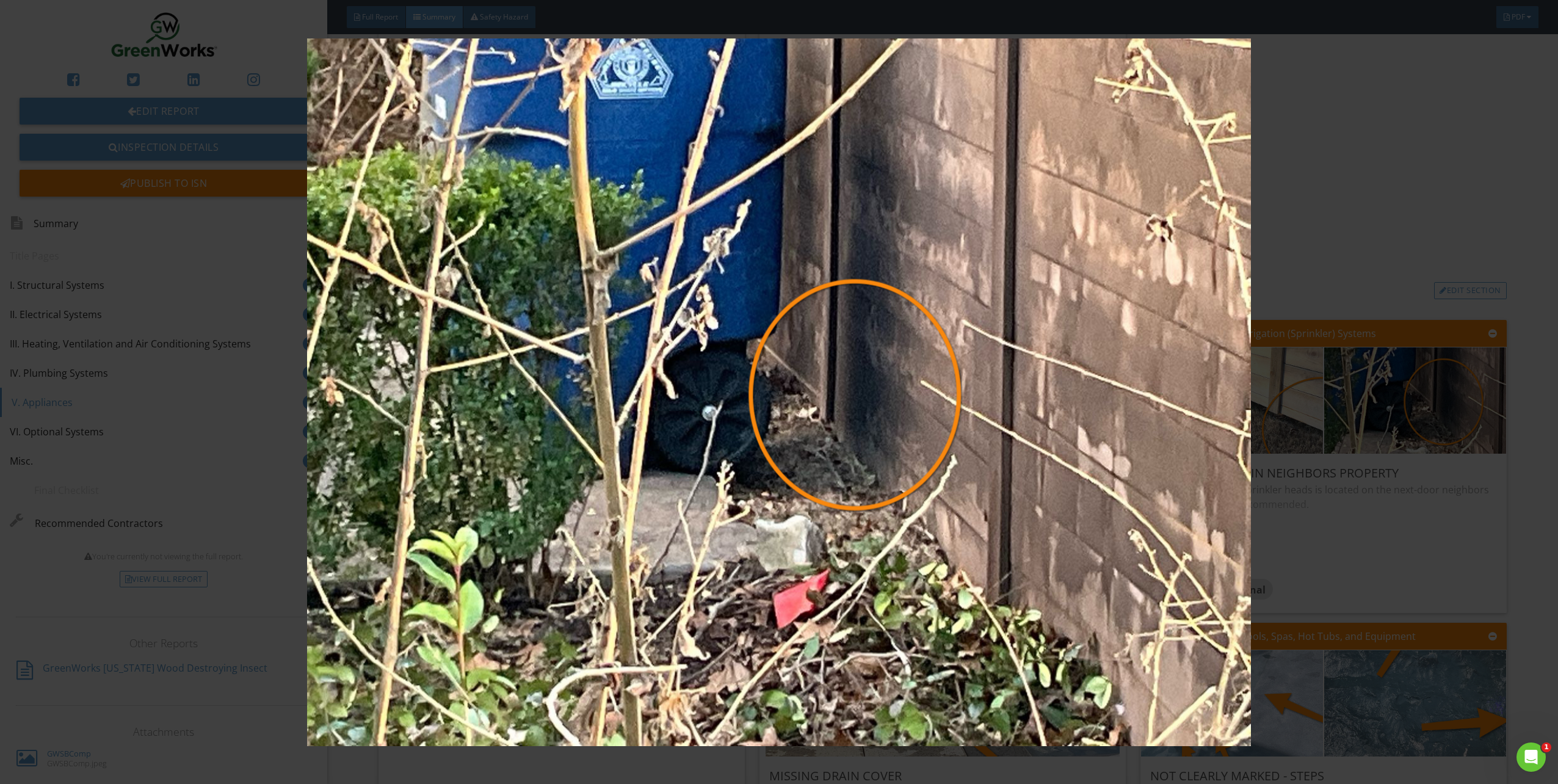
click at [1448, 173] on img at bounding box center [779, 392] width 1443 height 707
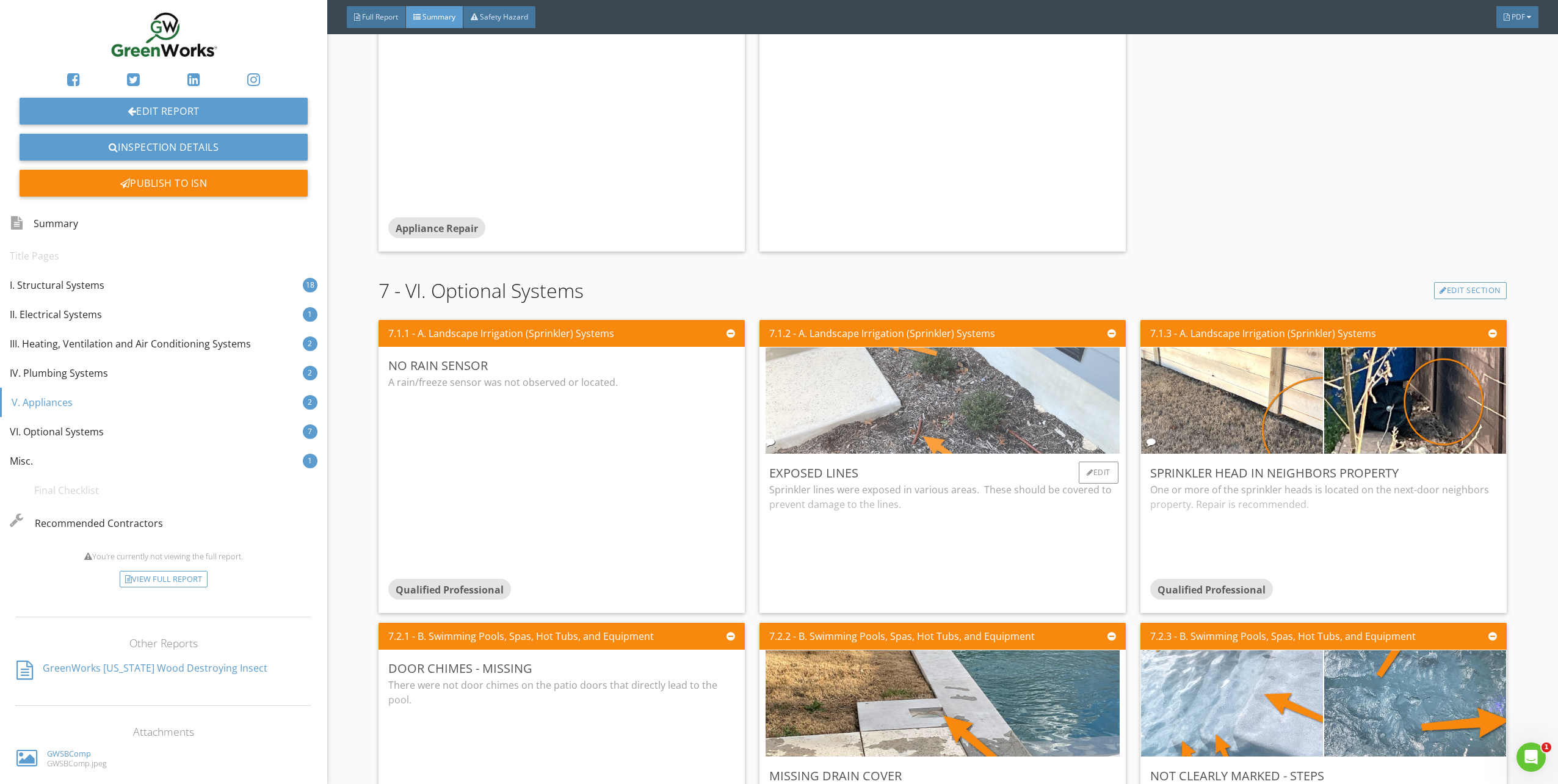
click at [1046, 386] on img at bounding box center [942, 401] width 354 height 266
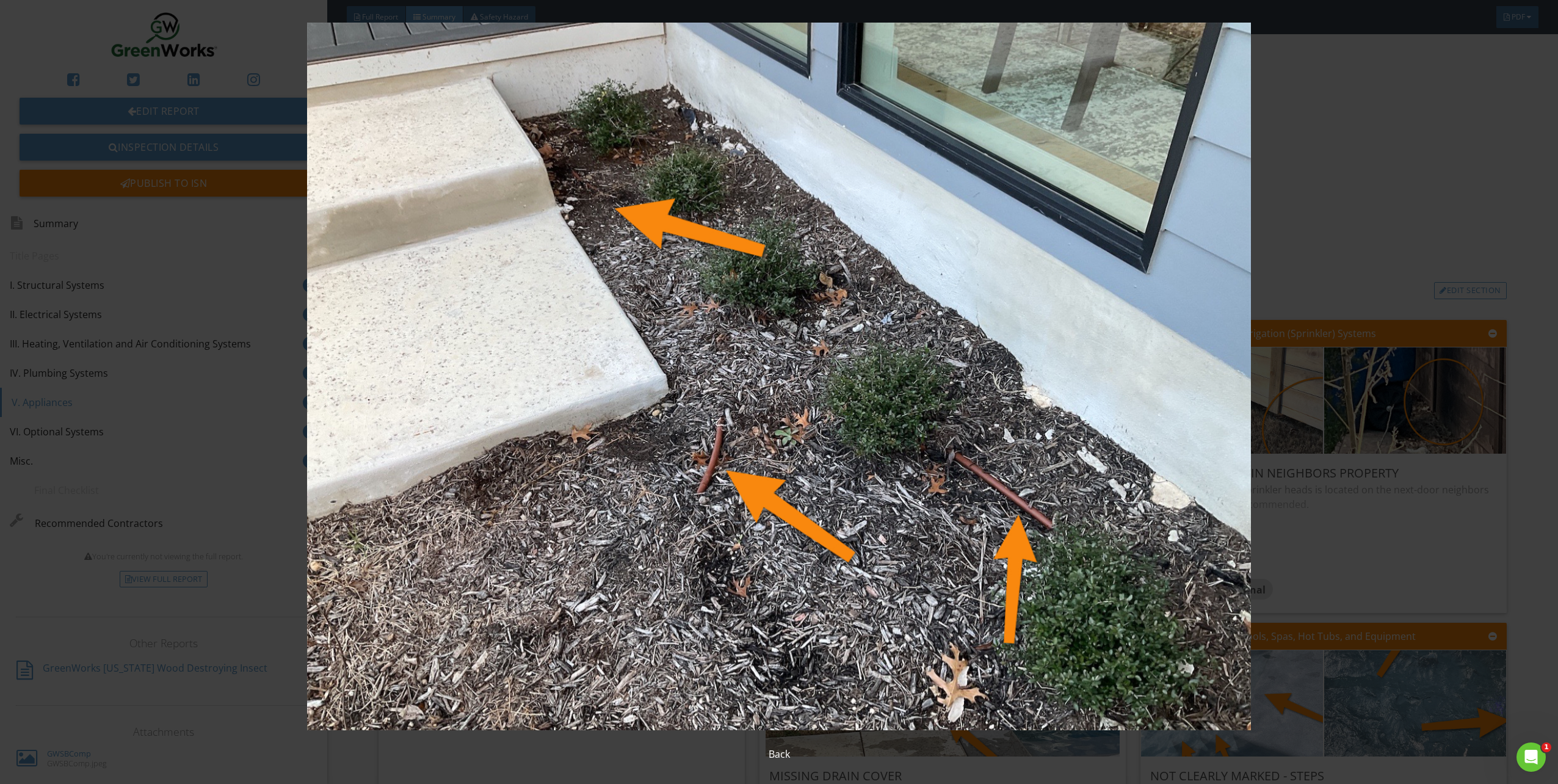
click at [1402, 224] on img at bounding box center [779, 376] width 1443 height 707
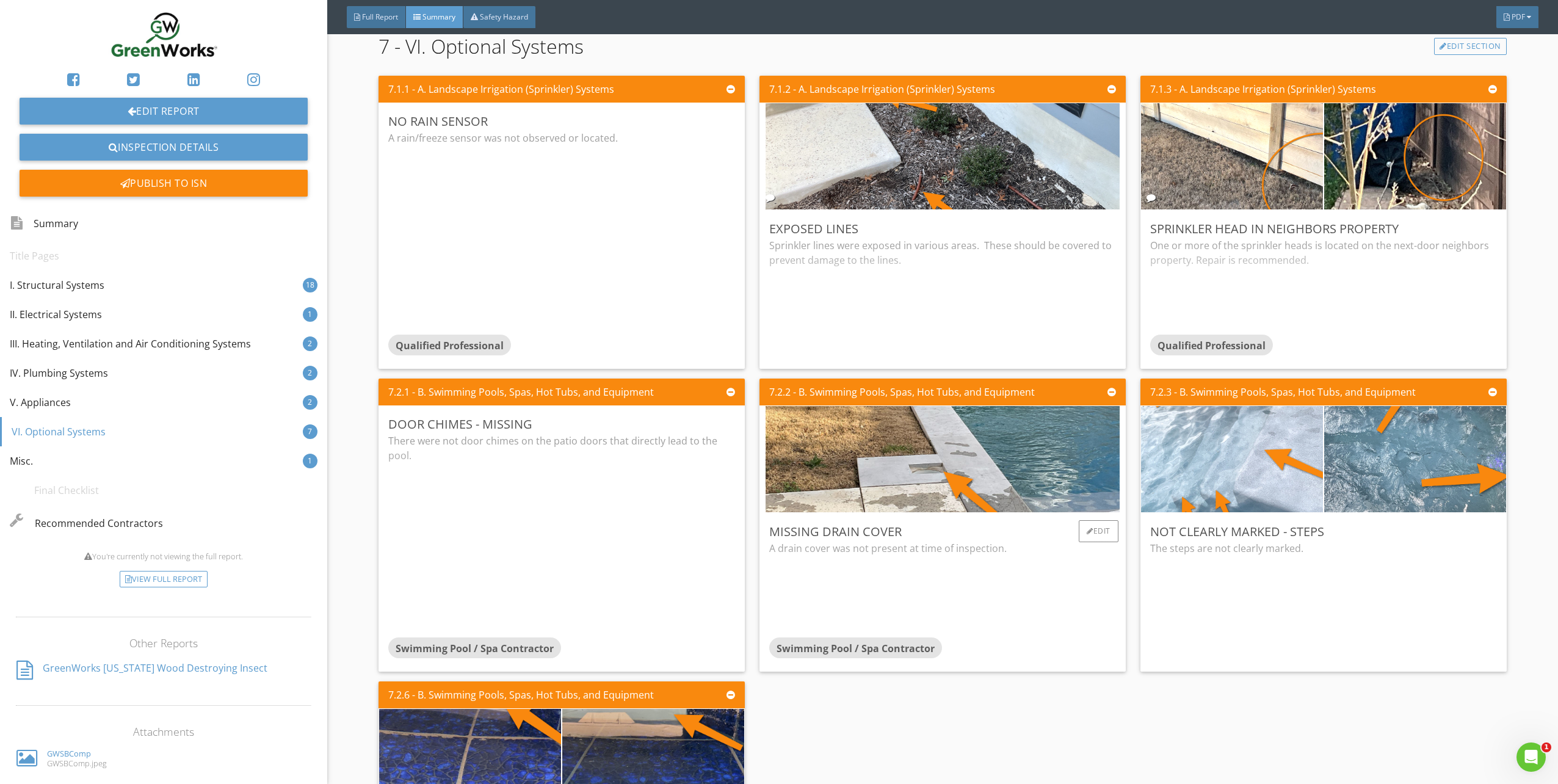
scroll to position [3662, 0]
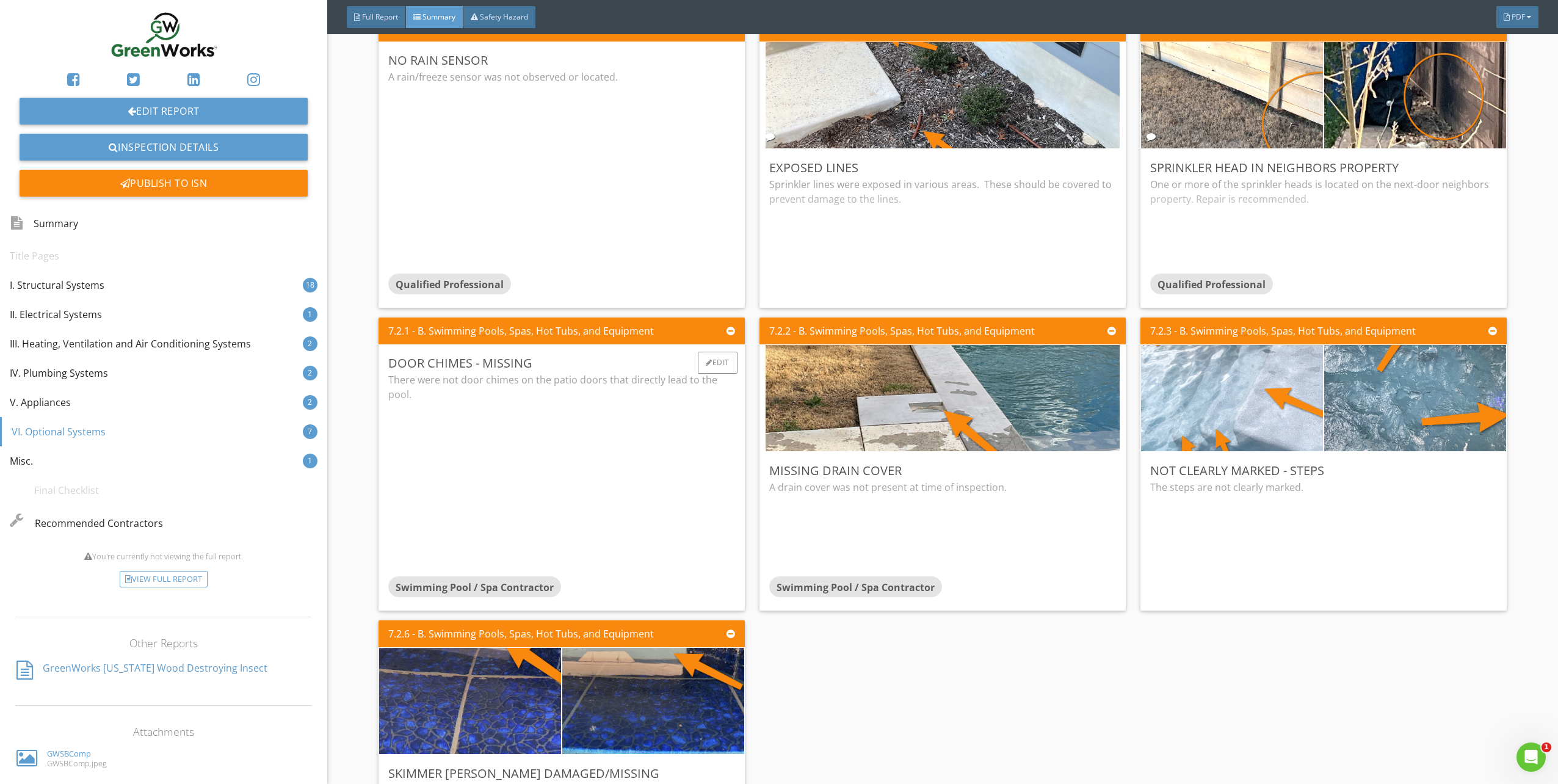
click at [599, 445] on div "There were not door chimes on the patio doors that directly lead to the pool." at bounding box center [562, 474] width 347 height 204
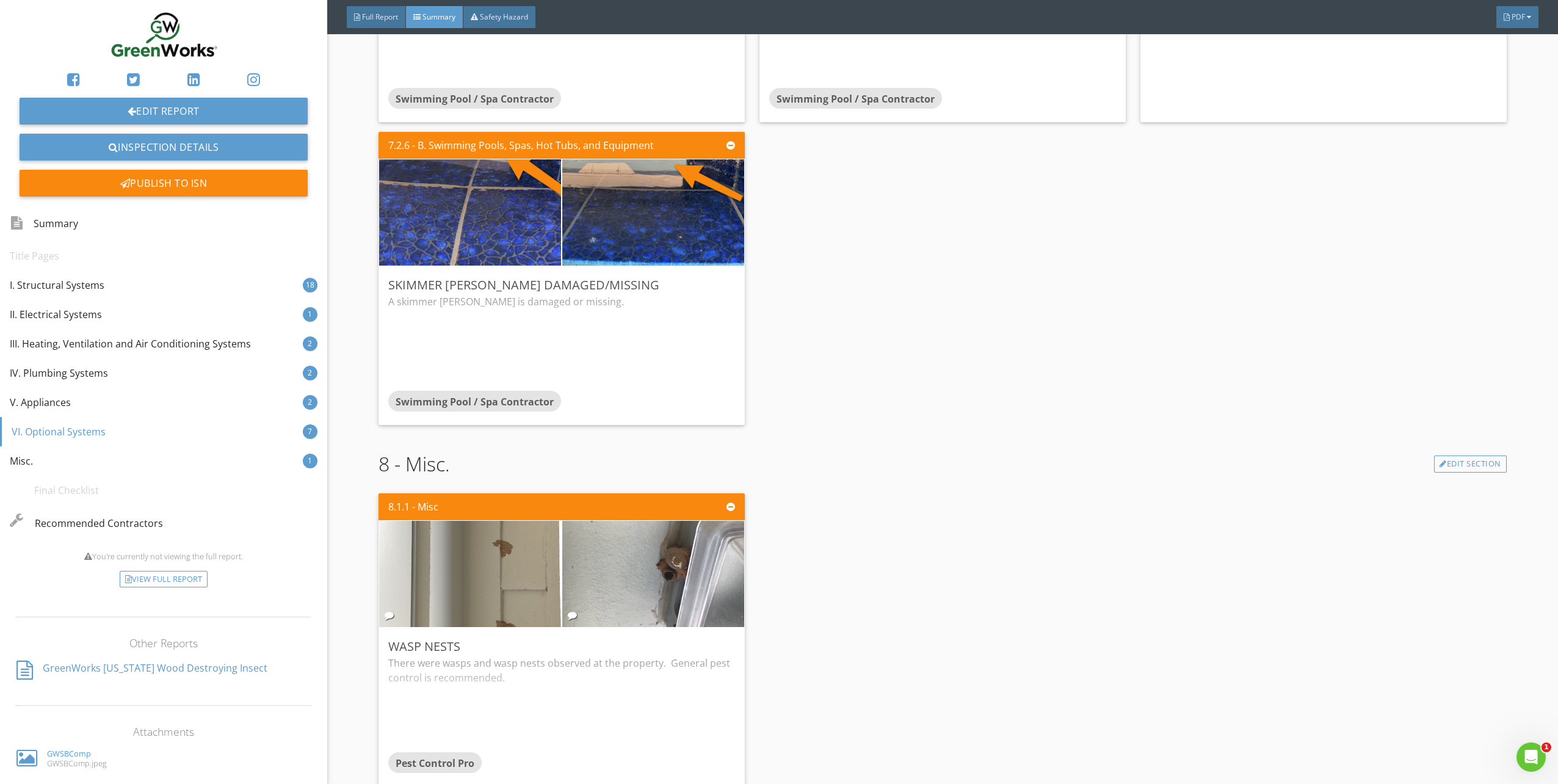
scroll to position [4273, 0]
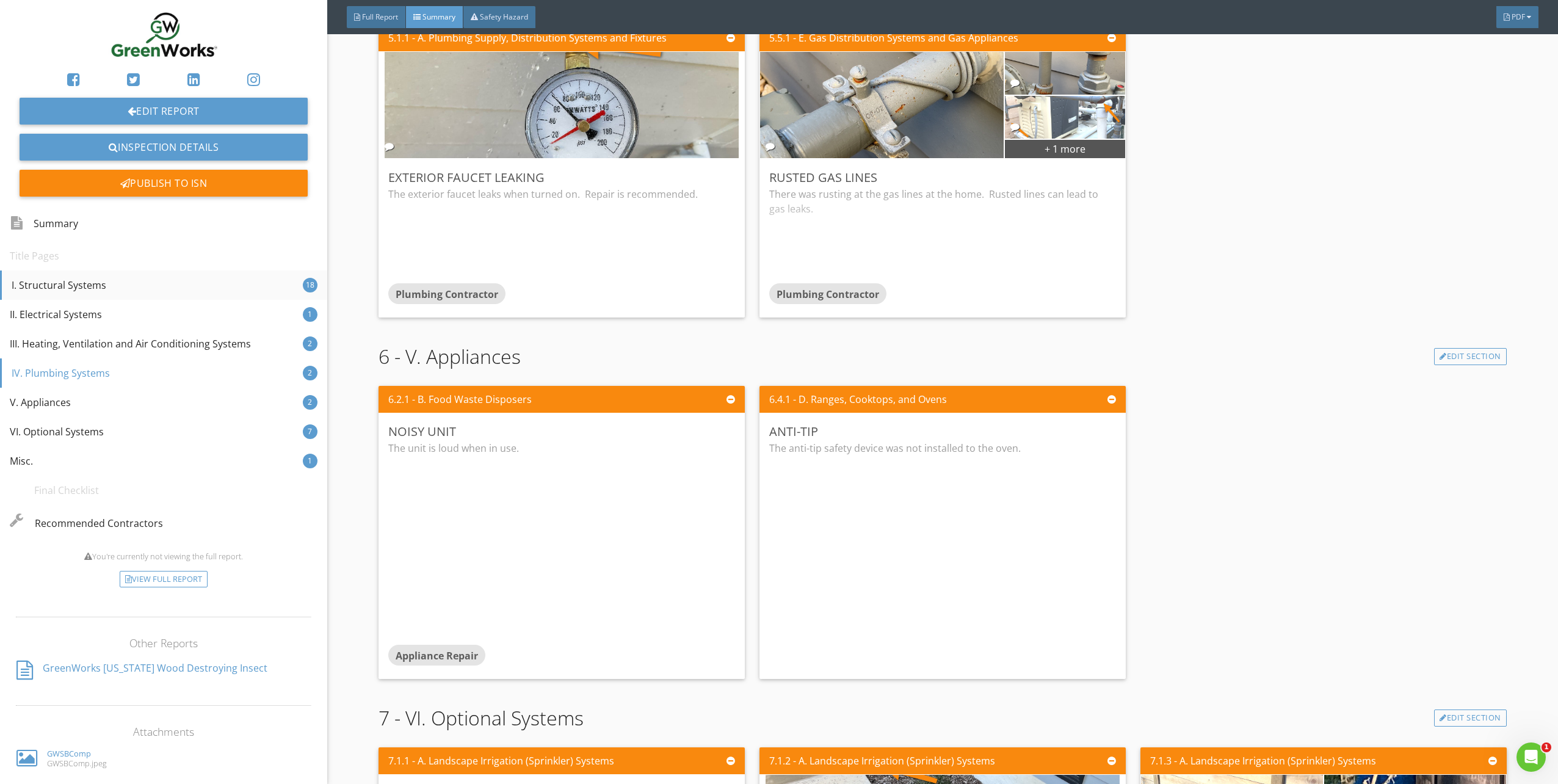
click at [25, 279] on div "I. Structural Systems" at bounding box center [59, 285] width 95 height 15
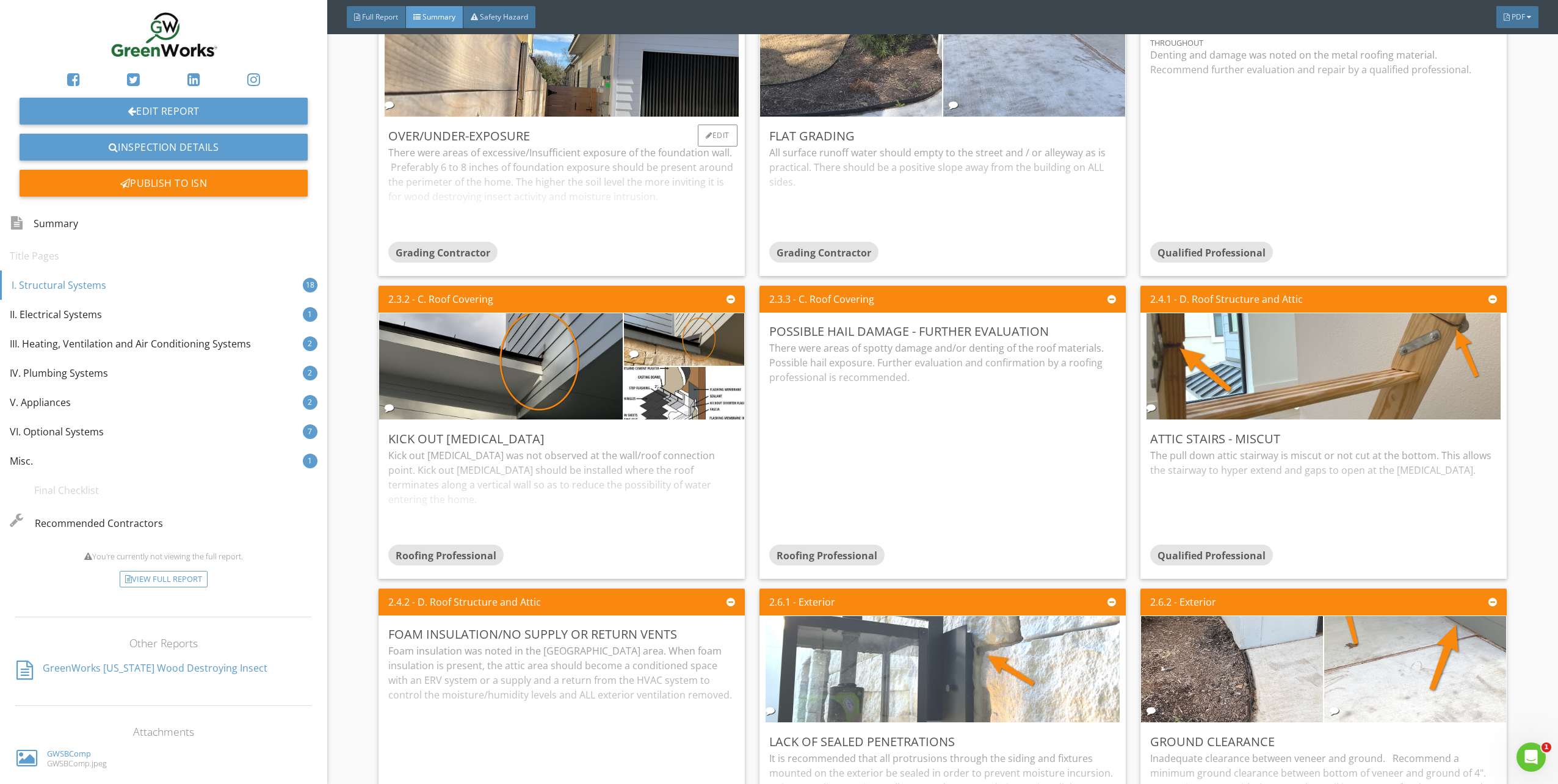
scroll to position [435, 0]
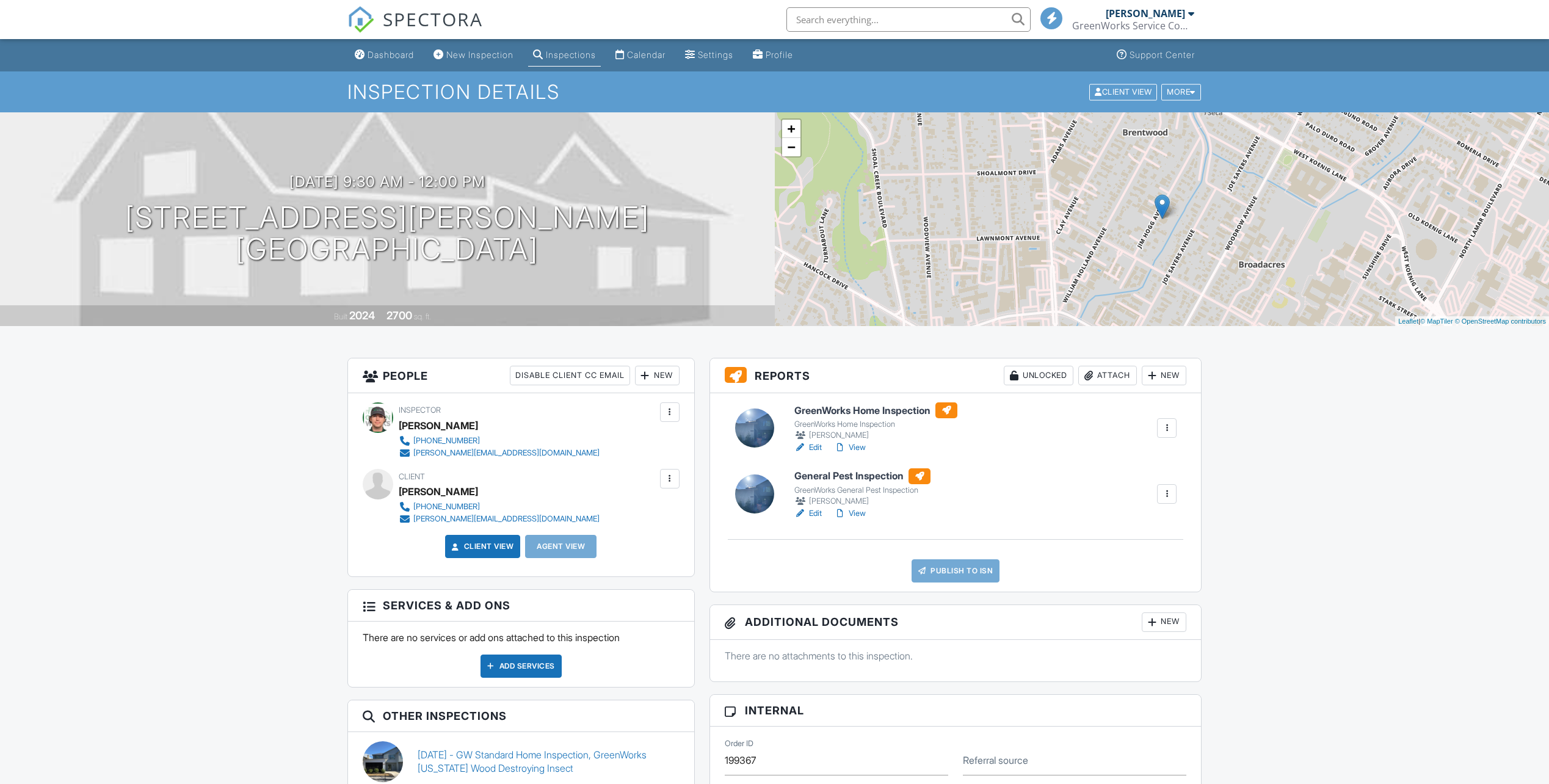
click at [870, 475] on h6 "General Pest Inspection" at bounding box center [862, 476] width 136 height 16
